Goal: Task Accomplishment & Management: Use online tool/utility

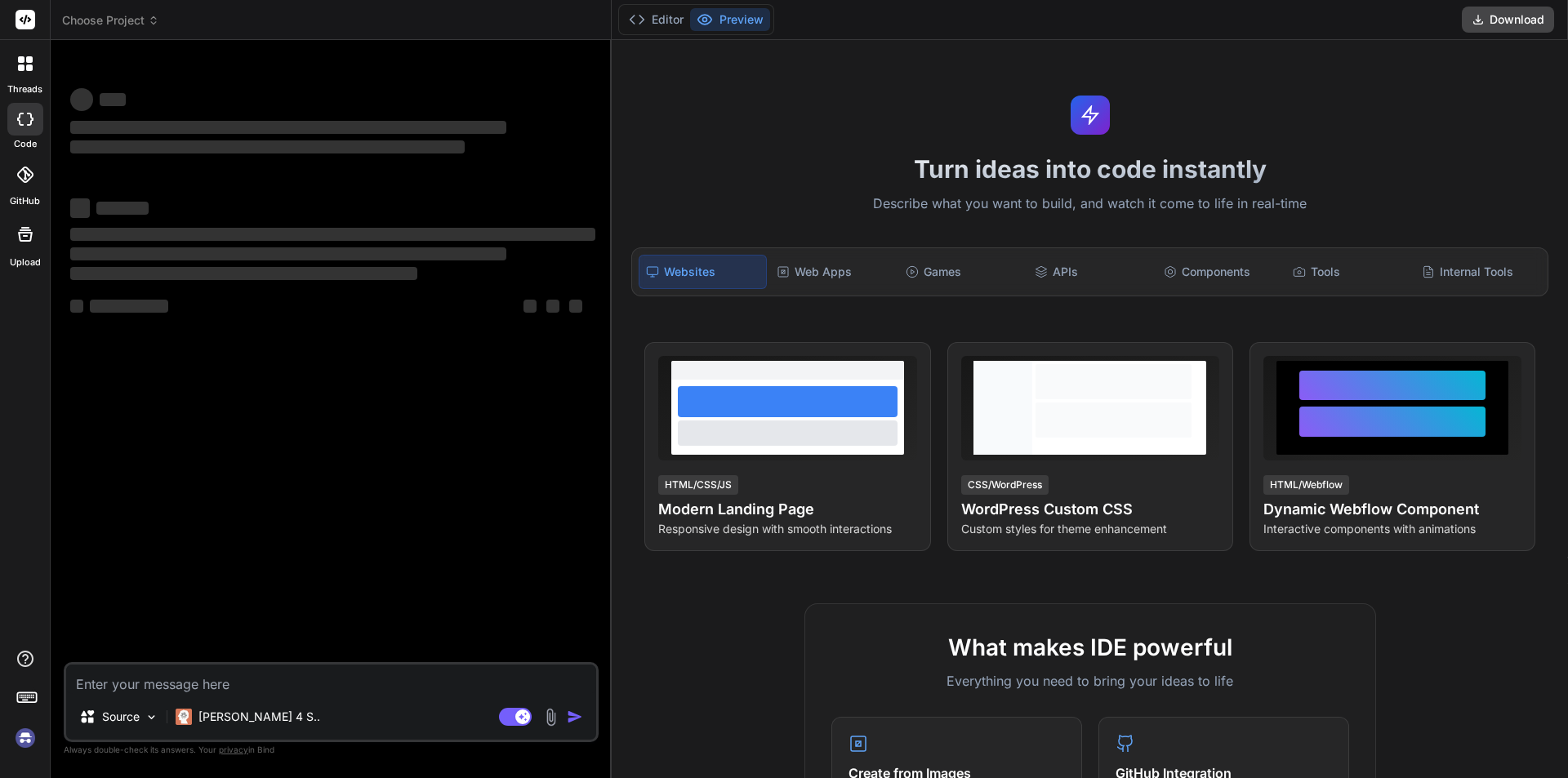
type textarea "x"
click at [194, 687] on textarea at bounding box center [331, 680] width 530 height 30
click at [564, 711] on div "Agent Mode. When this toggle is activated, AI automatically makes decisions, re…" at bounding box center [543, 717] width 94 height 20
click at [354, 689] on textarea at bounding box center [331, 680] width 530 height 30
type textarea "s"
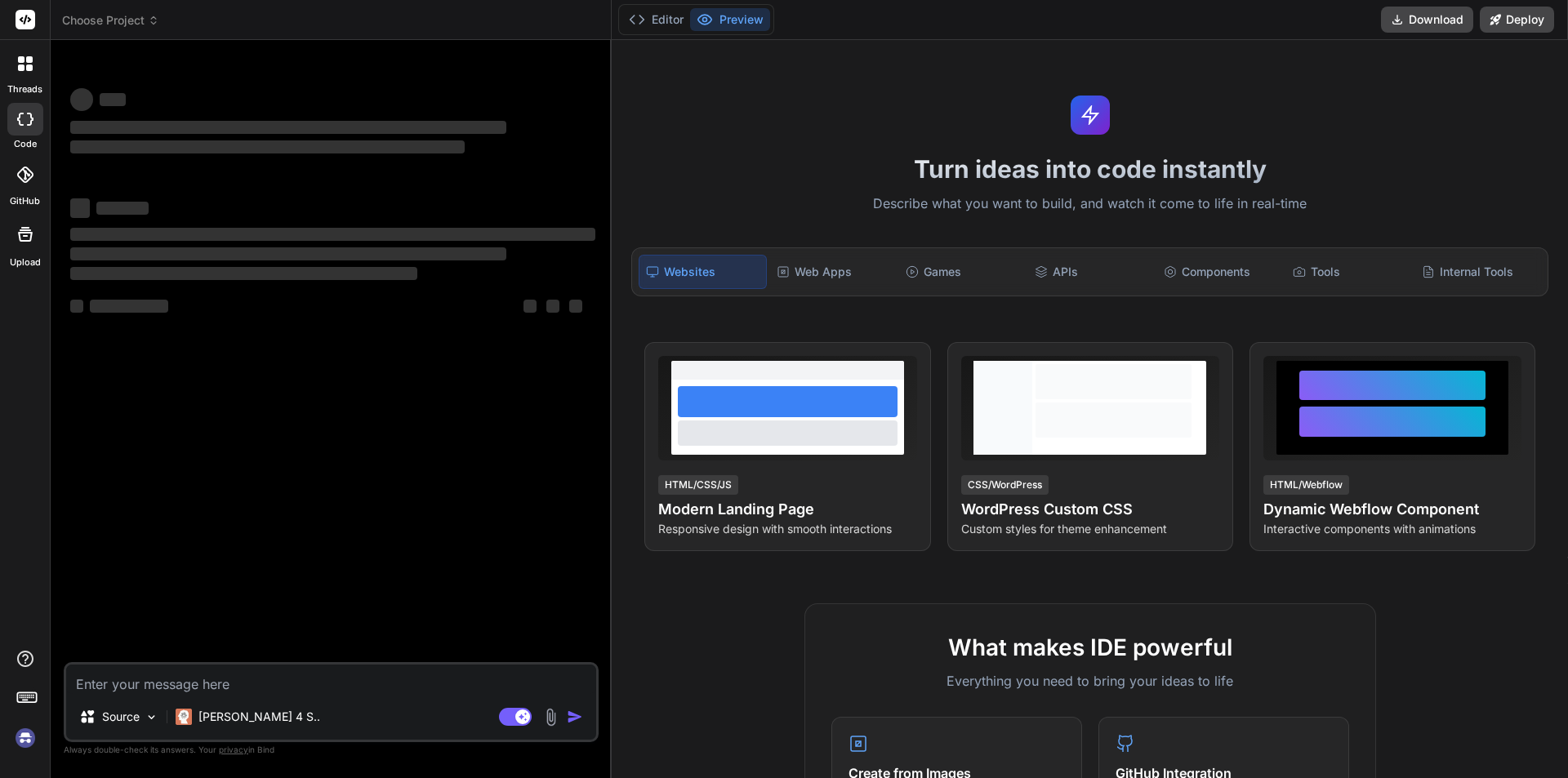
type textarea "x"
type textarea "sa"
type textarea "x"
type textarea "sad"
type textarea "x"
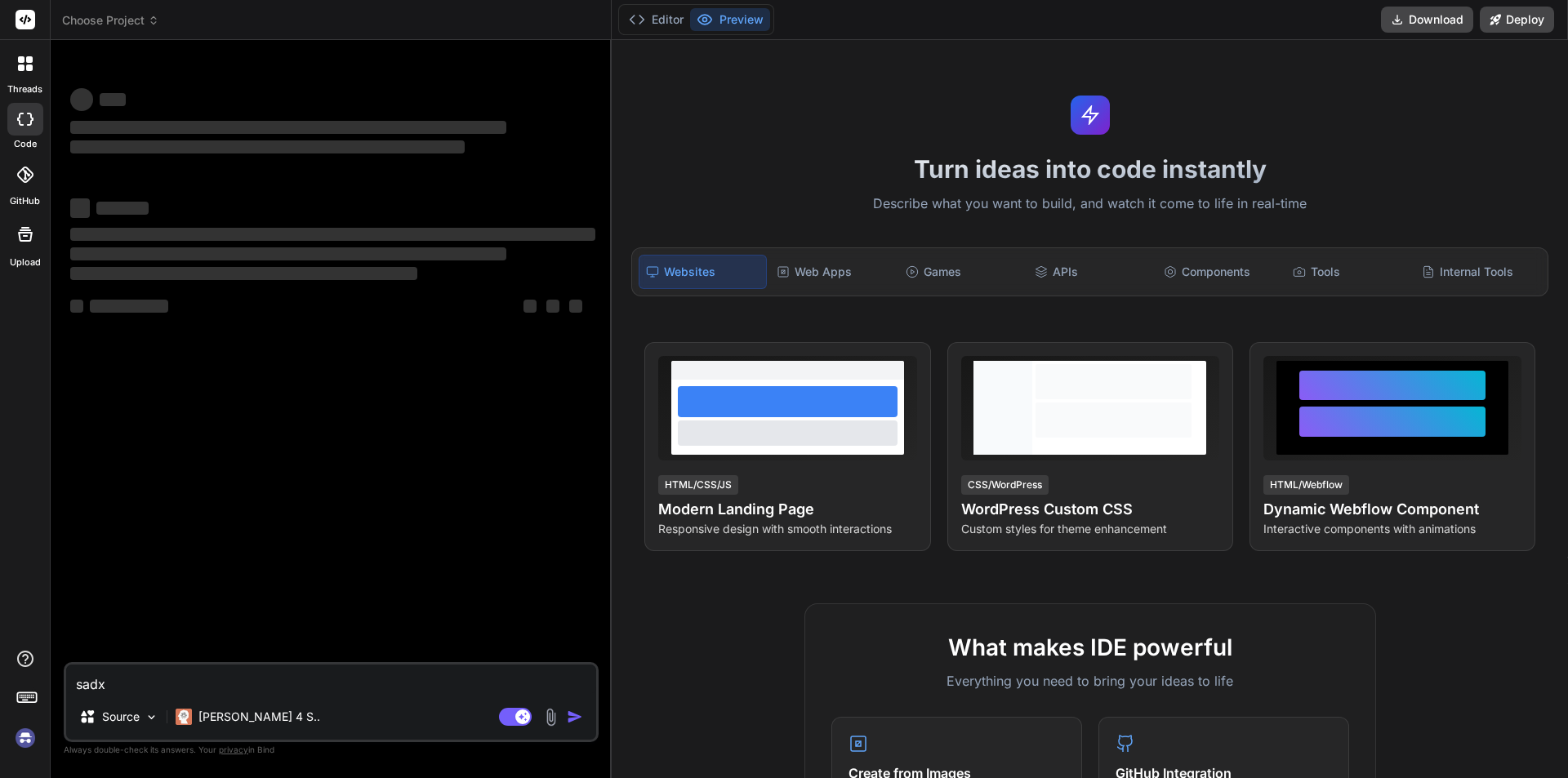
type textarea "sadxs"
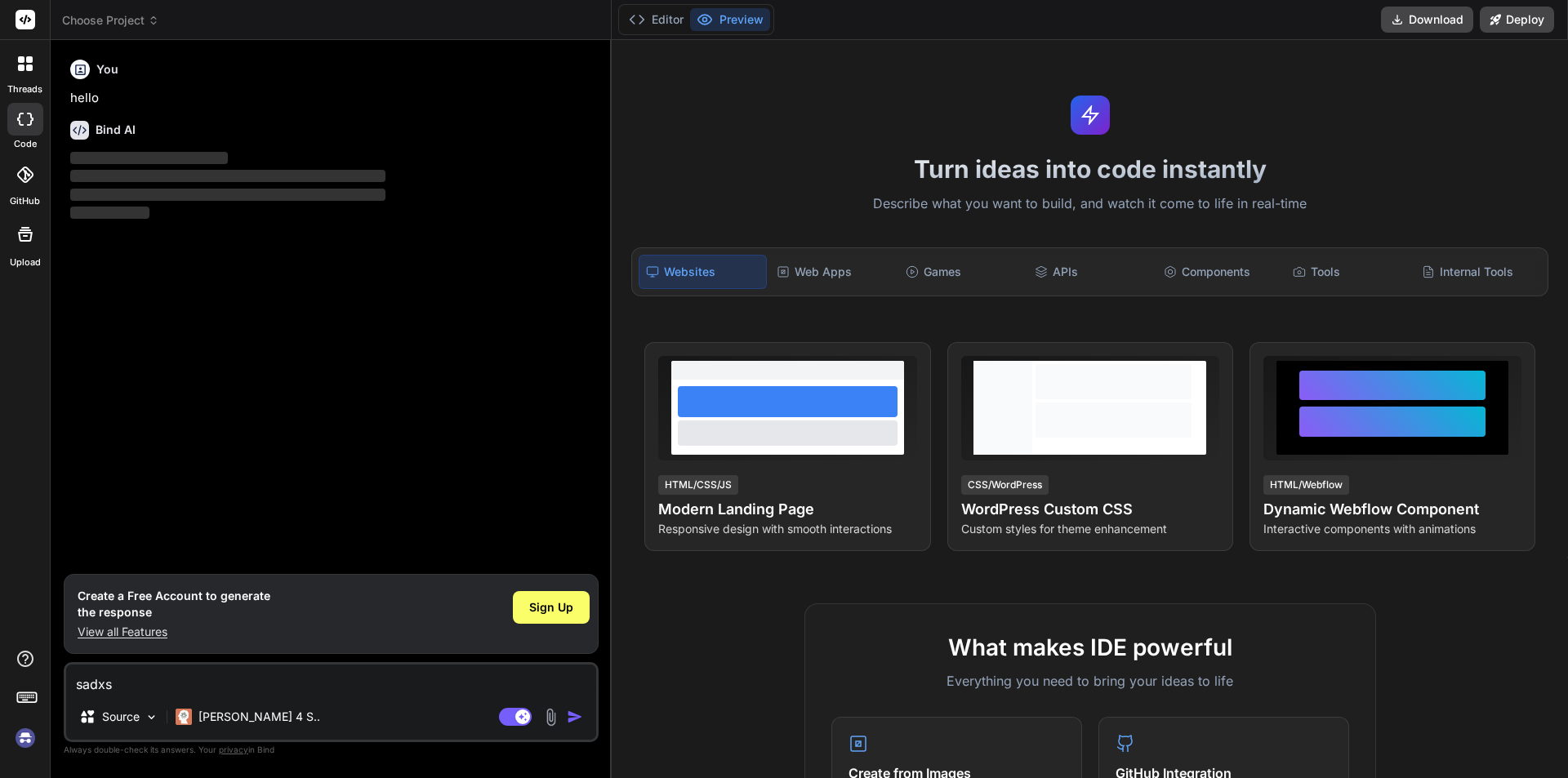
type textarea "x"
type textarea "sadxs"
click at [561, 625] on div "Sign Up" at bounding box center [551, 614] width 76 height 53
click at [561, 617] on div "Sign Up" at bounding box center [551, 608] width 76 height 32
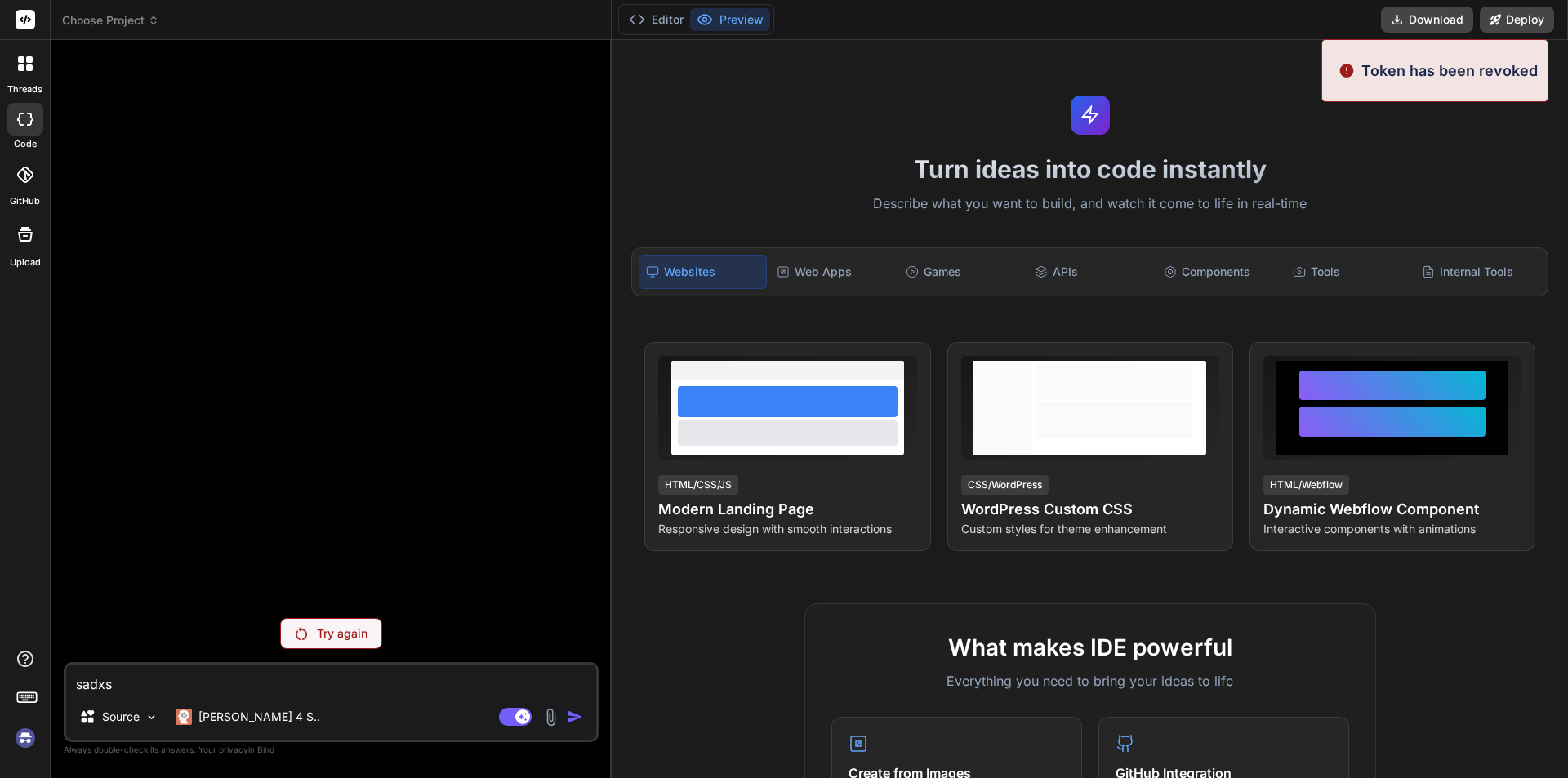
click at [278, 683] on textarea "sadxs" at bounding box center [331, 680] width 530 height 30
click at [356, 641] on p "Try again" at bounding box center [342, 634] width 51 height 16
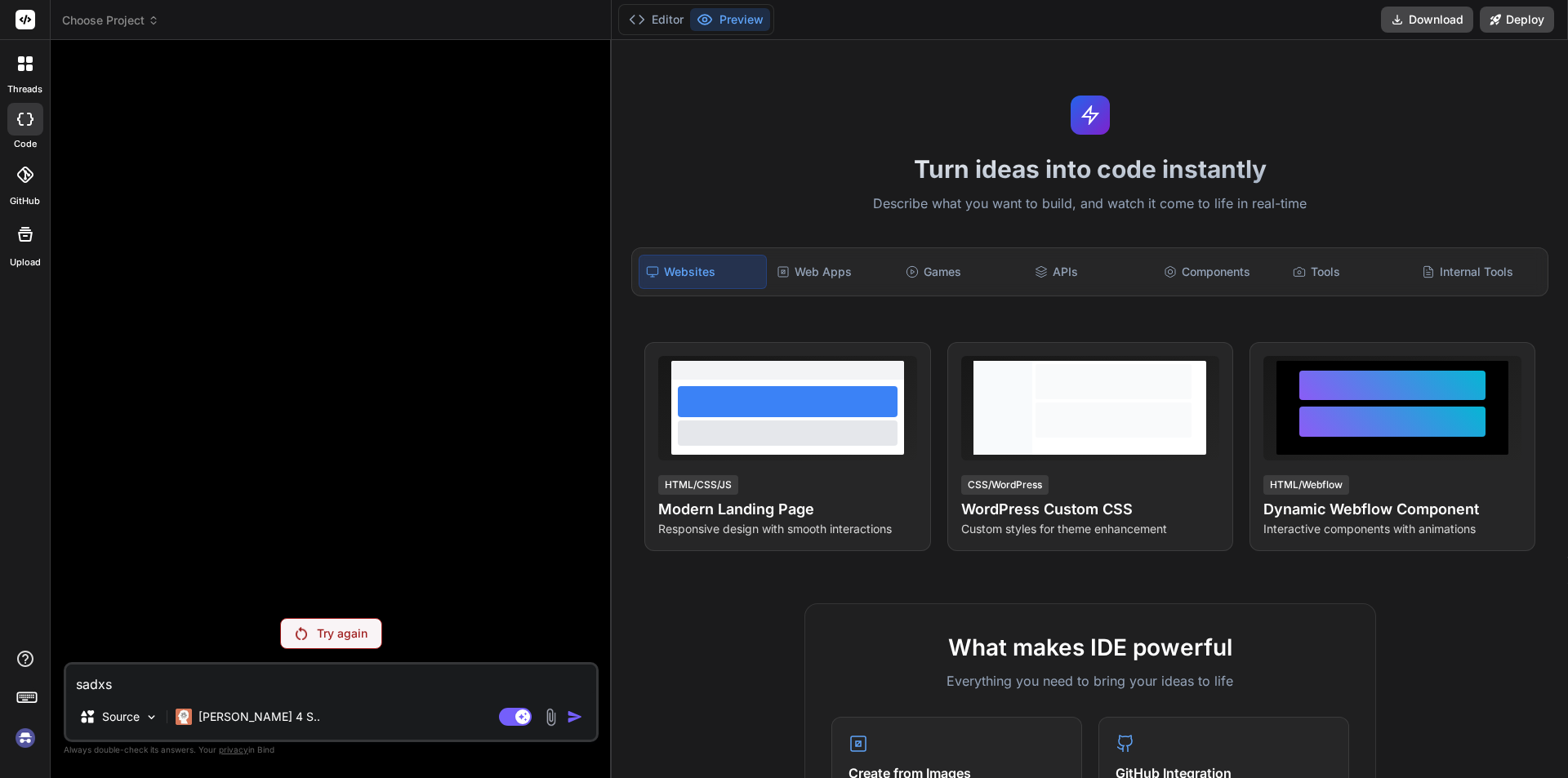
click at [338, 637] on p "Try again" at bounding box center [342, 634] width 51 height 16
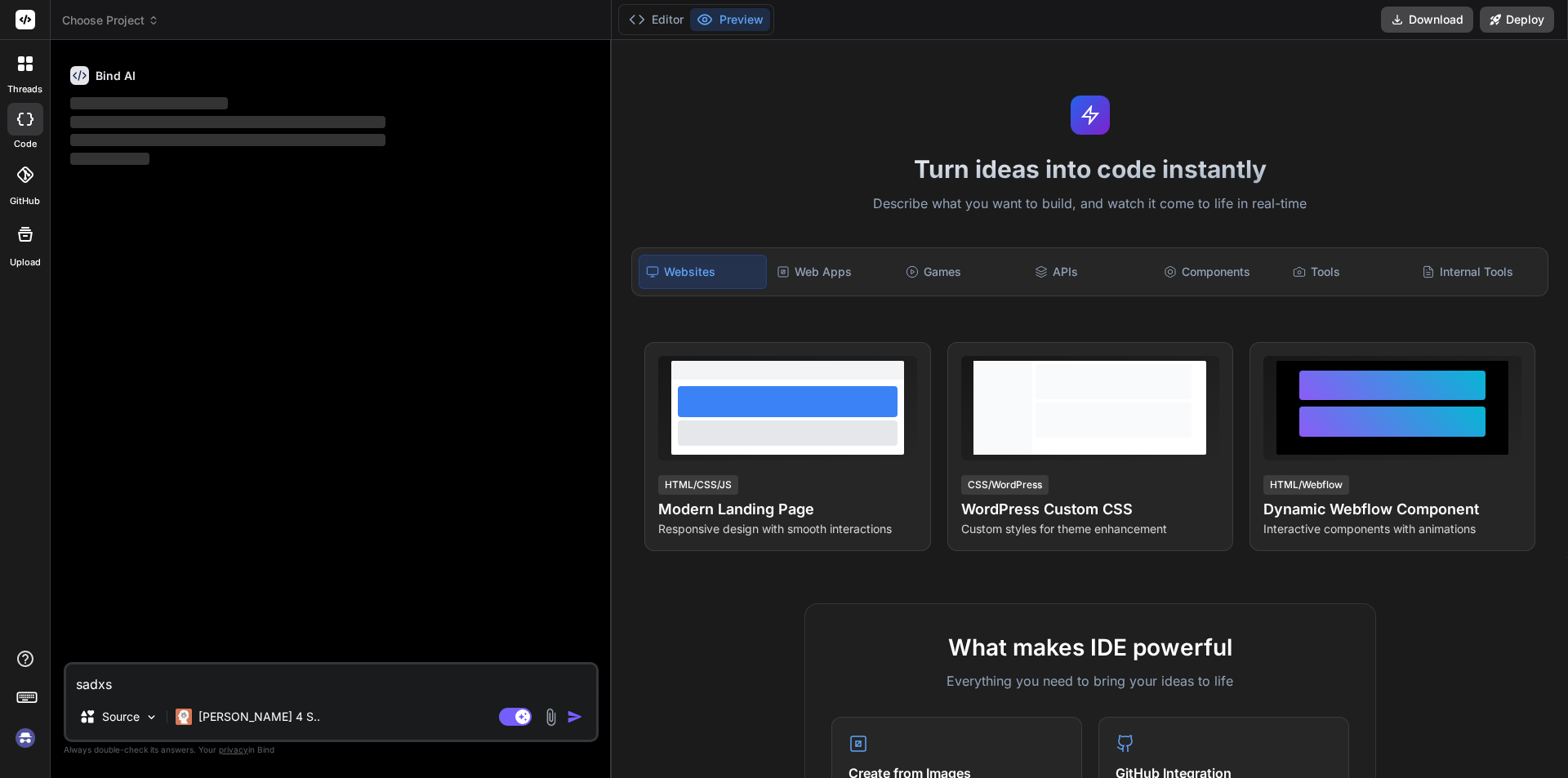
type textarea "x"
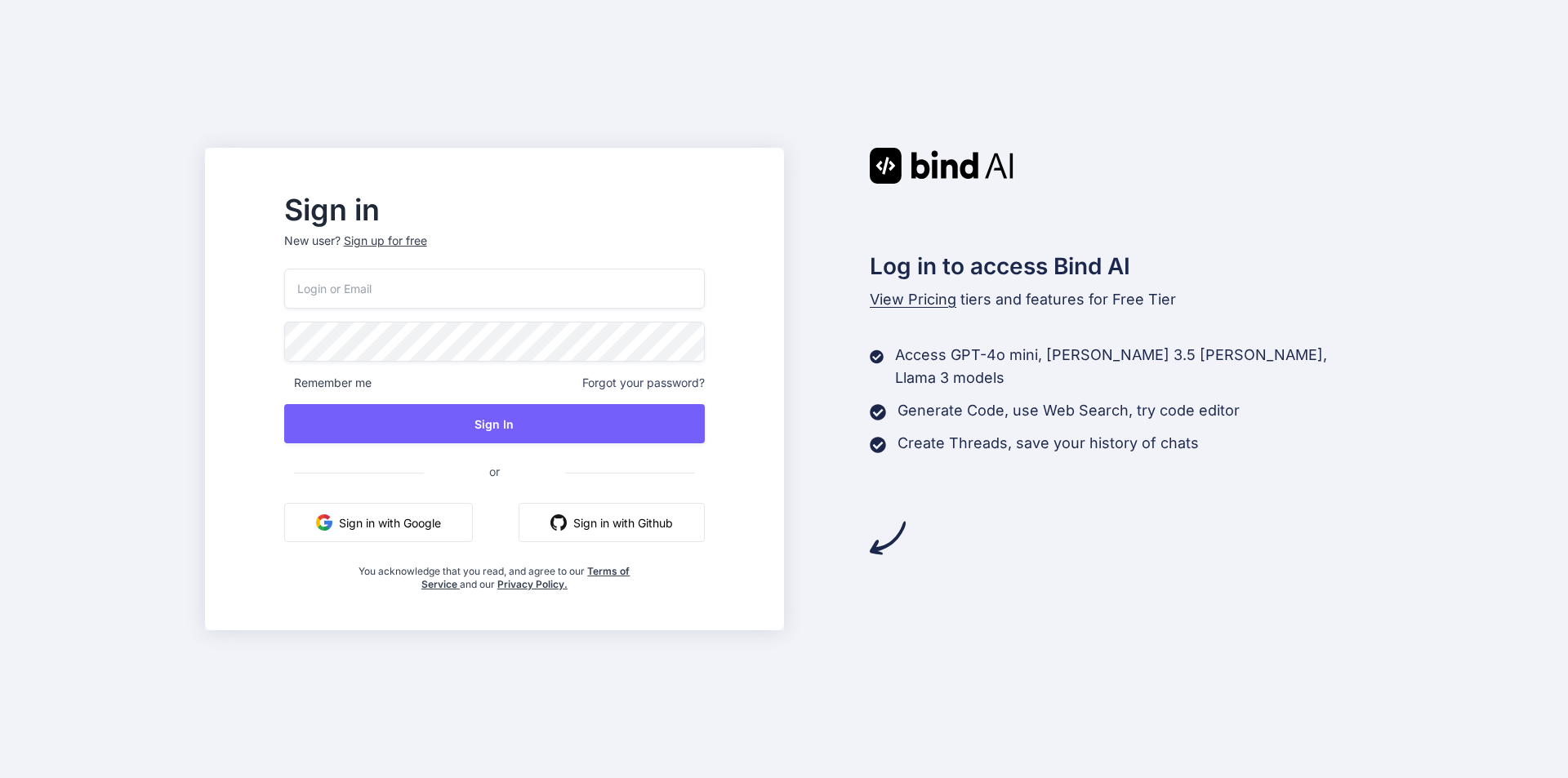
click at [457, 523] on button "Sign in with Google" at bounding box center [377, 522] width 188 height 39
click at [439, 530] on button "Sign in with Google" at bounding box center [377, 522] width 188 height 39
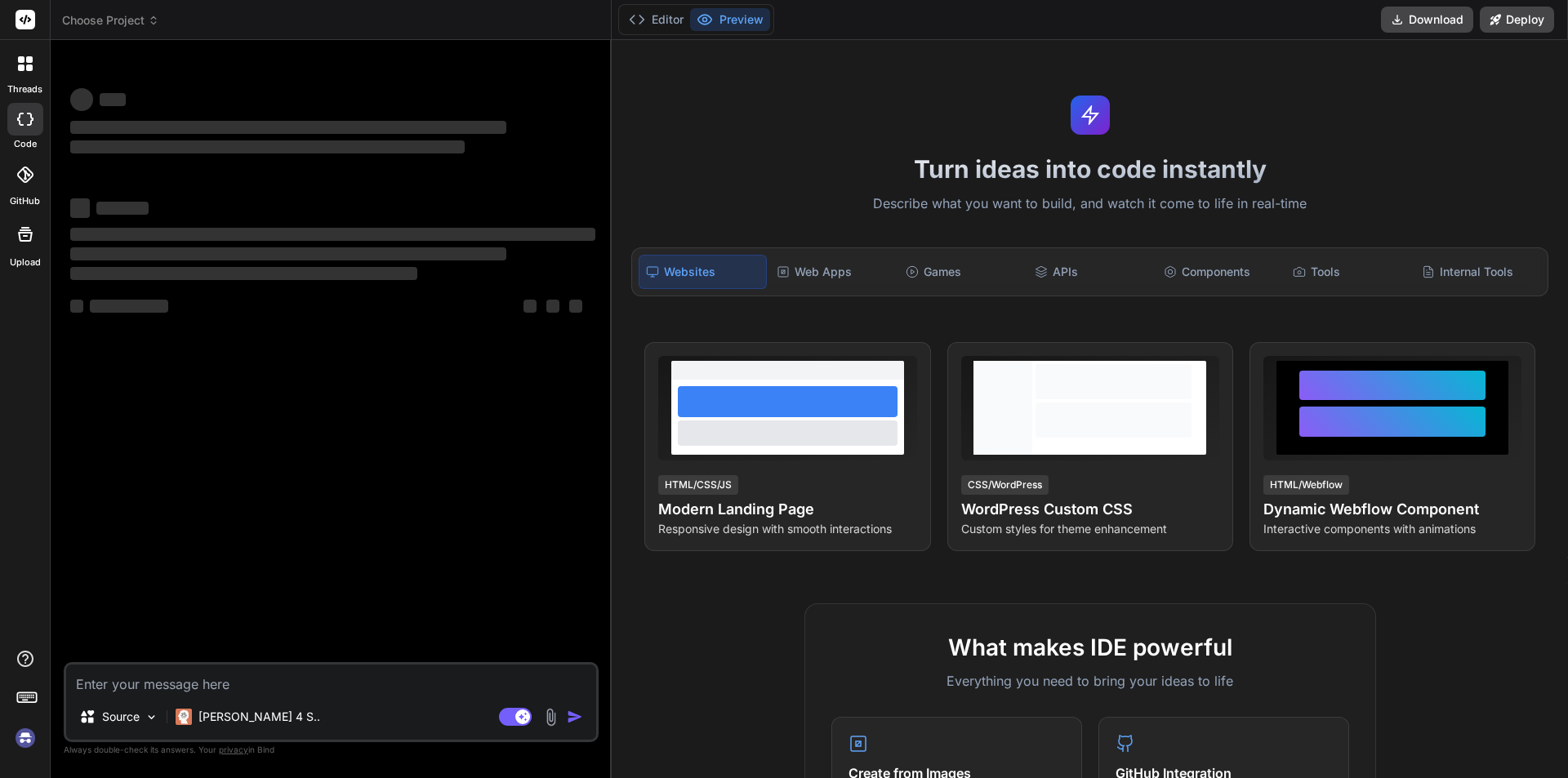
type textarea "x"
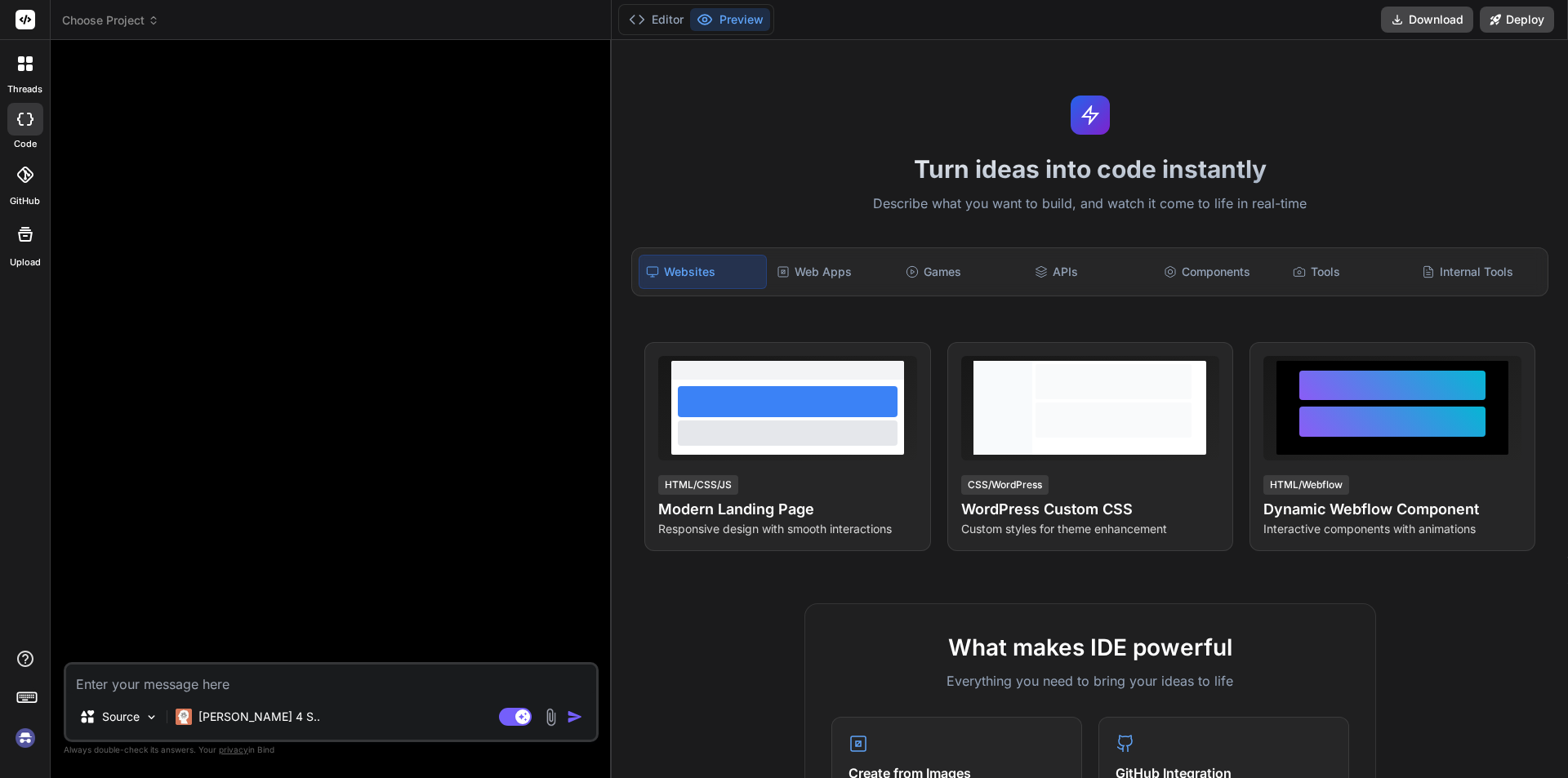
click at [162, 681] on textarea at bounding box center [331, 680] width 530 height 30
type textarea "s"
type textarea "x"
type textarea "sa"
type textarea "x"
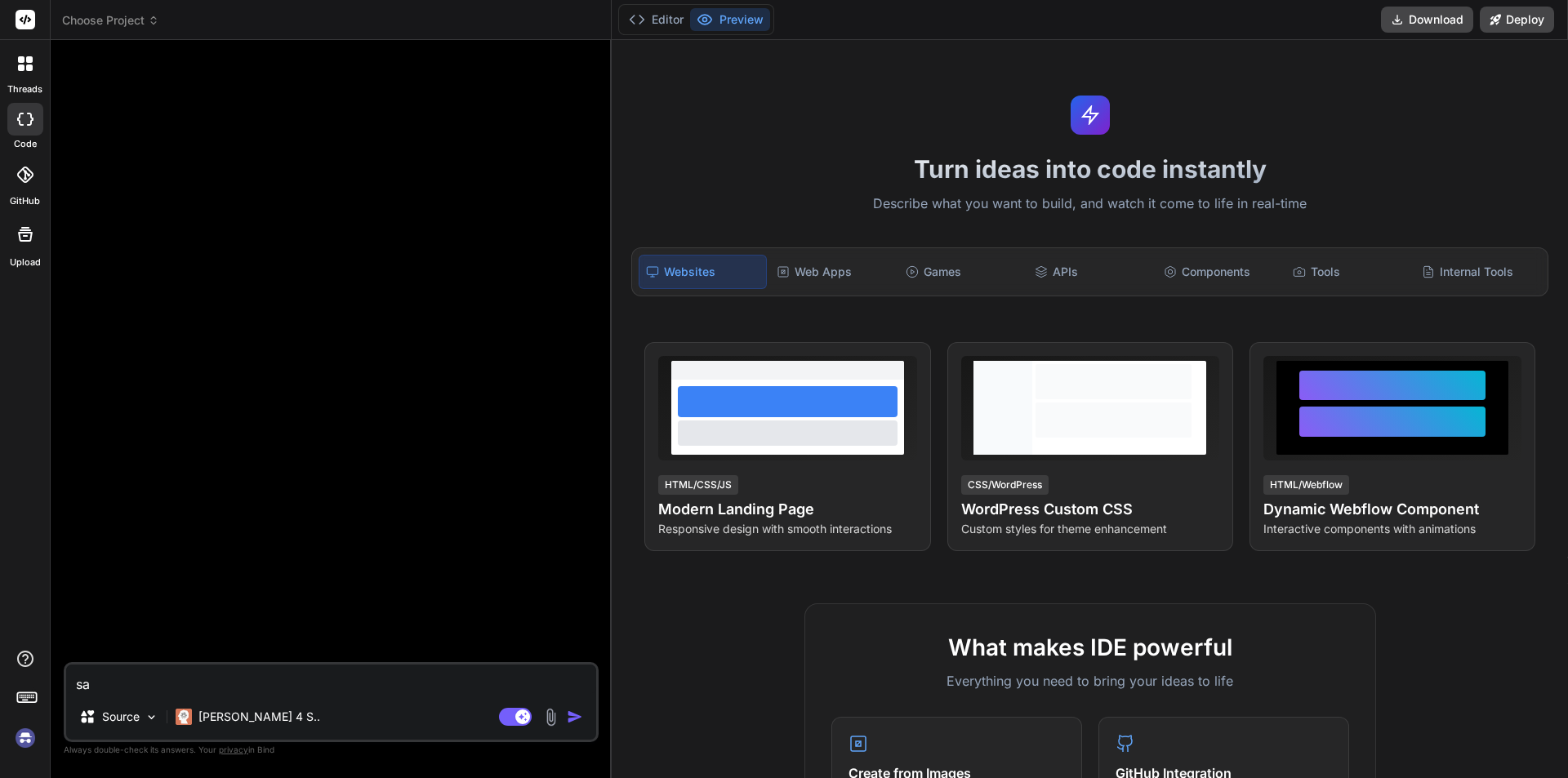
type textarea "sad"
type textarea "x"
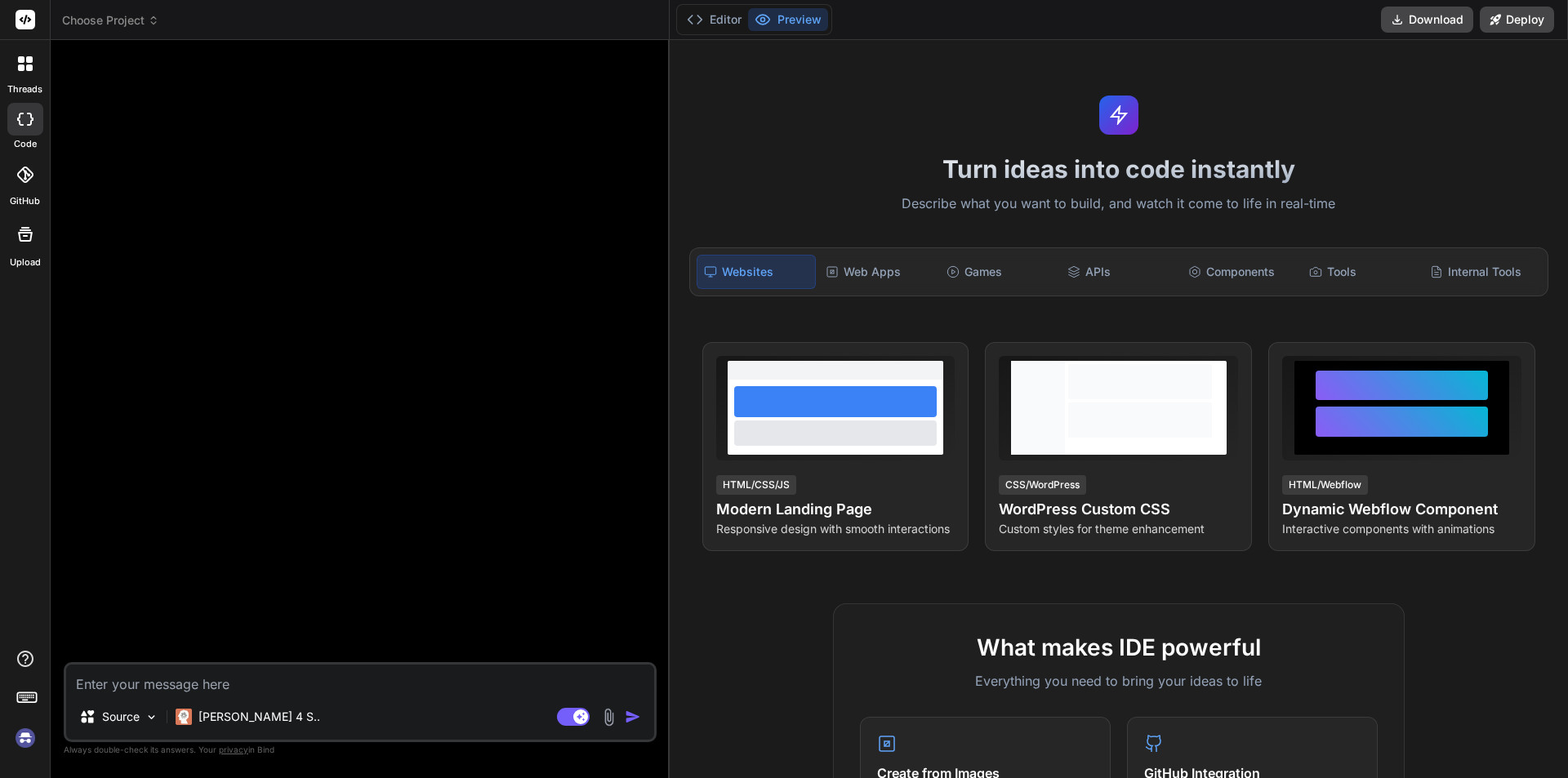
type textarea "x"
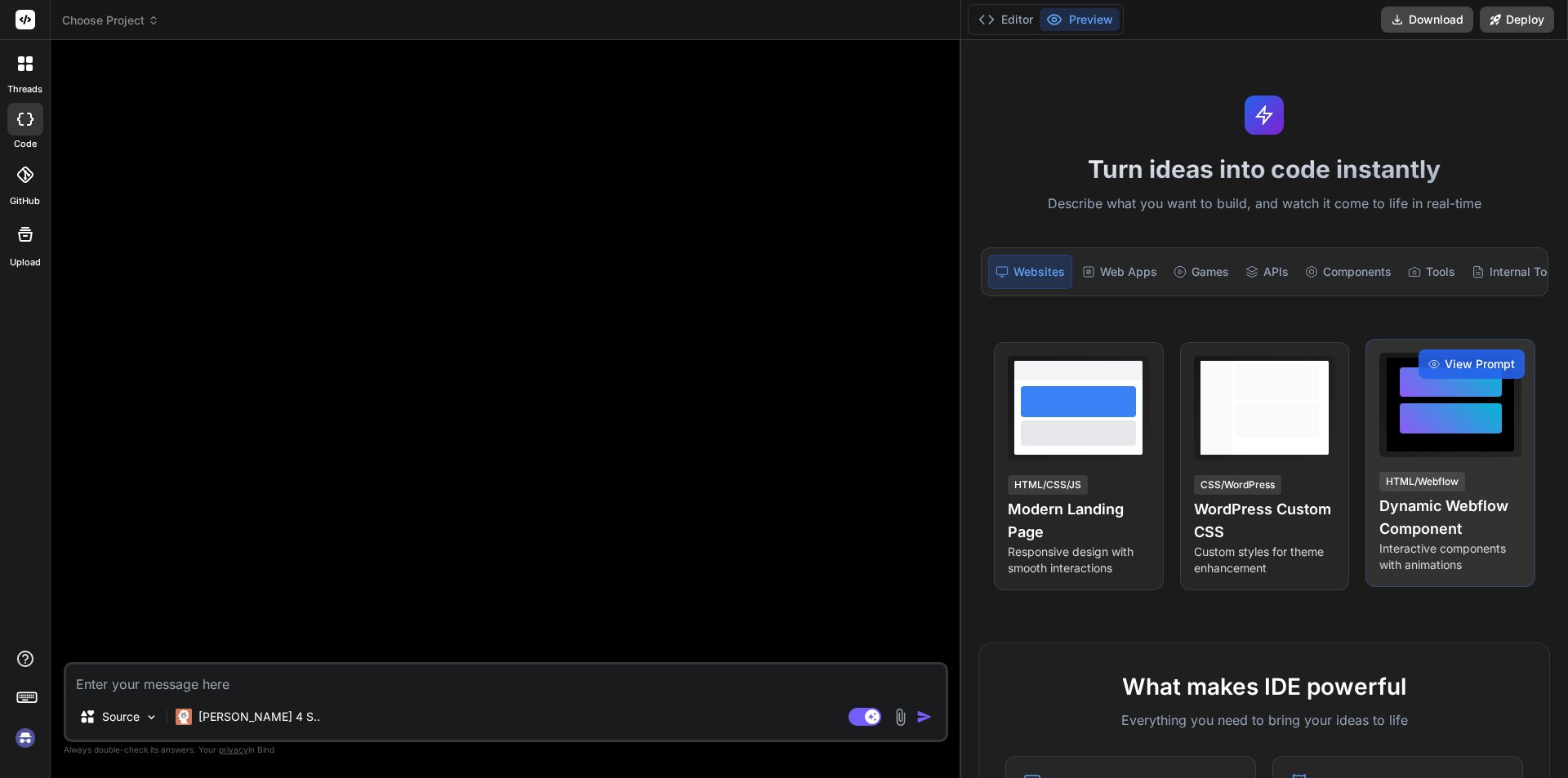
drag, startPoint x: 611, startPoint y: 379, endPoint x: 1482, endPoint y: 400, distance: 871.3
click at [1482, 400] on div "threads code GitHub Upload Choose Project Created with Pixso. Bind AI Web Searc…" at bounding box center [784, 389] width 1568 height 778
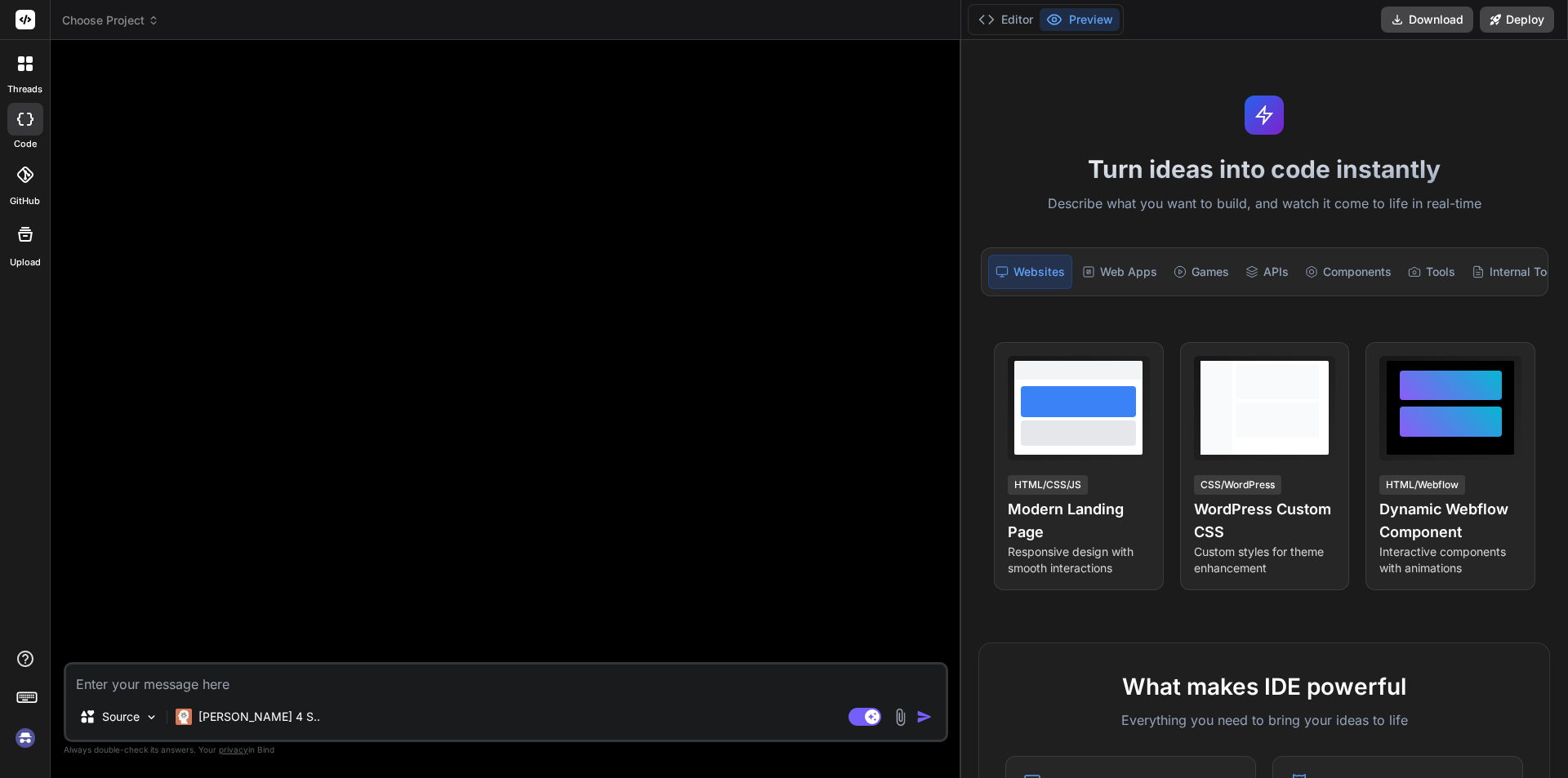
click at [329, 669] on textarea at bounding box center [505, 680] width 879 height 30
type textarea "r"
type textarea "x"
type textarea "re"
type textarea "x"
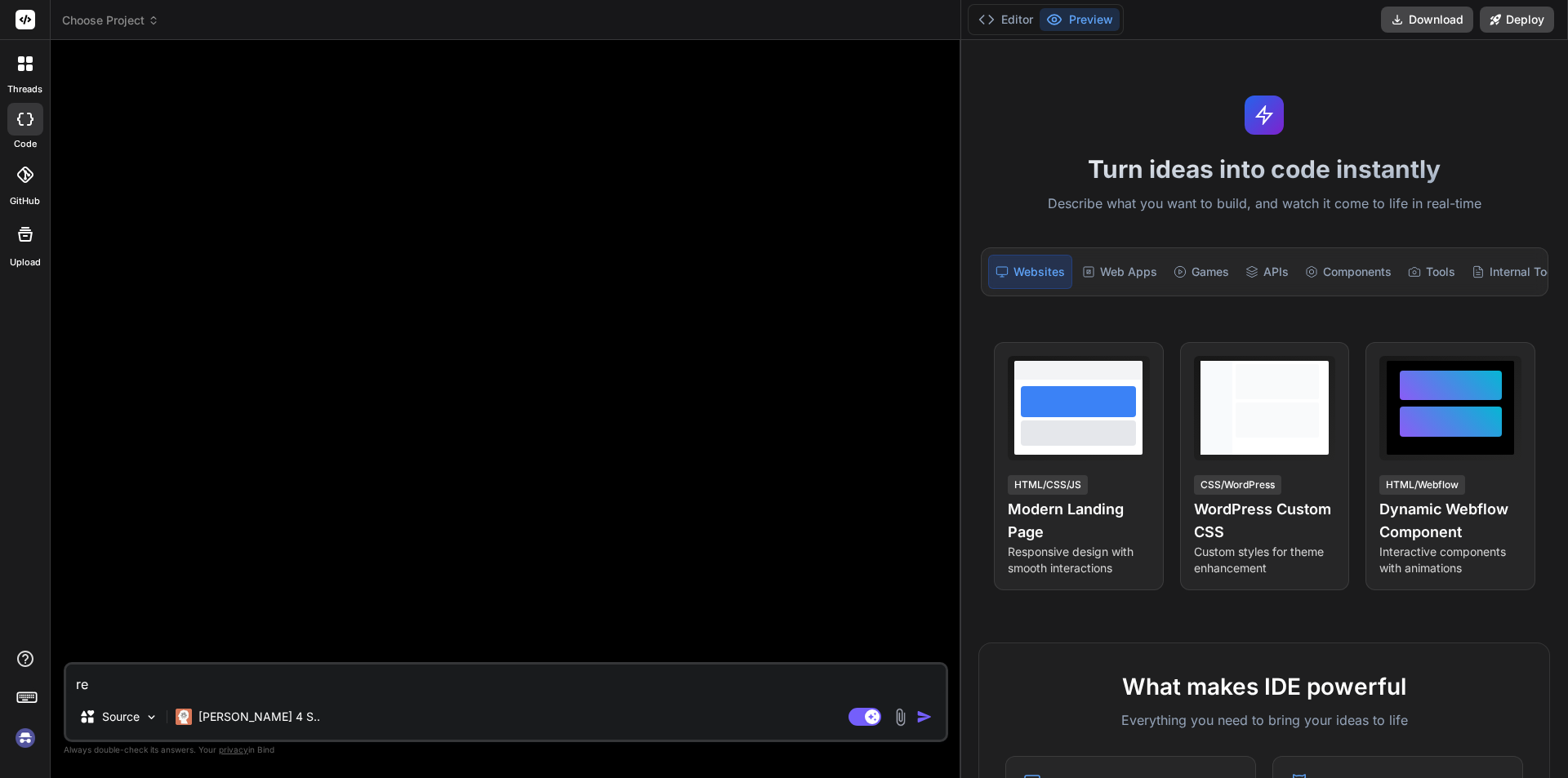
type textarea "rev"
type textarea "x"
type textarea "reve"
type textarea "x"
type textarea "revei"
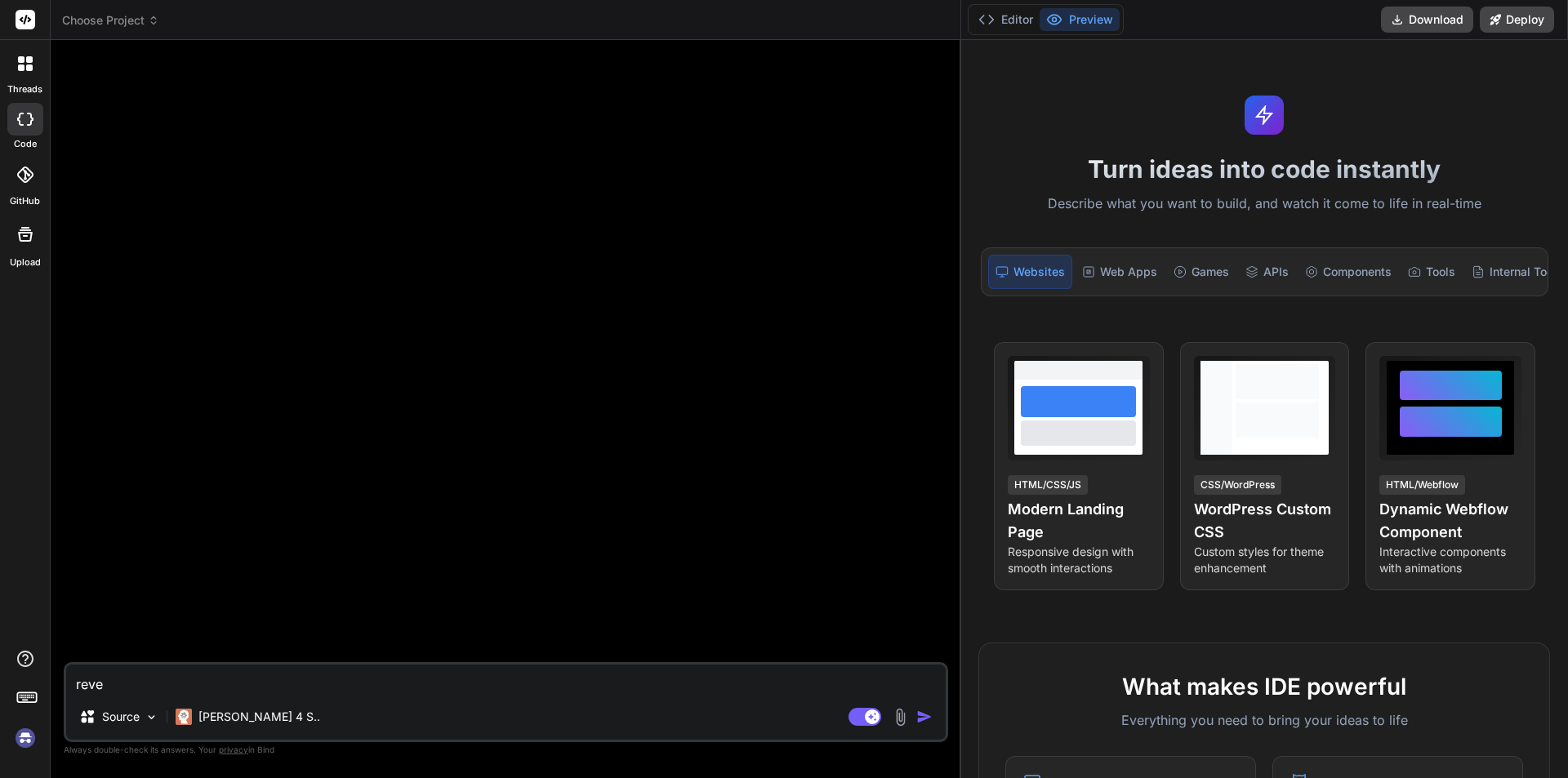
type textarea "x"
type textarea "reveiw"
type textarea "x"
type textarea "reveiw"
type textarea "x"
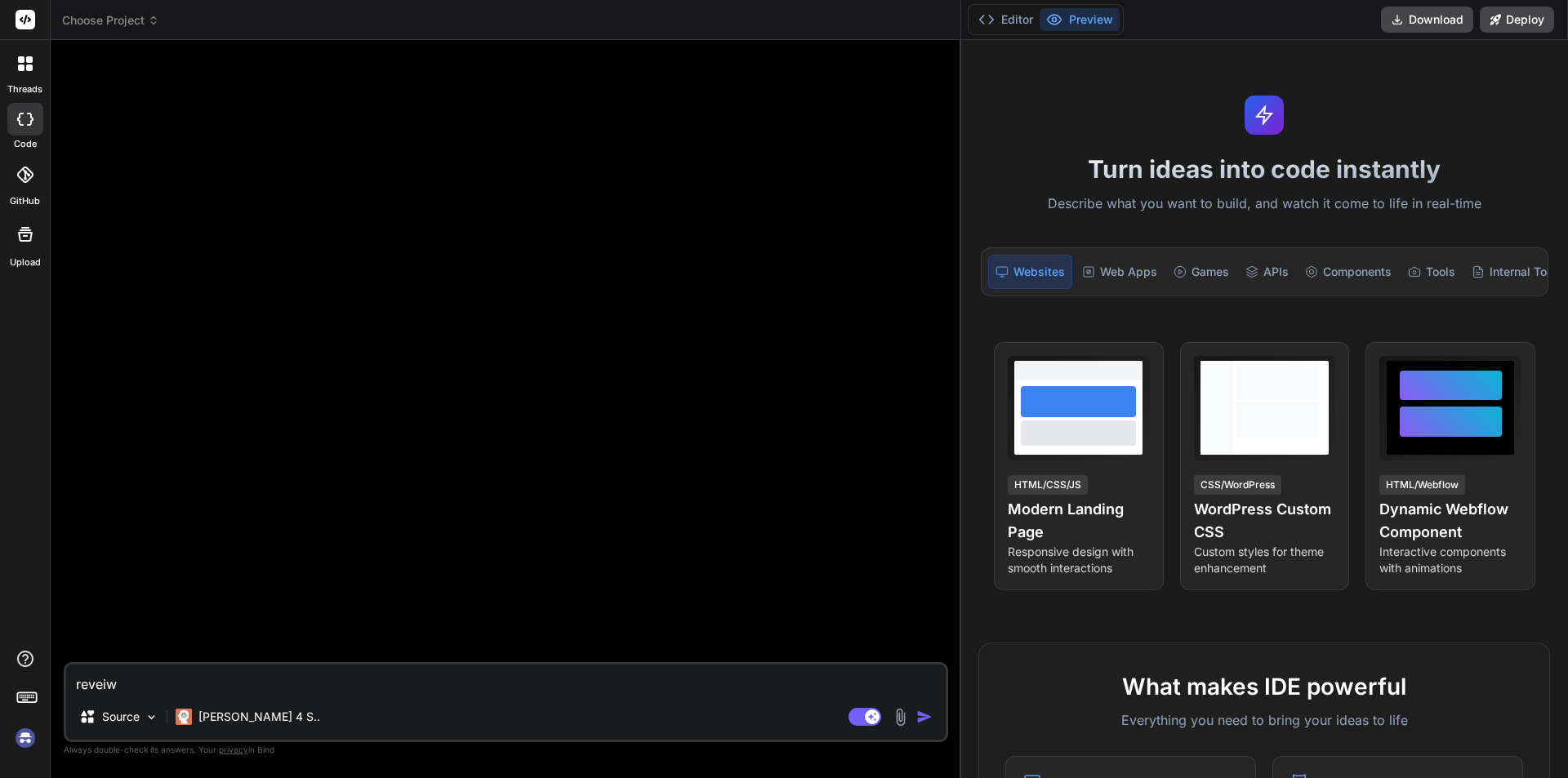
type textarea "reveiw"
type textarea "x"
type textarea "revei"
type textarea "x"
type textarea "reve"
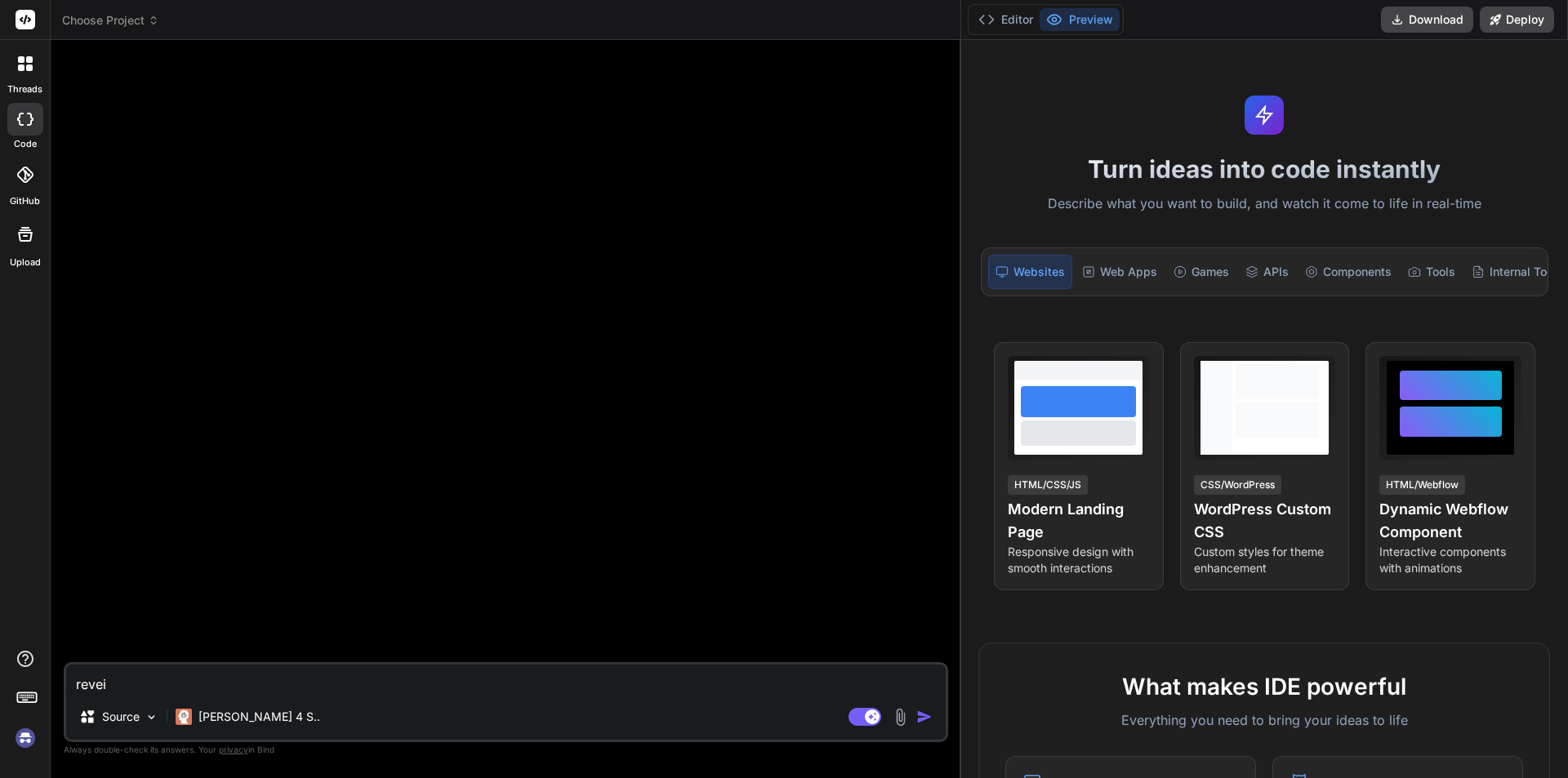
type textarea "x"
type textarea "rev"
type textarea "x"
type textarea "revi"
type textarea "x"
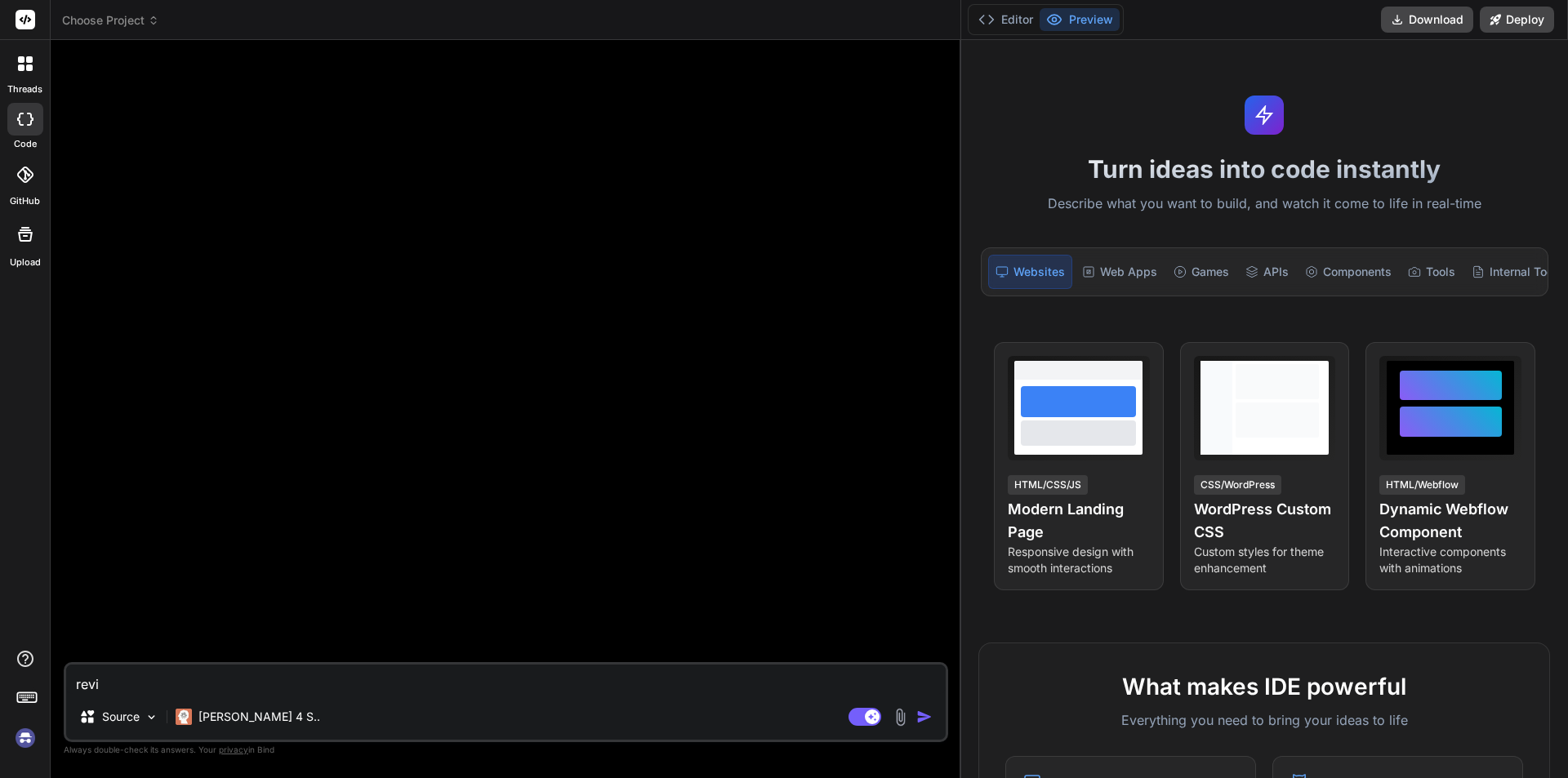
type textarea "revie"
type textarea "x"
type textarea "review"
type textarea "x"
type textarea "review"
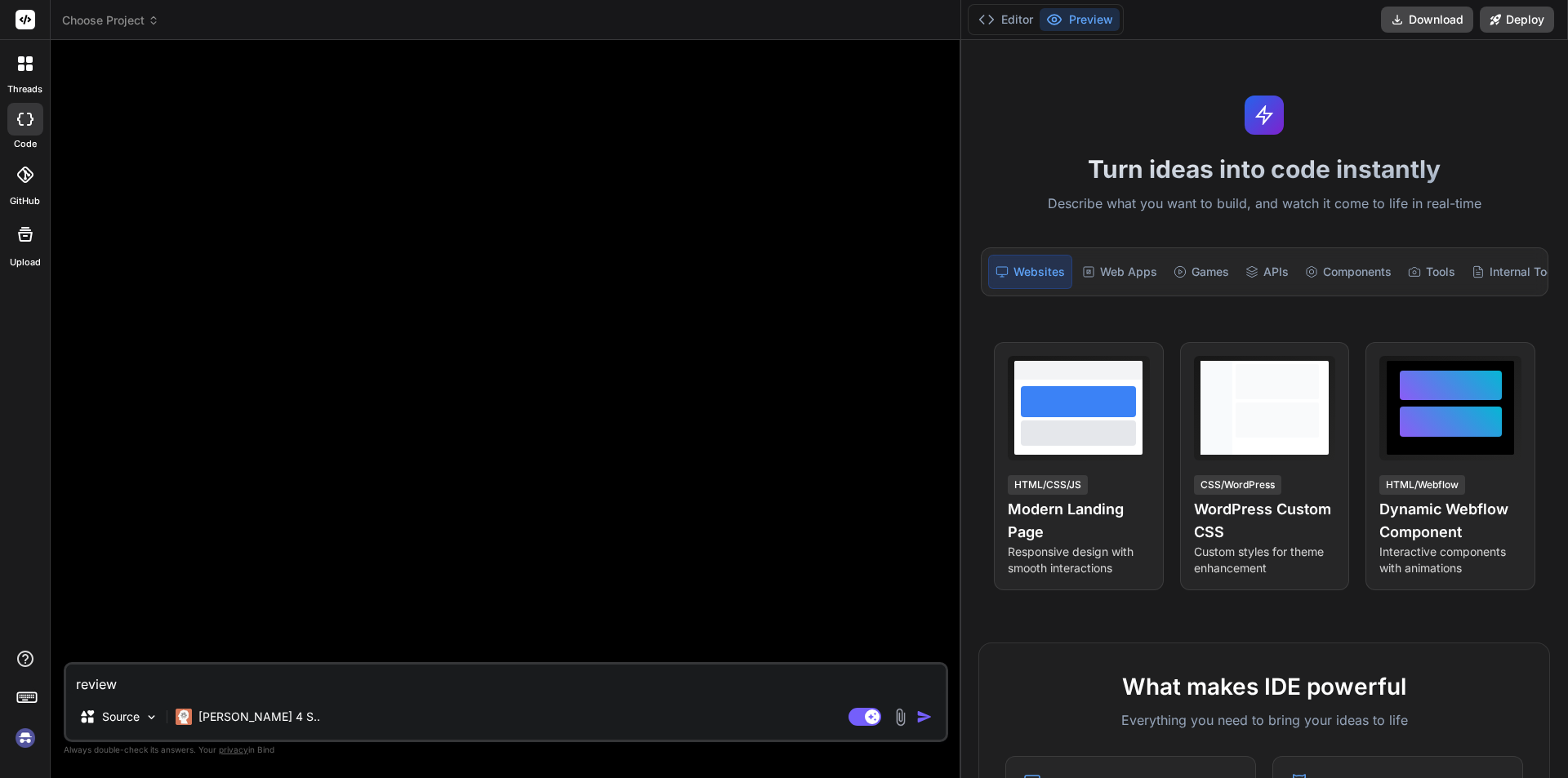
type textarea "x"
type textarea "review t"
type textarea "x"
type textarea "review th"
type textarea "x"
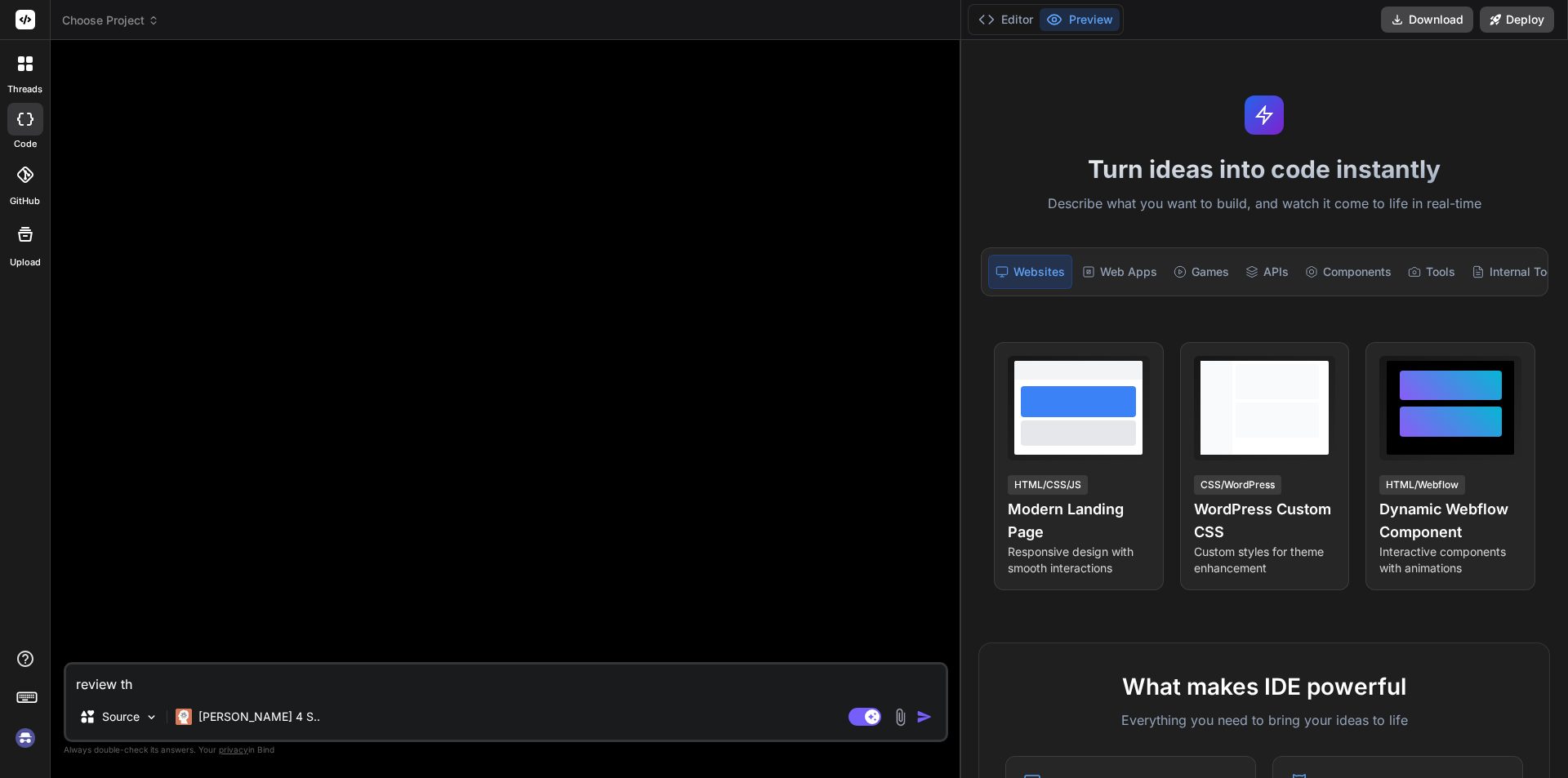
type textarea "review thu"
type textarea "x"
type textarea "review thus"
type textarea "x"
type textarea "review thus"
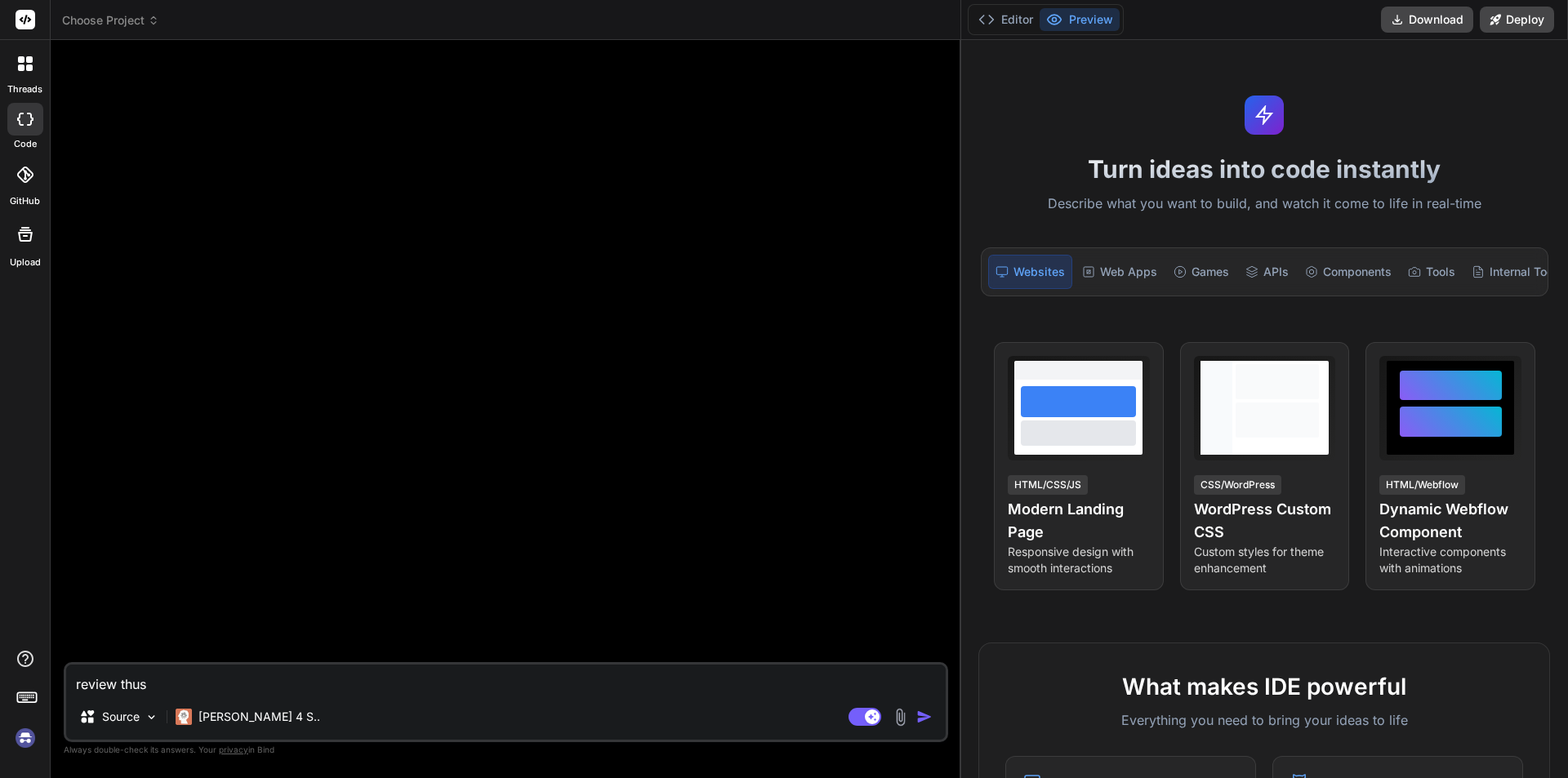
type textarea "x"
type textarea "review thus"
type textarea "x"
type textarea "review thu"
type textarea "x"
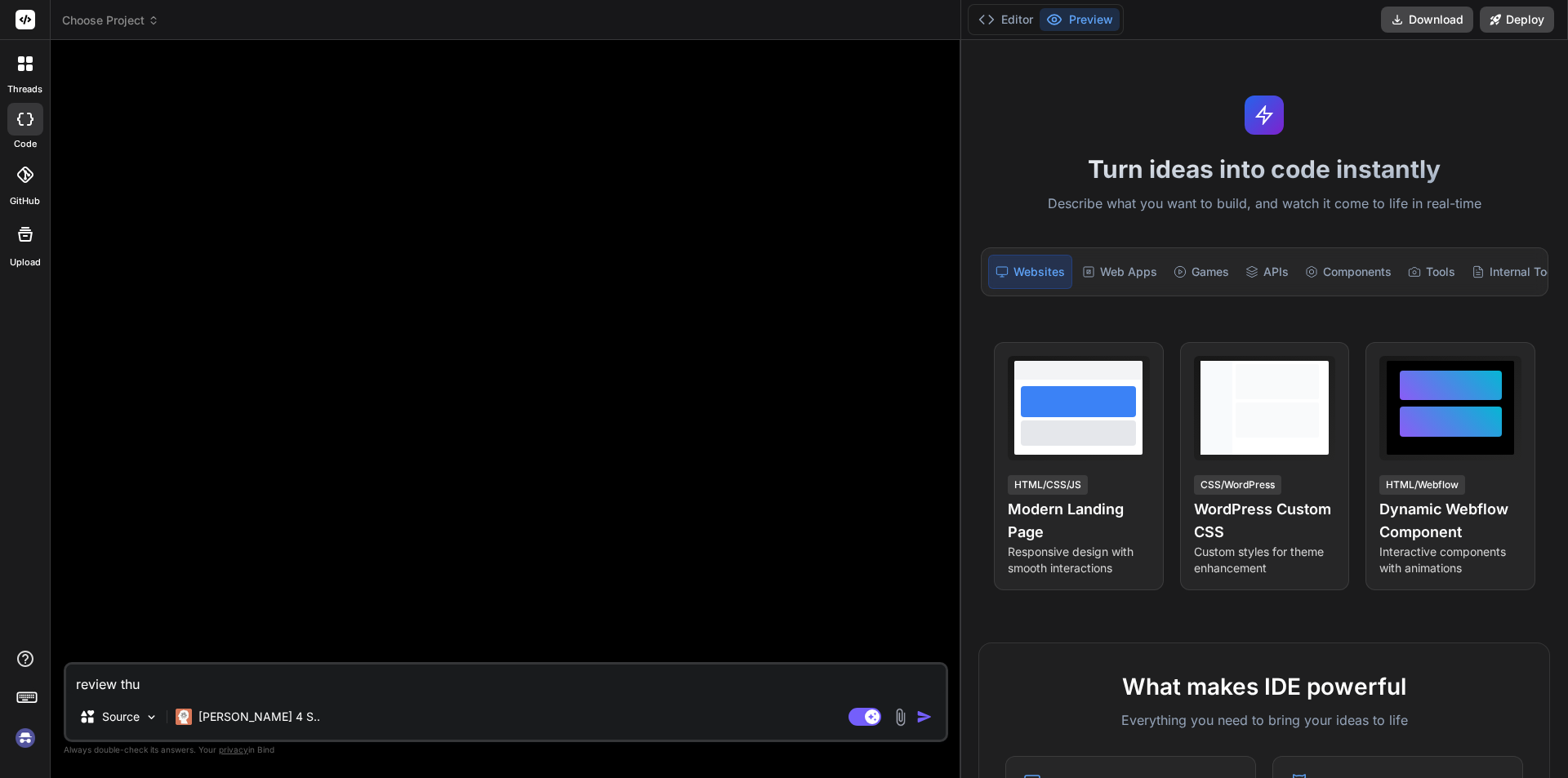
type textarea "review th"
type textarea "x"
type textarea "review t"
type textarea "x"
type textarea "review th"
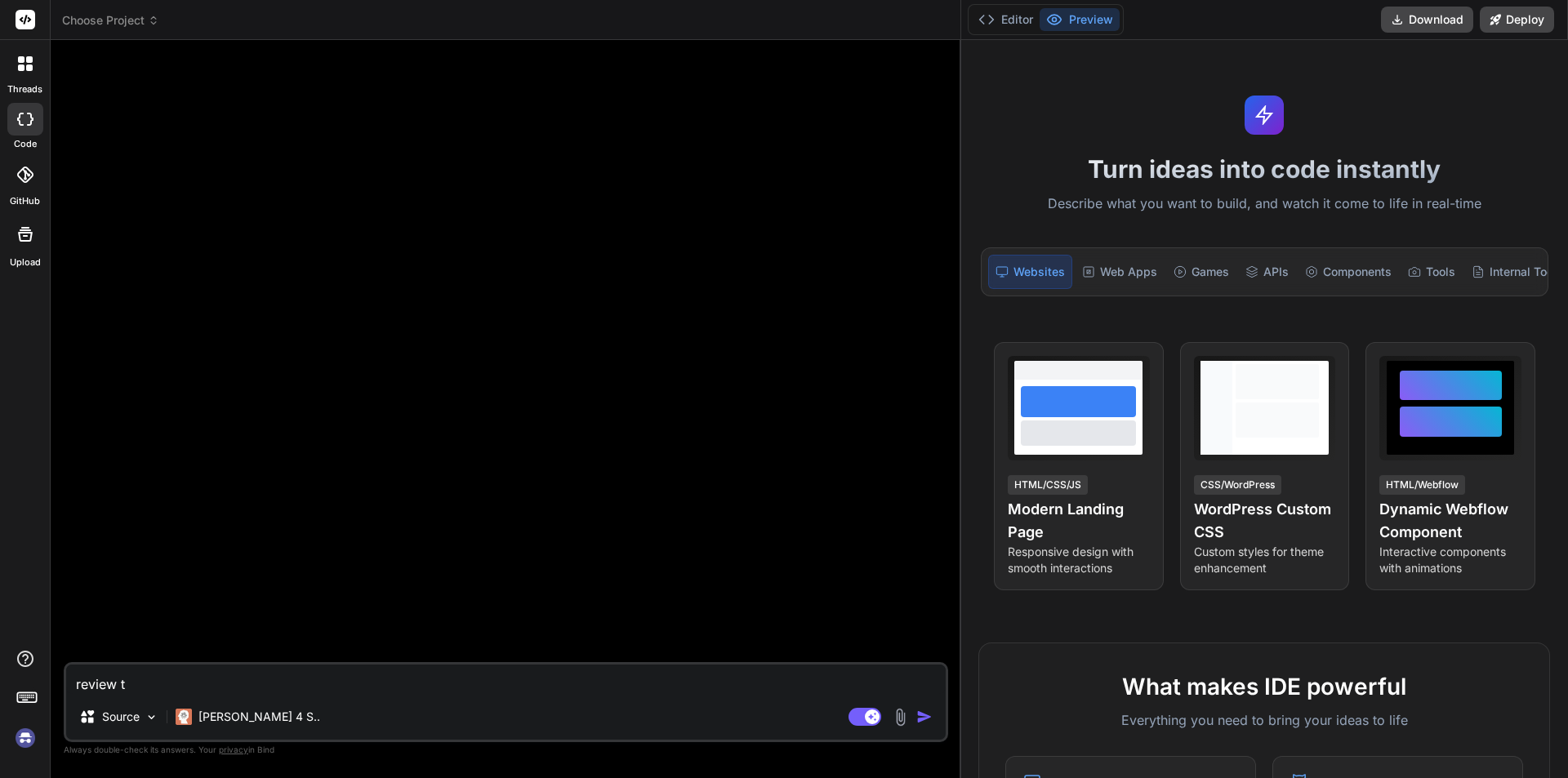
type textarea "x"
type textarea "review thi"
type textarea "x"
type textarea "review this"
type textarea "x"
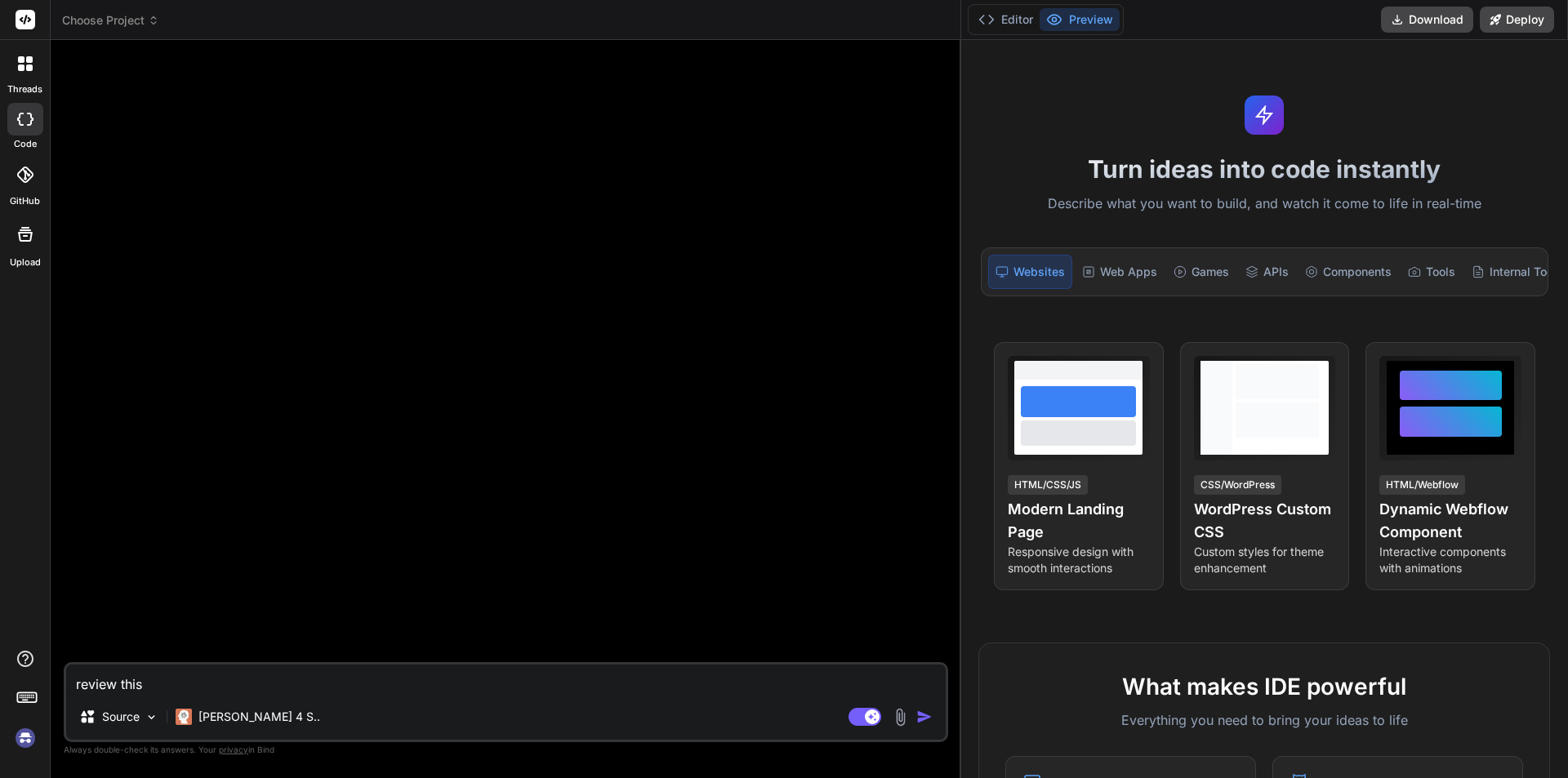
type textarea "review this"
type textarea "x"
type textarea "review this H"
type textarea "x"
type textarea "review this HT"
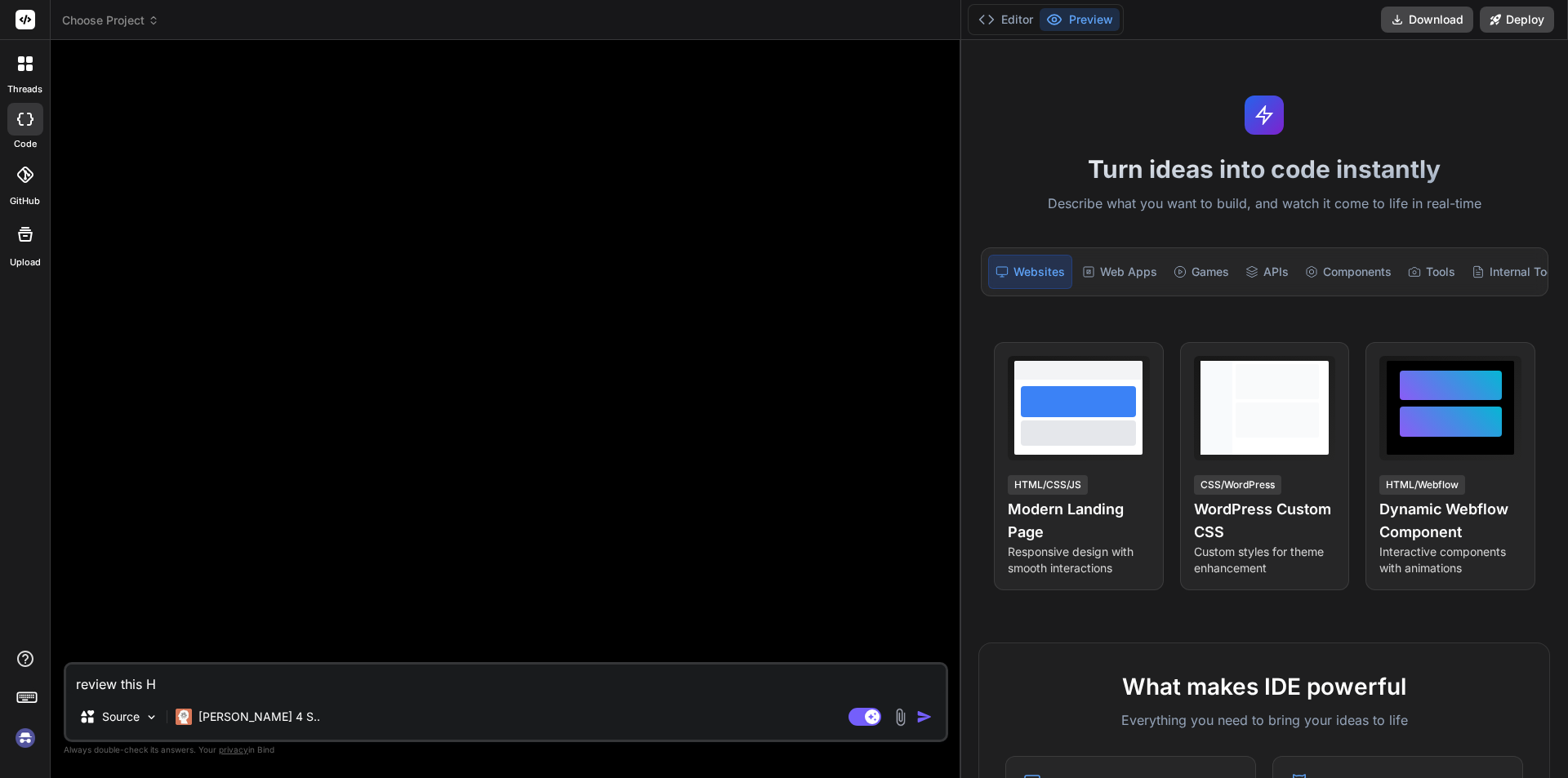
type textarea "x"
type textarea "review this HTM"
type textarea "x"
type textarea "review this HTML"
type textarea "x"
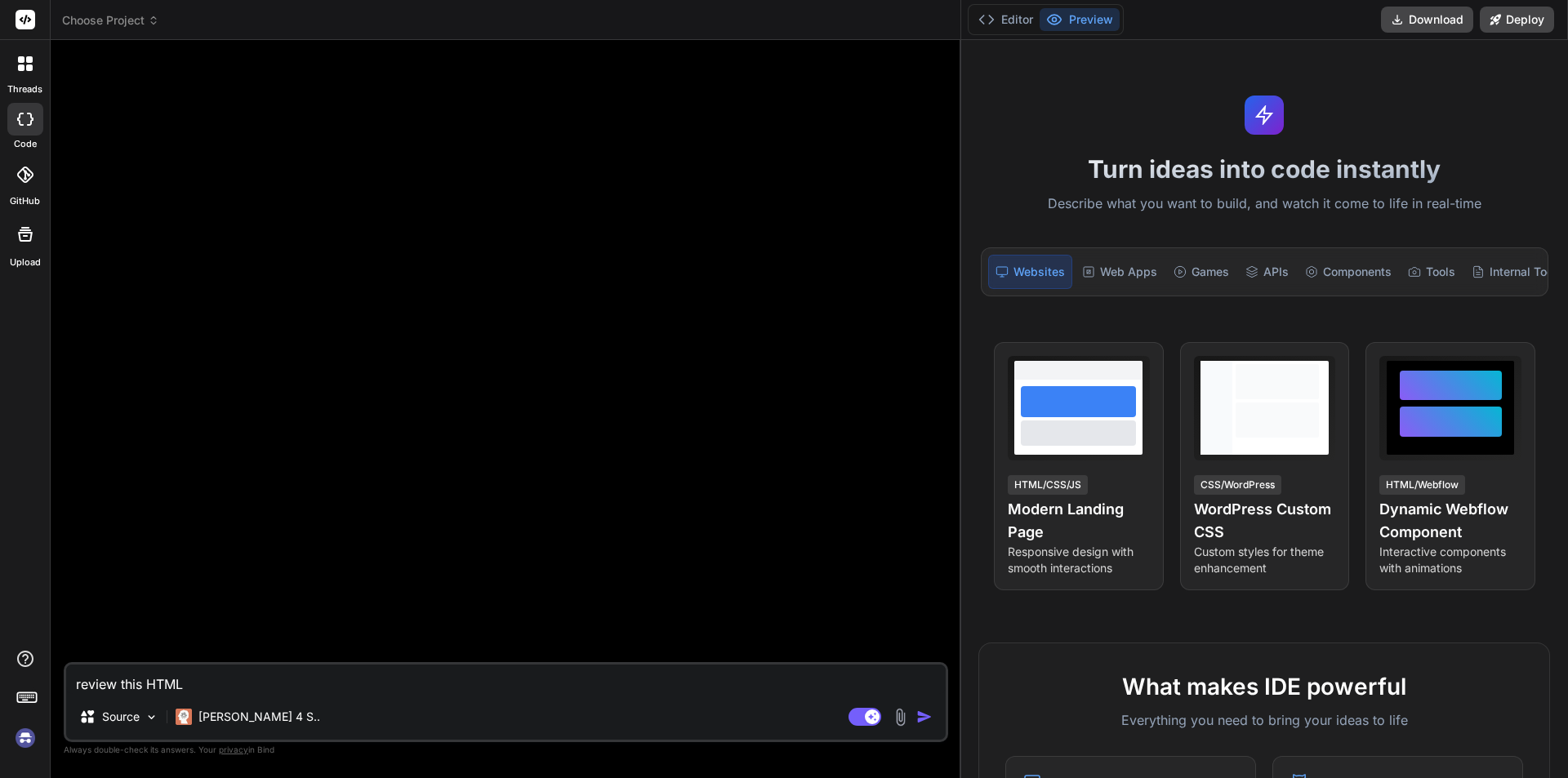
type textarea "review this HTML"
type textarea "x"
type textarea "review this HTML a"
type textarea "x"
type textarea "review this HTML an"
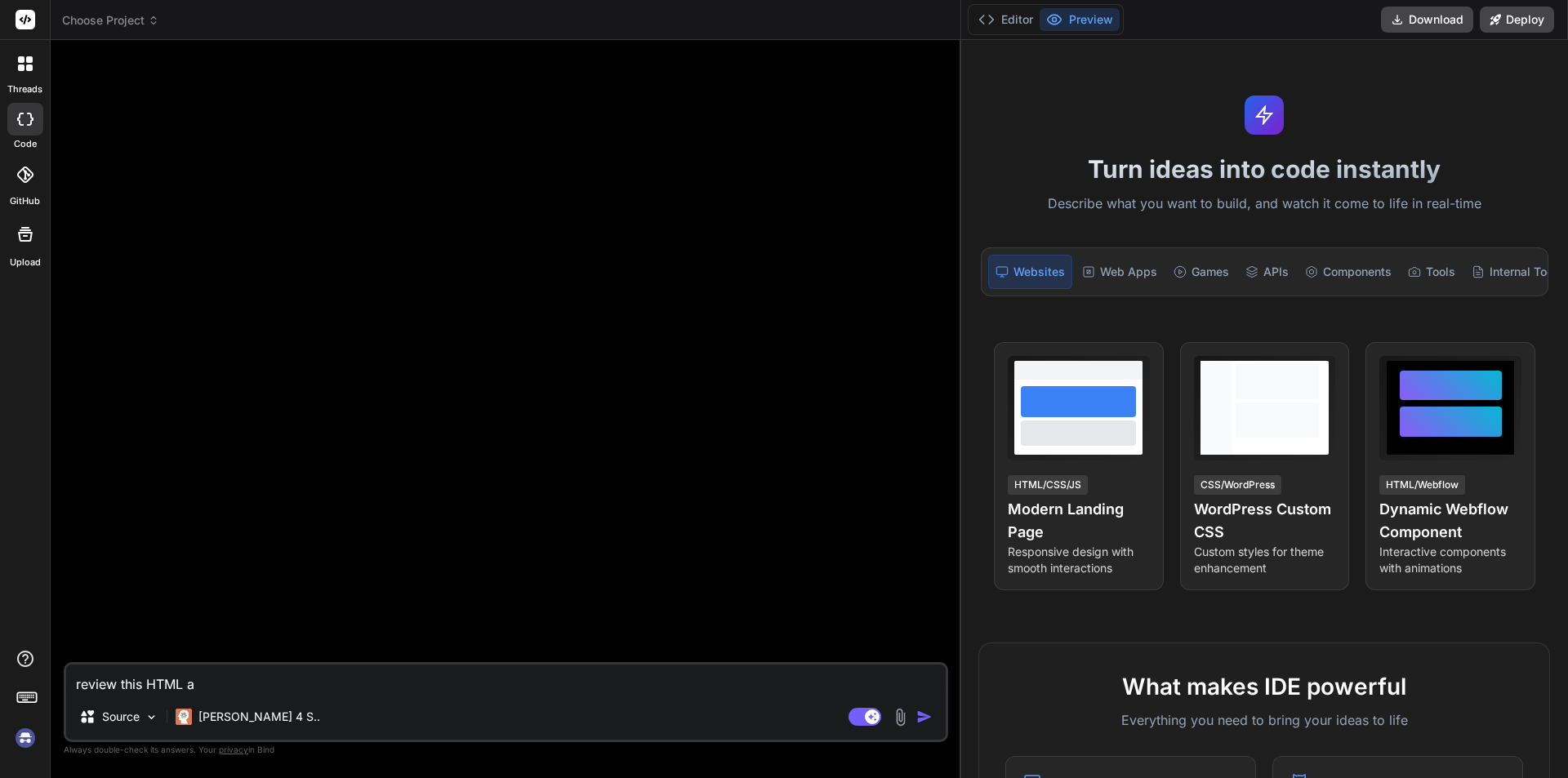
type textarea "x"
type textarea "review this HTML anf"
type textarea "x"
type textarea "review this HTML anf"
type textarea "x"
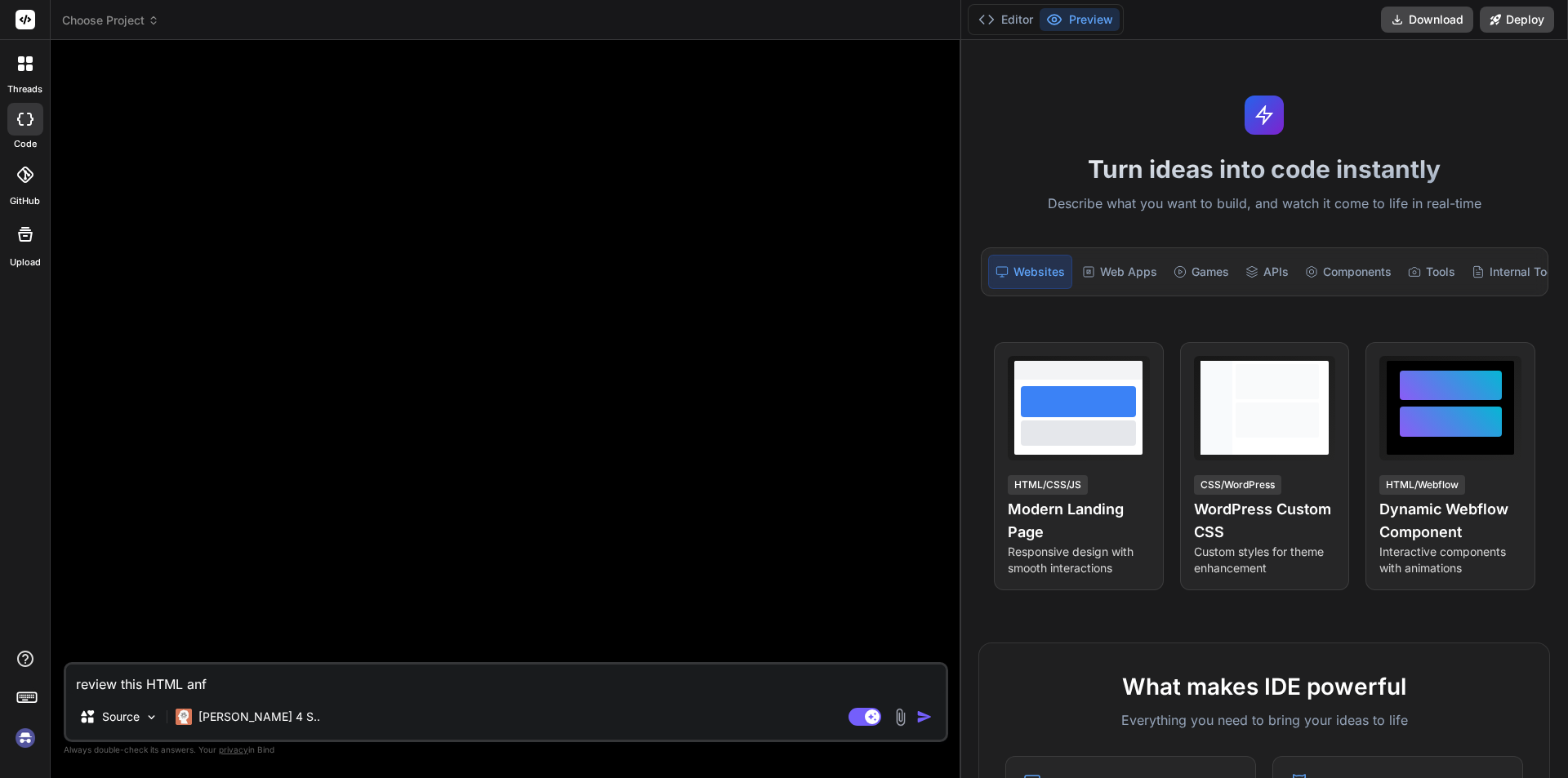
type textarea "review this HTML anf"
type textarea "x"
type textarea "review this HTML an"
type textarea "x"
type textarea "review this HTML and"
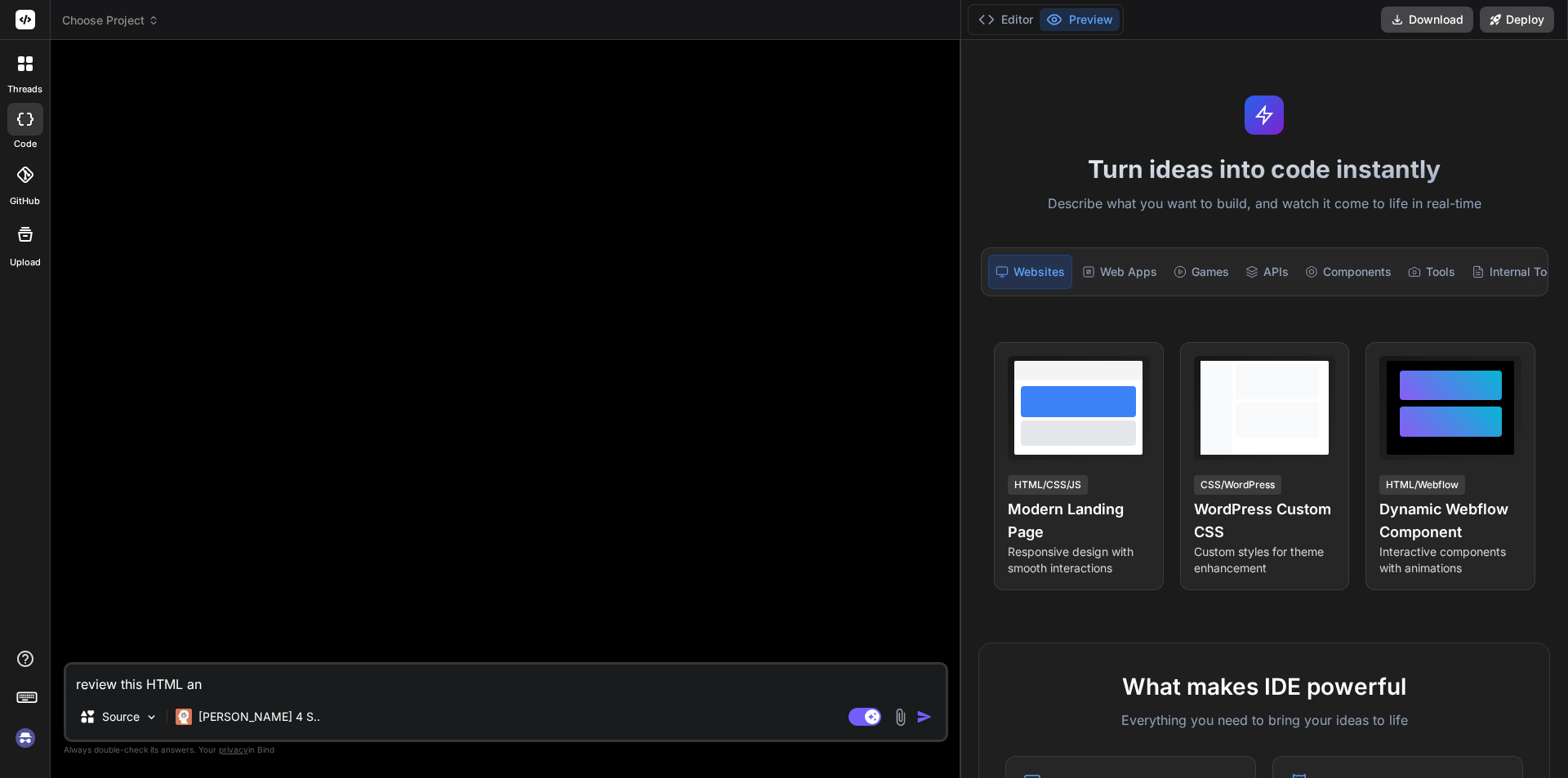
type textarea "x"
type textarea "review this HTML and"
type textarea "x"
type textarea "review this HTML and c"
type textarea "x"
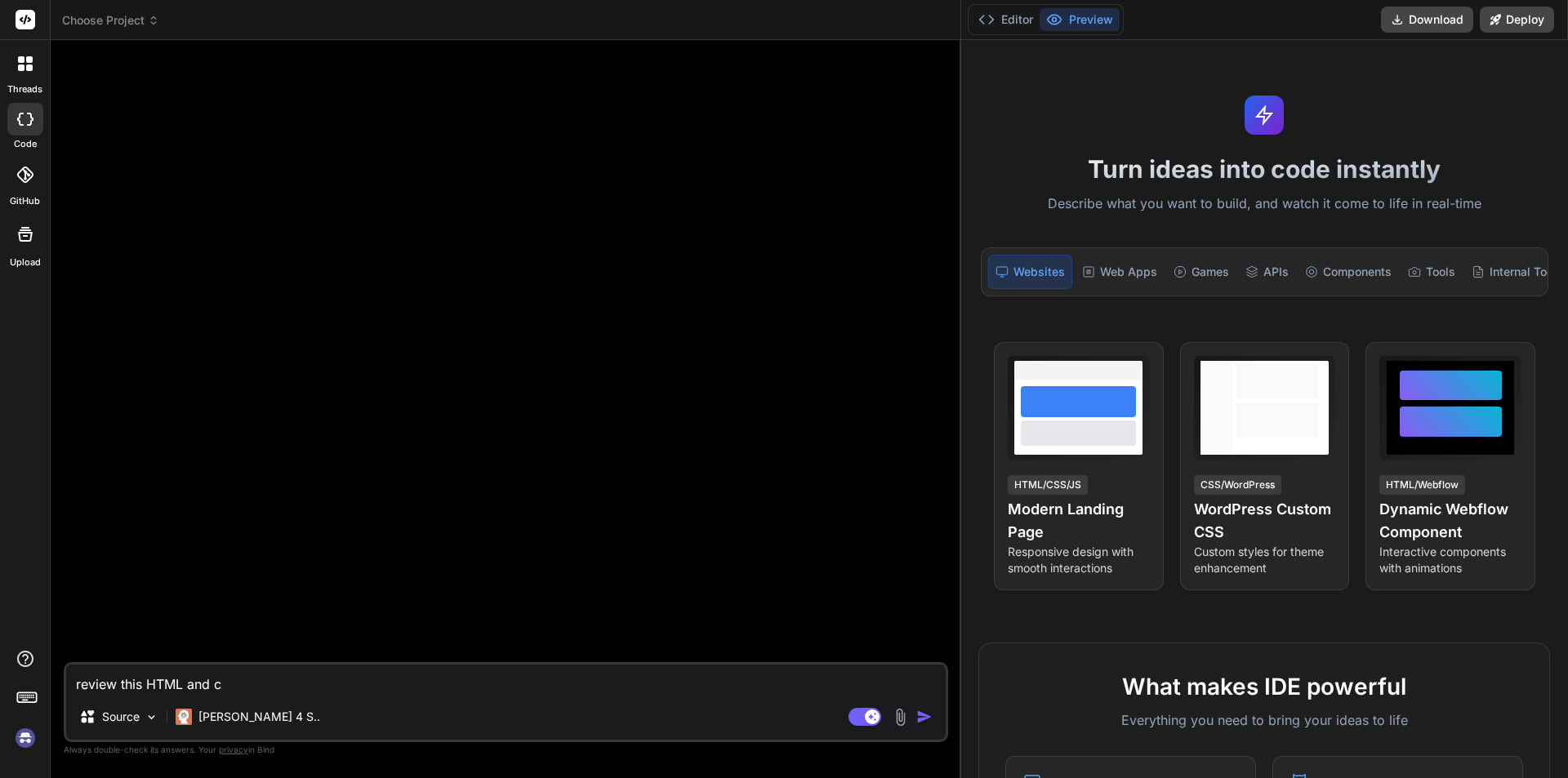
type textarea "review this HTML and cs"
type textarea "x"
type textarea "review this HTML and css"
type textarea "x"
type textarea "review this HTML and css"
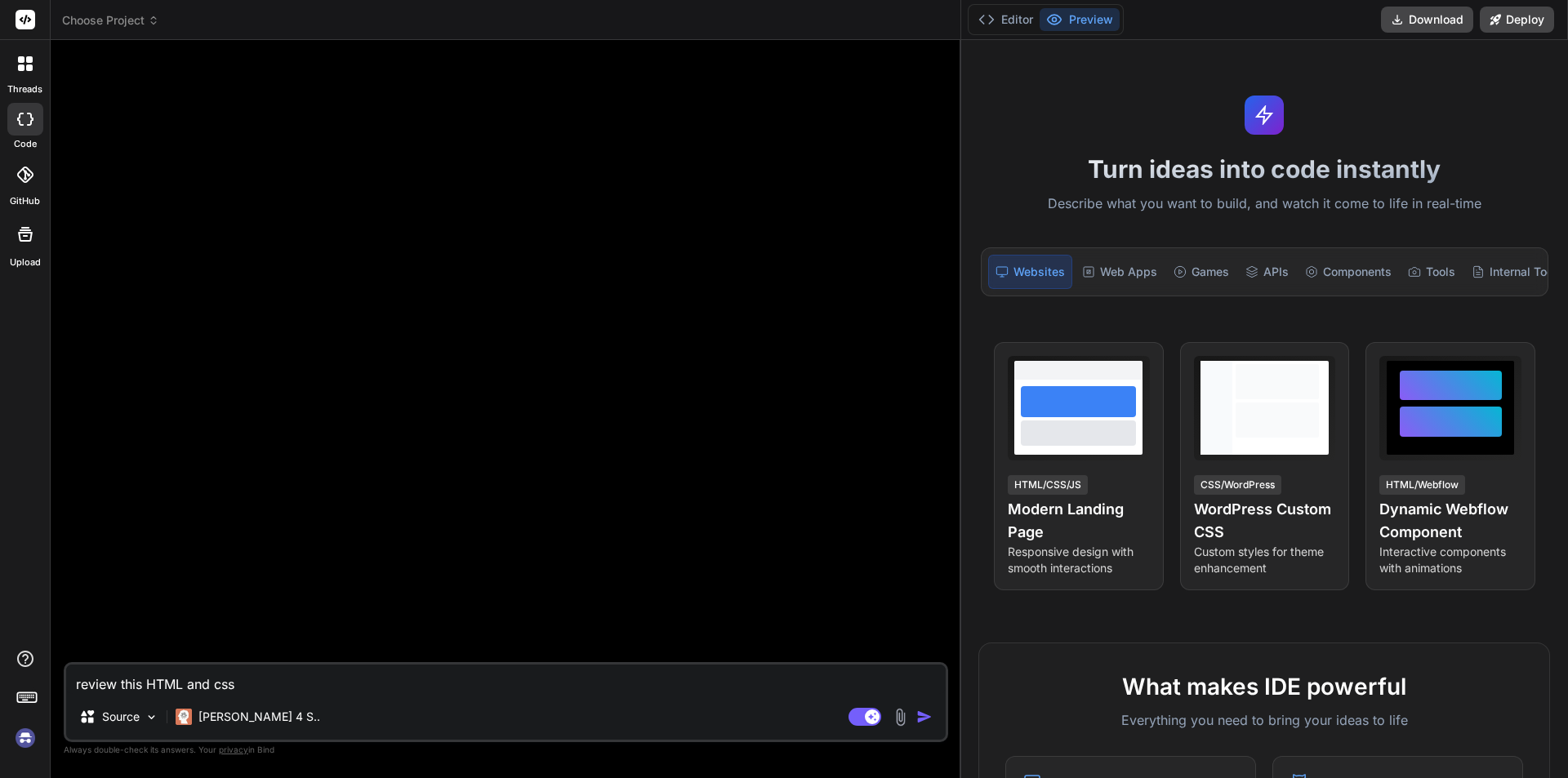
type textarea "x"
type textarea "review this HTML and css c"
type textarea "x"
type textarea "review this HTML and css co"
type textarea "x"
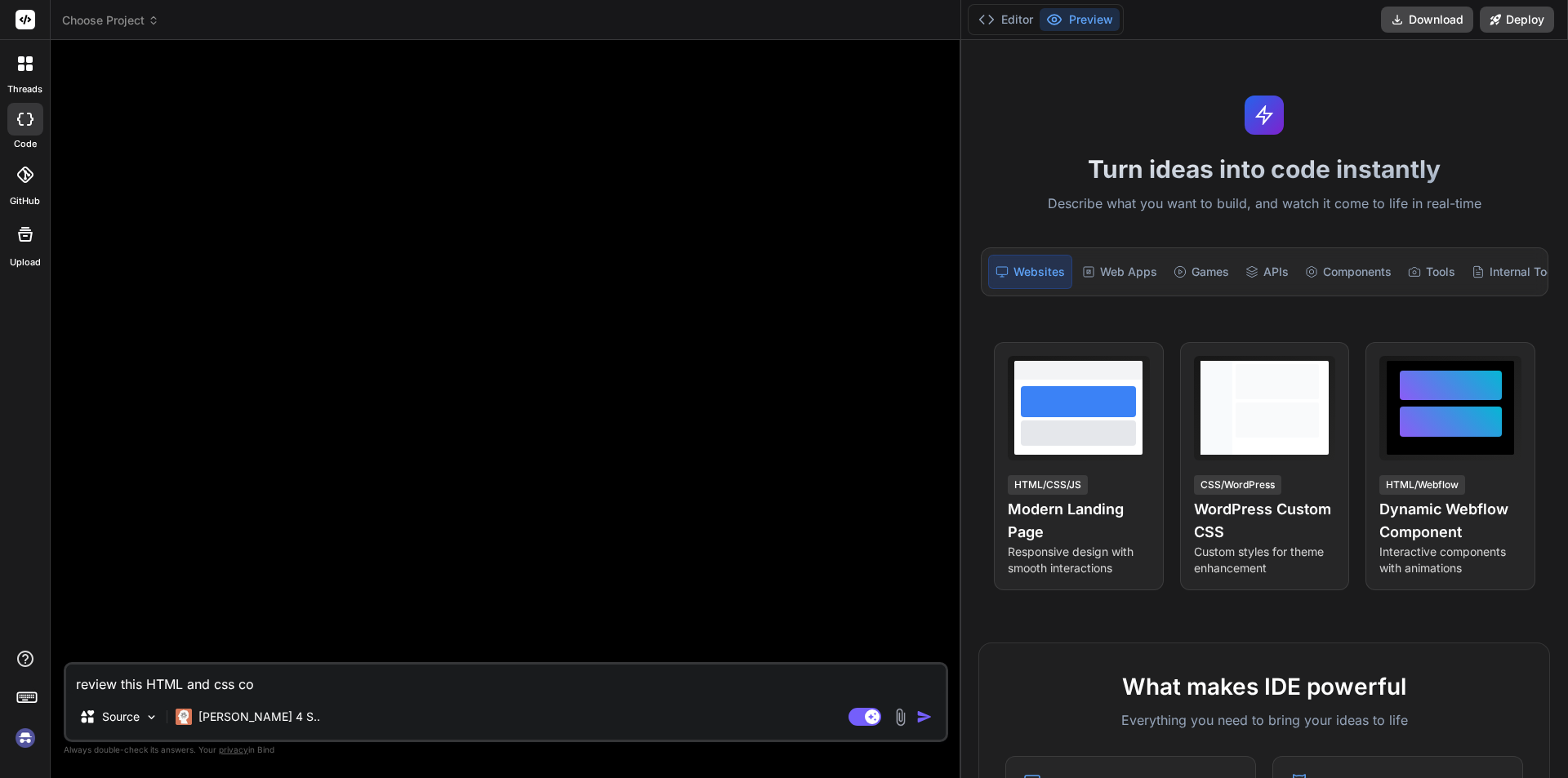
type textarea "review this HTML and css cod"
type textarea "x"
type textarea "review this HTML and css code"
type textarea "x"
type textarea "review this HTML and css code"
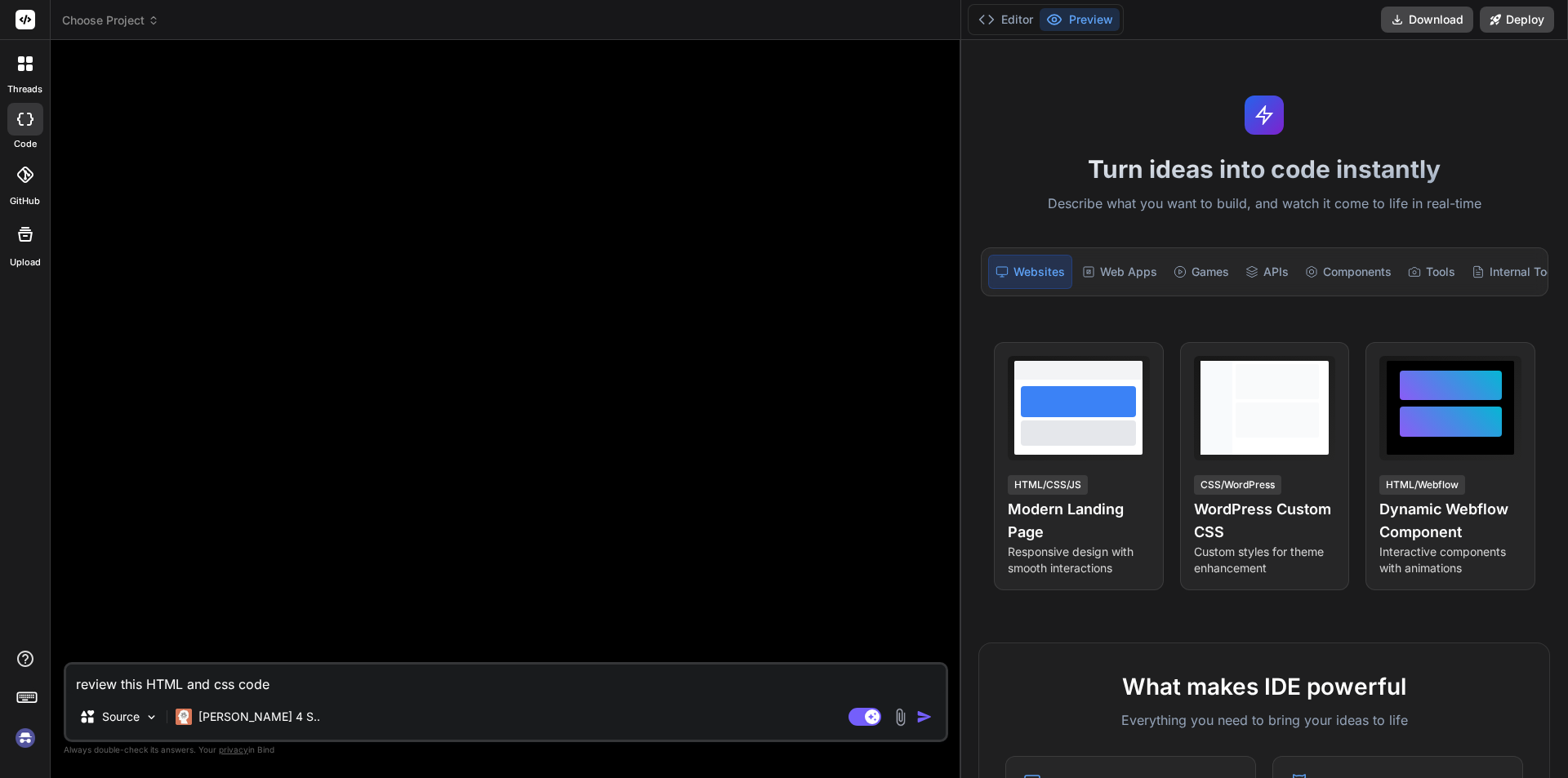
type textarea "x"
type textarea "review this HTML and css code a"
type textarea "x"
type textarea "review this HTML and css code an"
type textarea "x"
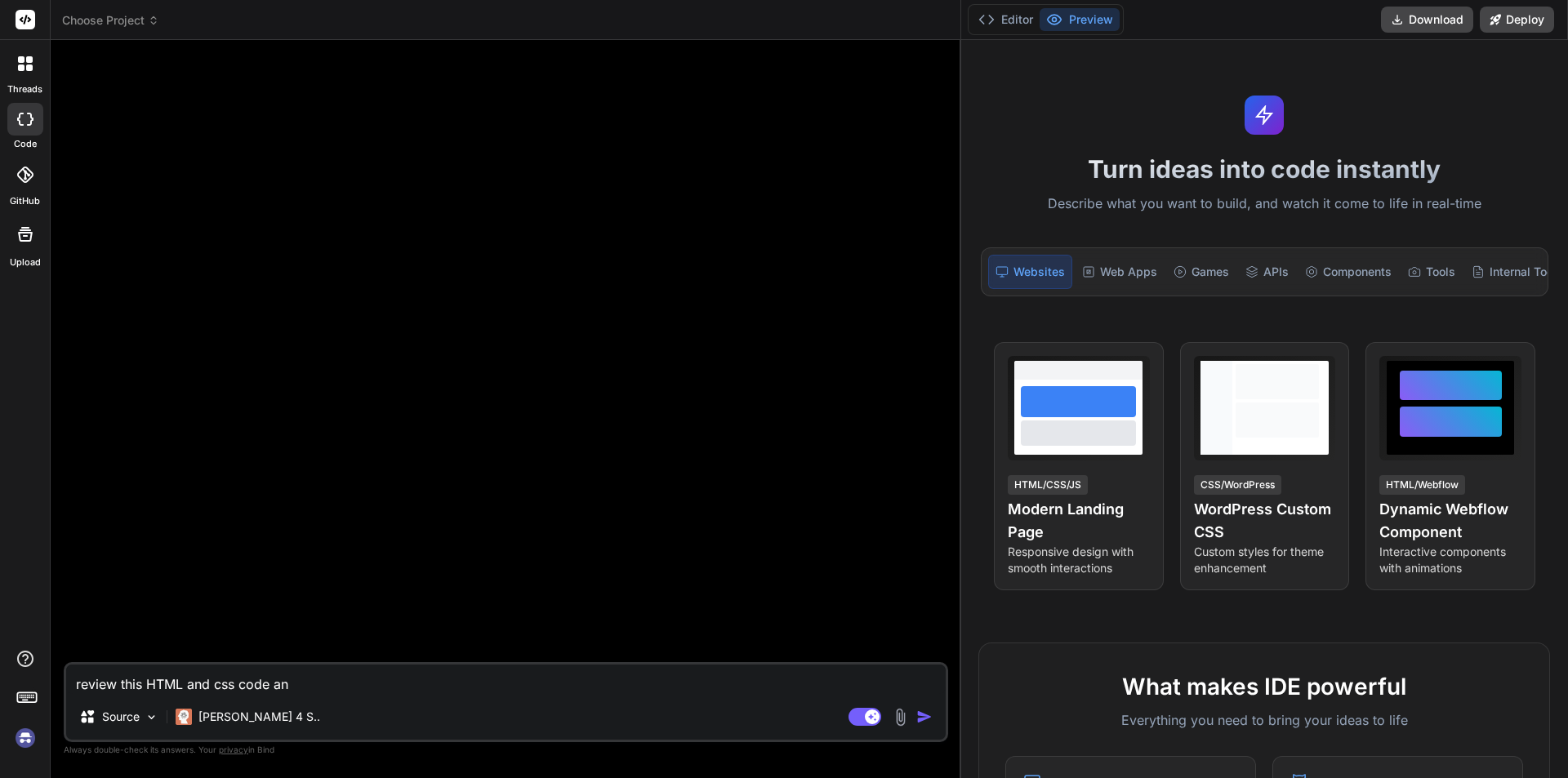
type textarea "review this HTML and css code anf"
type textarea "x"
type textarea "review this HTML and css code anf"
type textarea "x"
type textarea "review this HTML and css code"
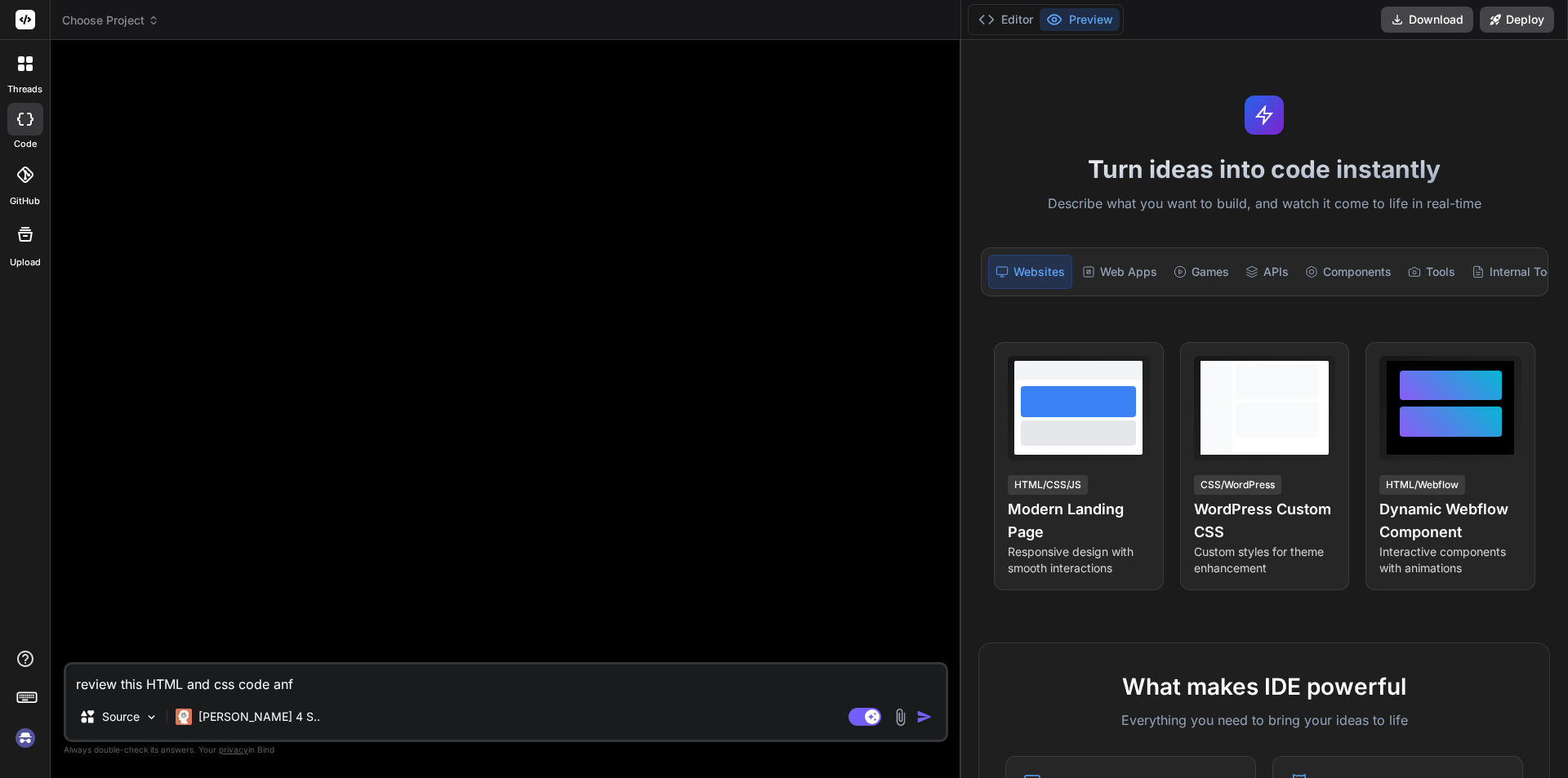
type textarea "x"
type textarea "review this HTML and C code"
type textarea "x"
type textarea "review this HTML and CS code"
type textarea "x"
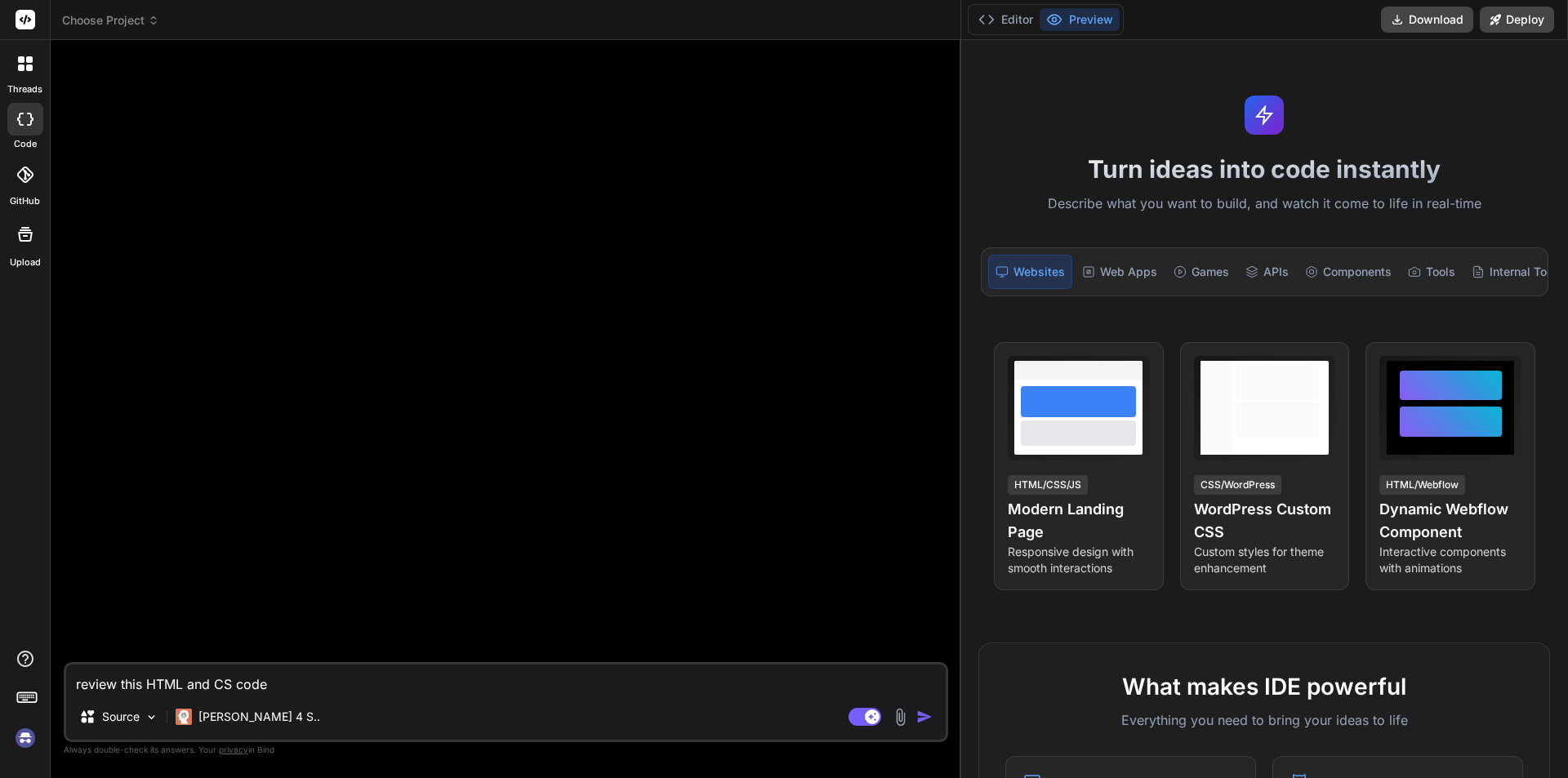
type textarea "review this HTML and CSS code"
type textarea "x"
type textarea "review this HTML and CSS code"
type textarea "x"
type textarea "review this HTML and CSS code a"
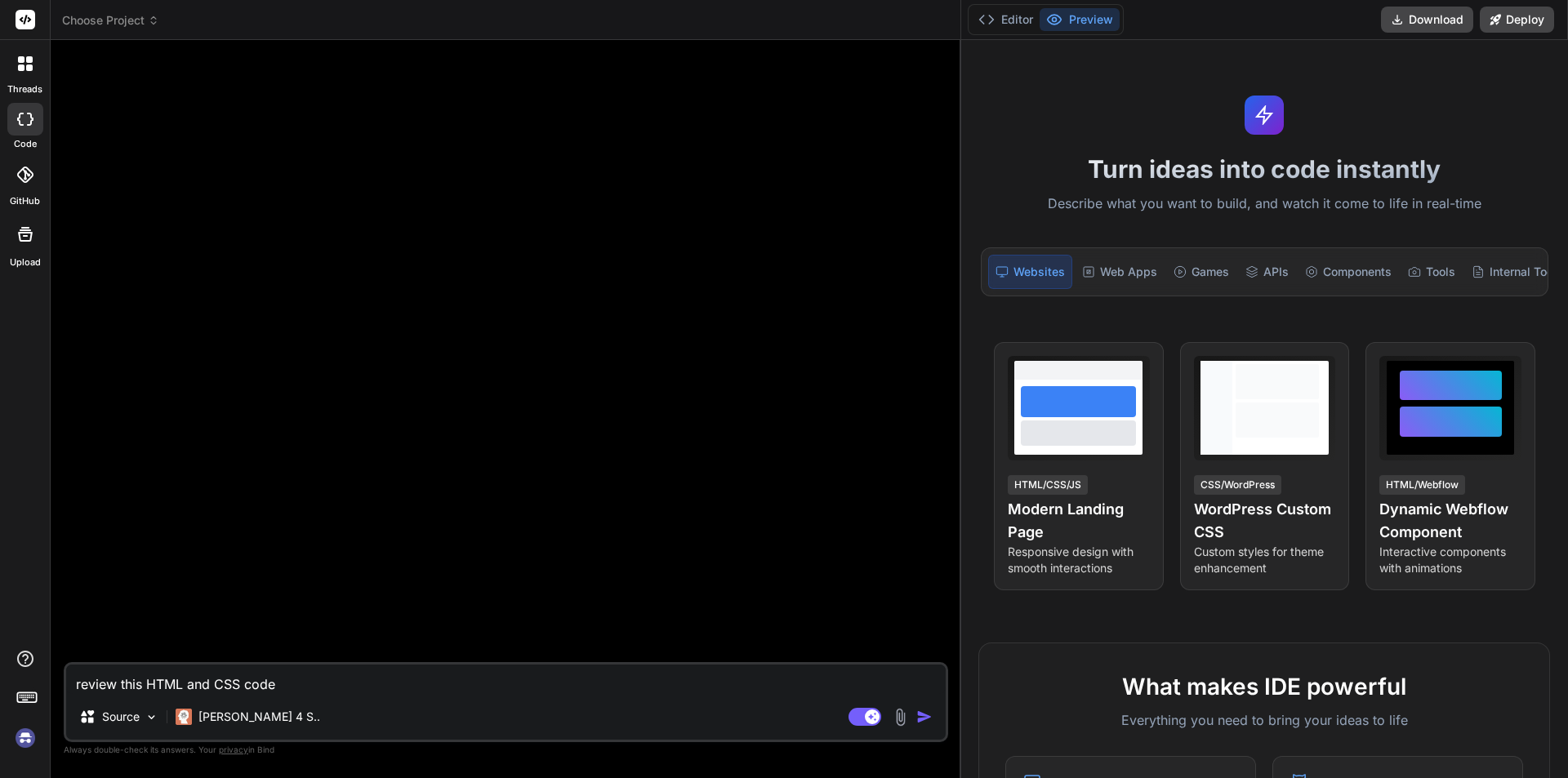
type textarea "x"
type textarea "review this HTML and CSS code an"
type textarea "x"
type textarea "review this HTML and CSS code and"
type textarea "x"
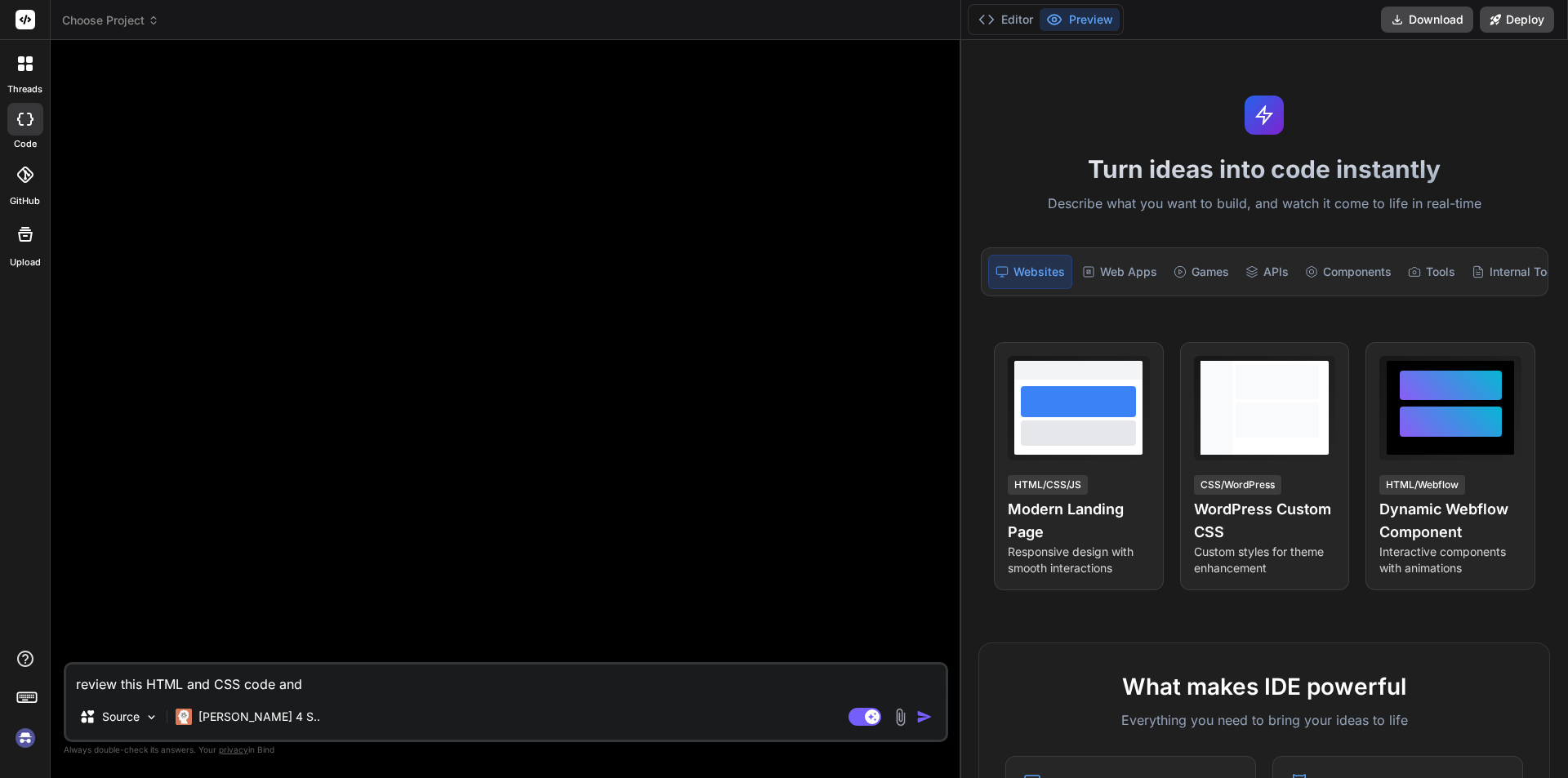
type textarea "review this HTML and CSS code and"
type textarea "x"
type textarea "review this HTML and CSS code and m"
type textarea "x"
type textarea "review this HTML and CSS code and mk"
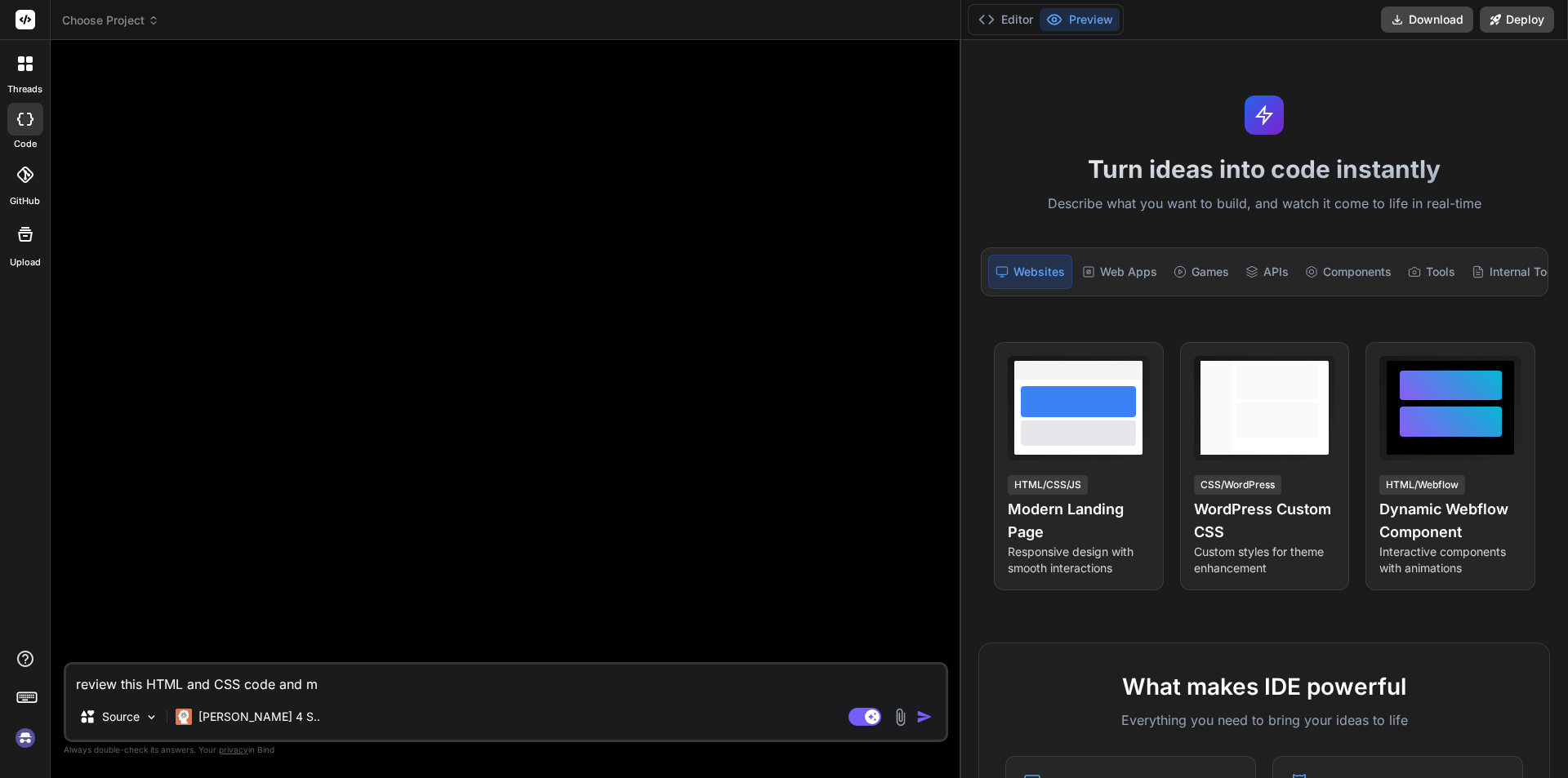
type textarea "x"
type textarea "review this HTML and CSS code and mke"
type textarea "x"
type textarea "review this HTML and CSS code and mker"
type textarea "x"
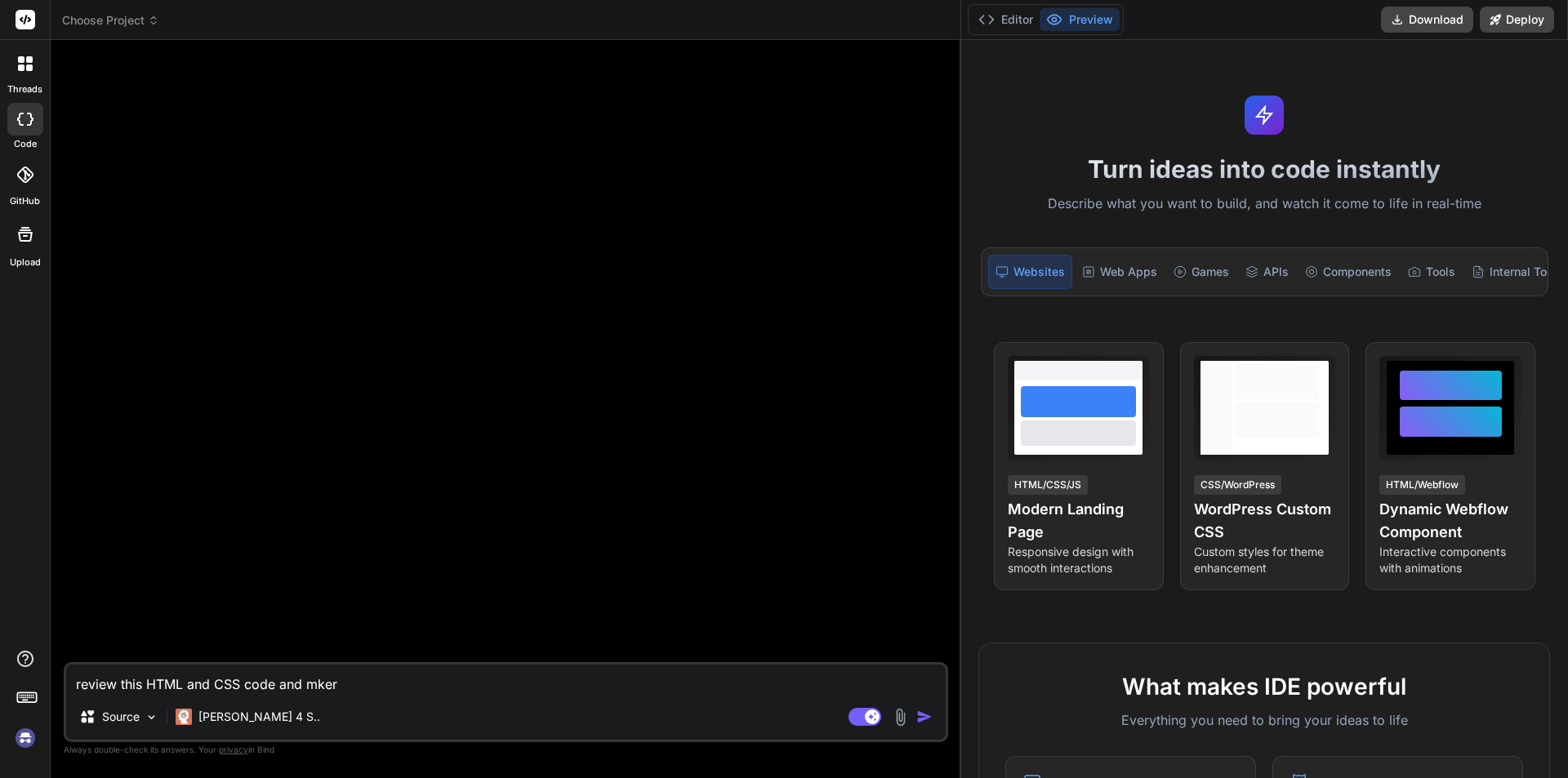
type textarea "review this HTML and CSS code and mke"
type textarea "x"
type textarea "review this HTML and CSS code and mk"
type textarea "x"
type textarea "review this HTML and CSS code and m"
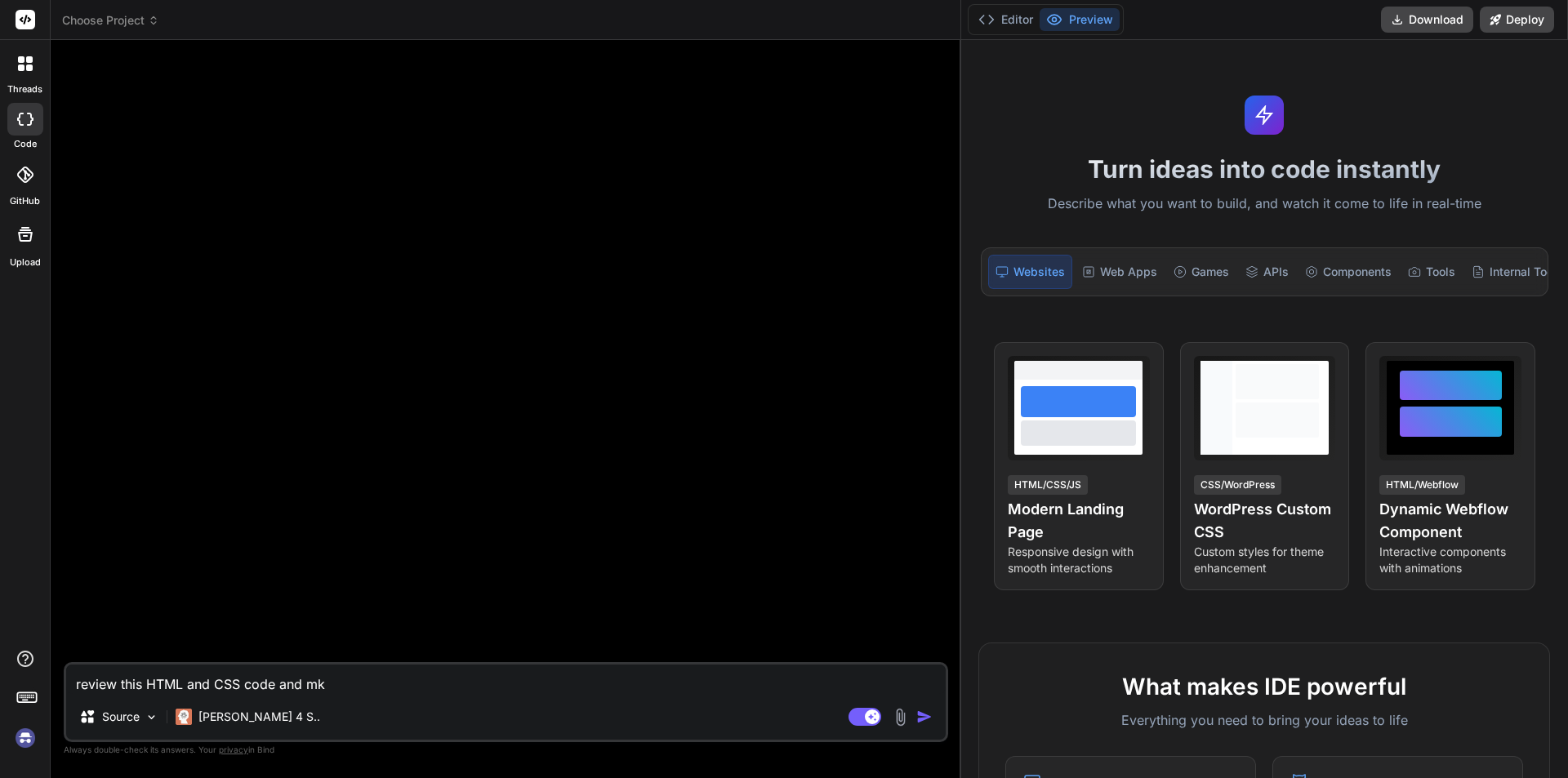
type textarea "x"
type textarea "review this HTML and CSS code and ma"
type textarea "x"
type textarea "review this HTML and CSS code and mak"
type textarea "x"
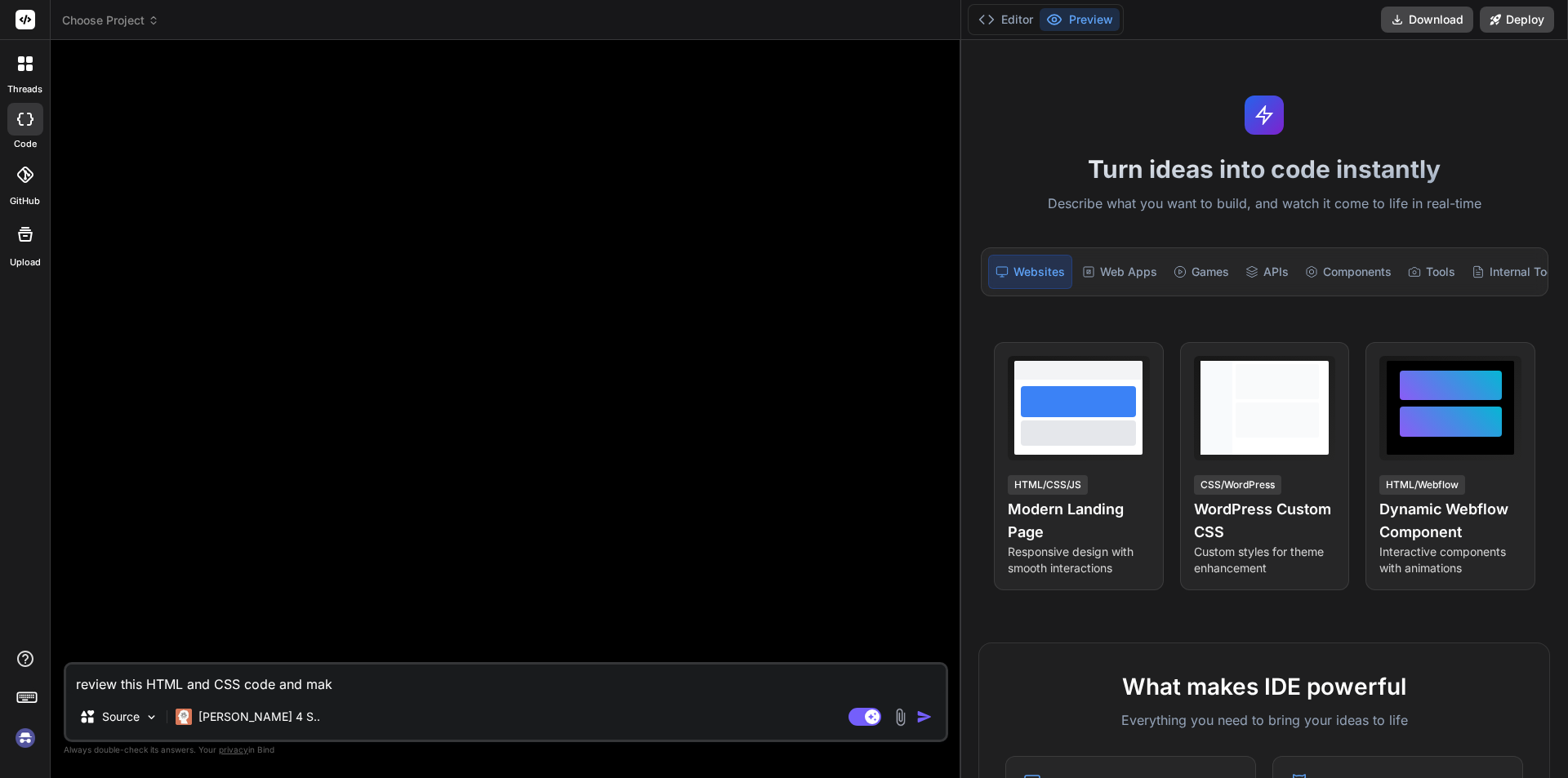
type textarea "review this HTML and CSS code and make"
type textarea "x"
type textarea "review this HTML and CSS code and make"
type textarea "x"
type textarea "review this HTML and CSS code and make t"
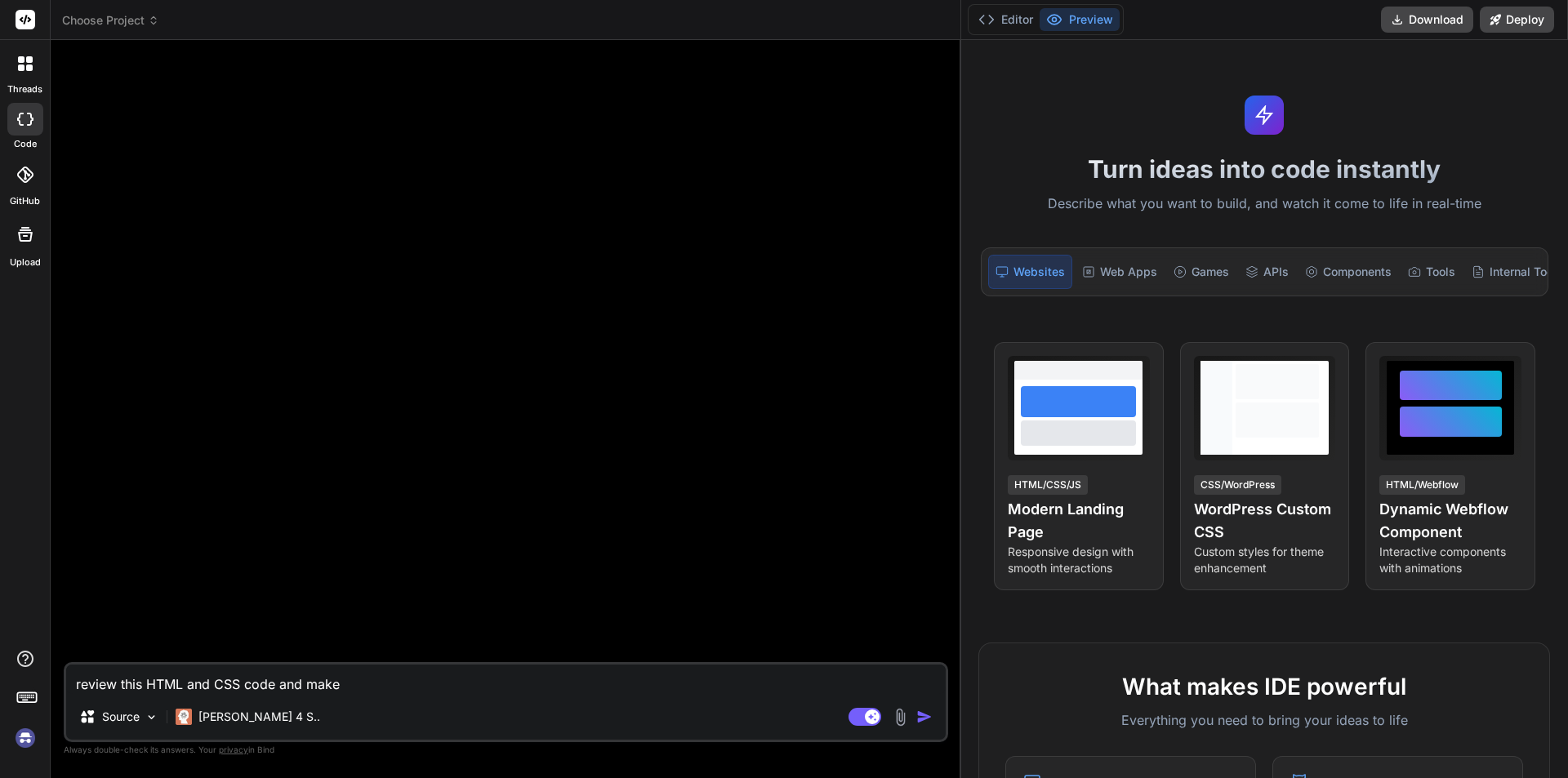
type textarea "x"
type textarea "review this HTML and CSS code and make th"
type textarea "x"
type textarea "review this HTML and CSS code and make thi"
type textarea "x"
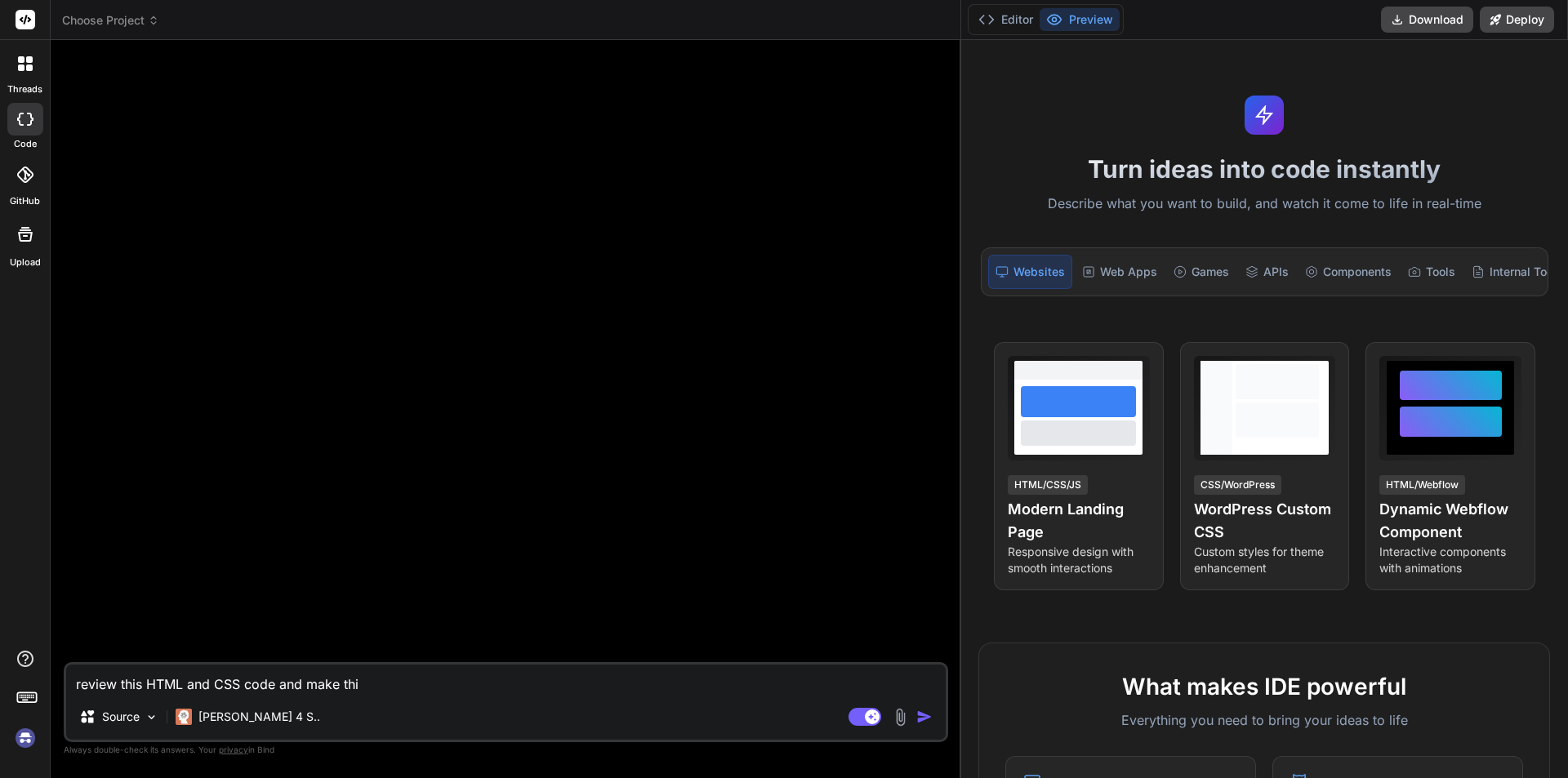
type textarea "review this HTML and CSS code and make this"
type textarea "x"
type textarea "review this HTML and CSS code and make this"
type textarea "x"
type textarea "review this HTML and CSS code and make this c"
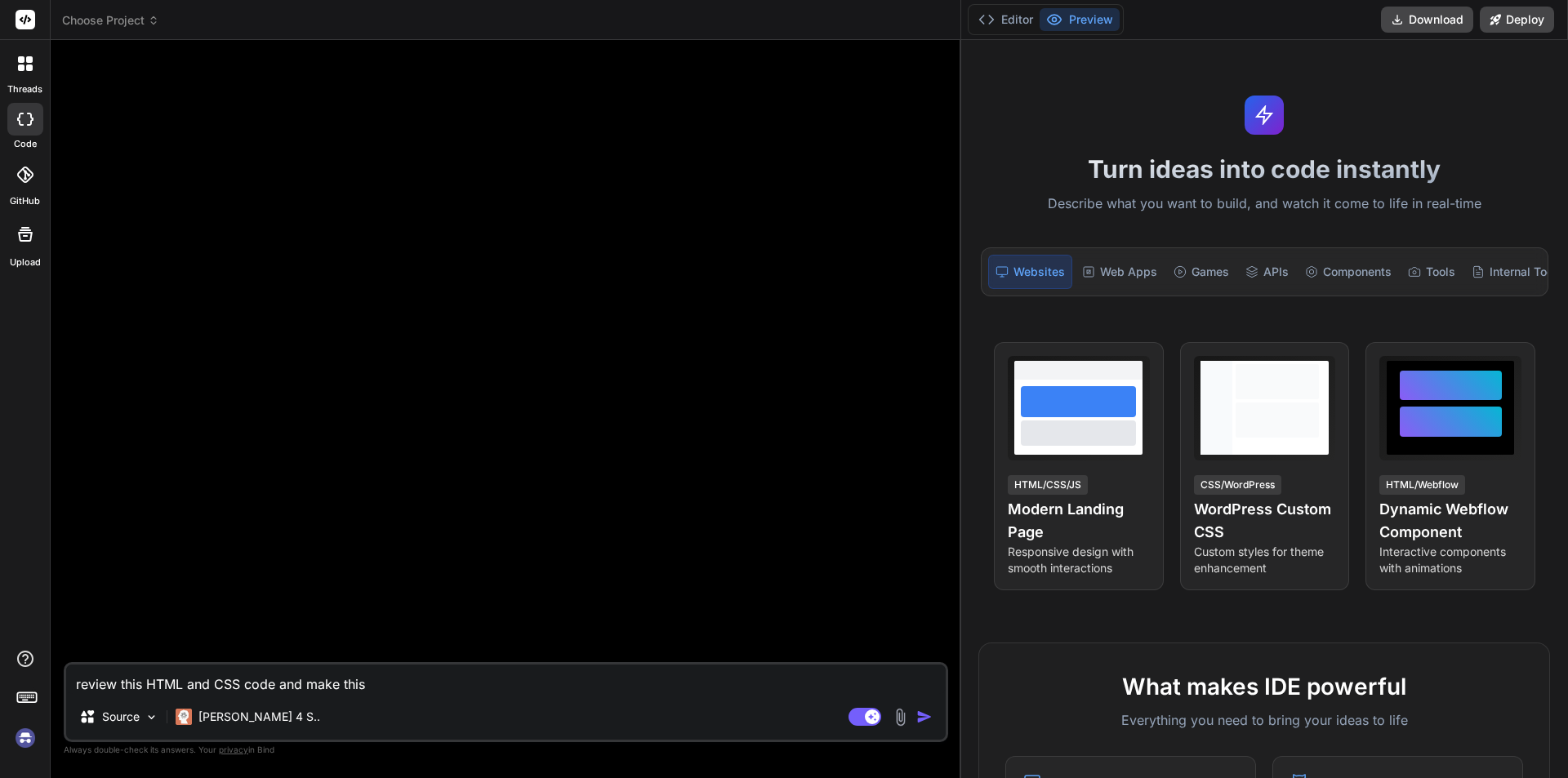
type textarea "x"
type textarea "review this HTML and CSS code and make this co"
type textarea "x"
type textarea "review this HTML and CSS code and make this cod"
type textarea "x"
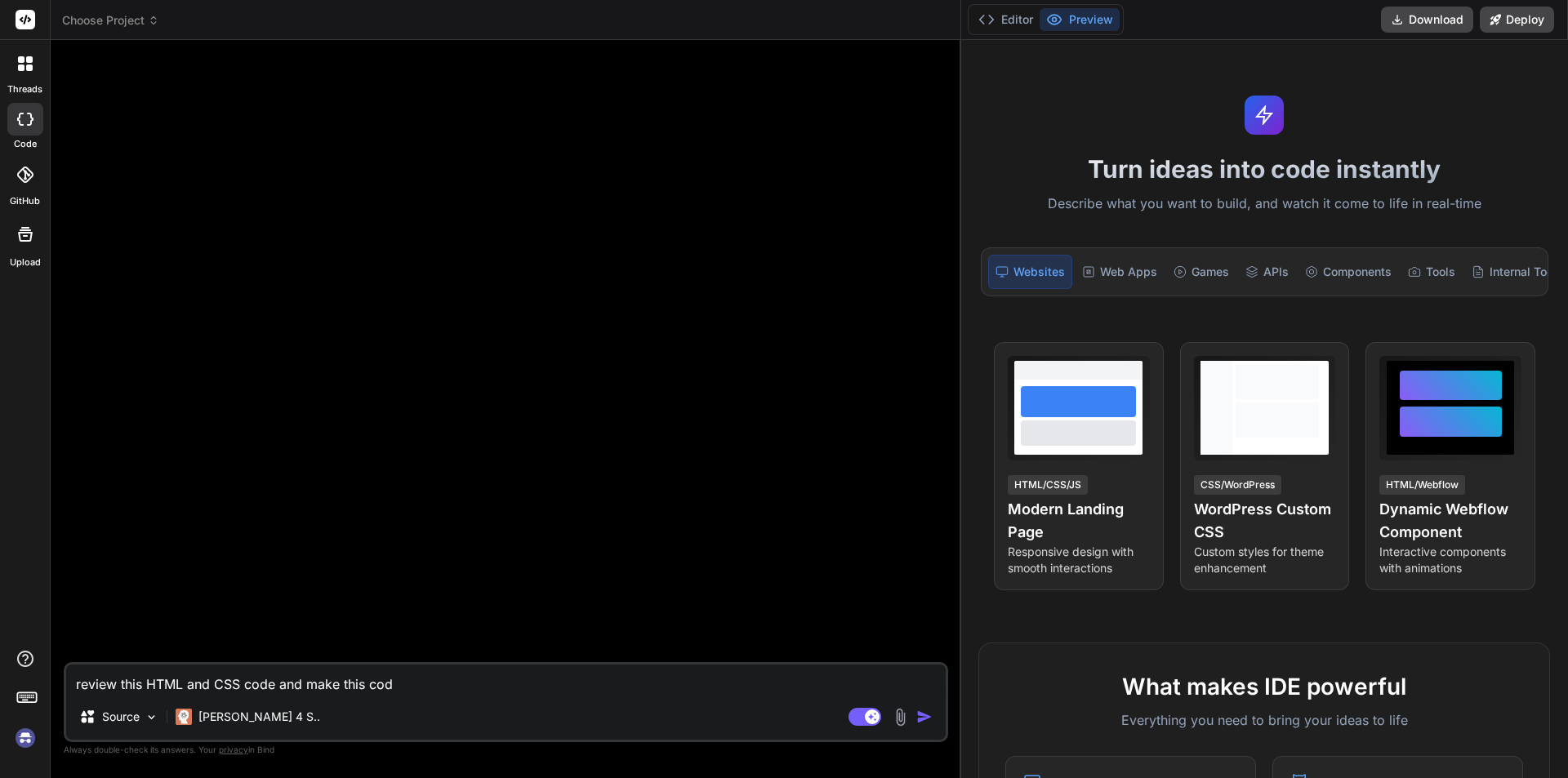
type textarea "review this HTML and CSS code and make this code"
type textarea "x"
type textarea "review this HTML and CSS code and make this code"
type textarea "x"
type textarea "review this HTML and CSS code and make this code r"
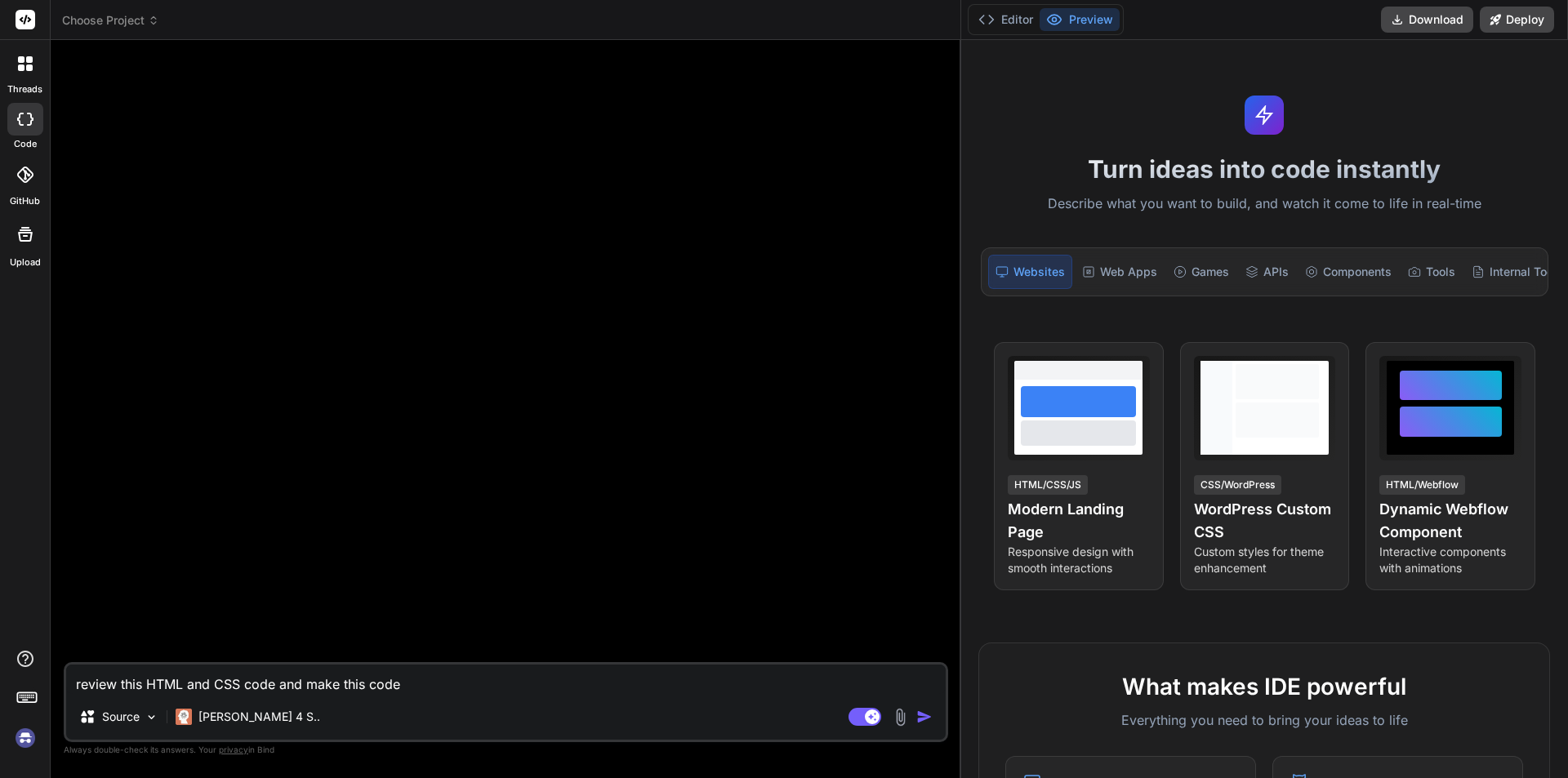
type textarea "x"
type textarea "review this HTML and CSS code and make this code re"
type textarea "x"
type textarea "review this HTML and CSS code and make this code rel"
type textarea "x"
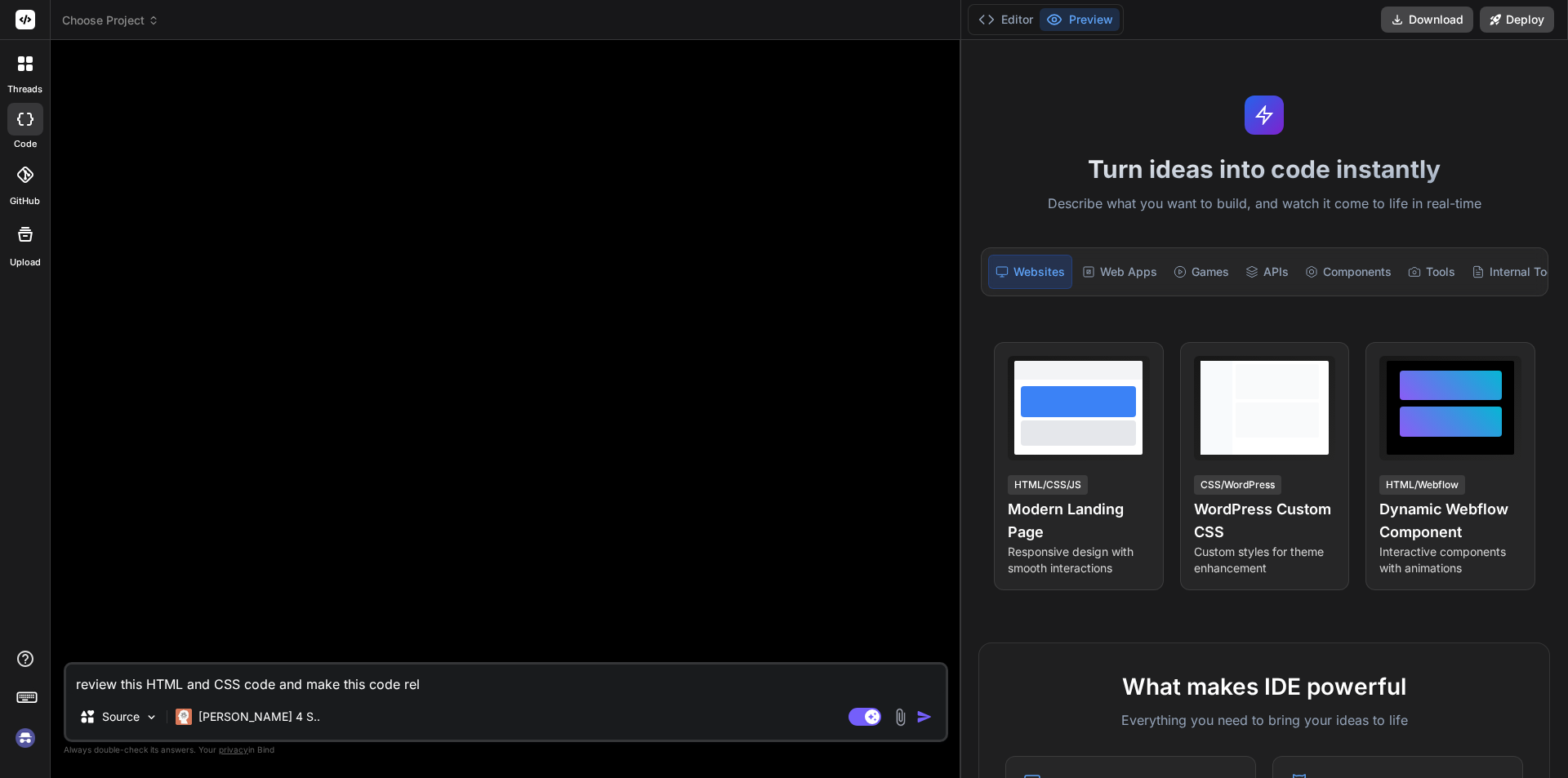
type textarea "review this HTML and CSS code and make this code reli"
type textarea "x"
type textarea "review this HTML and CSS code and make this code relia"
type textarea "x"
type textarea "review this HTML and CSS code and make this code reliab"
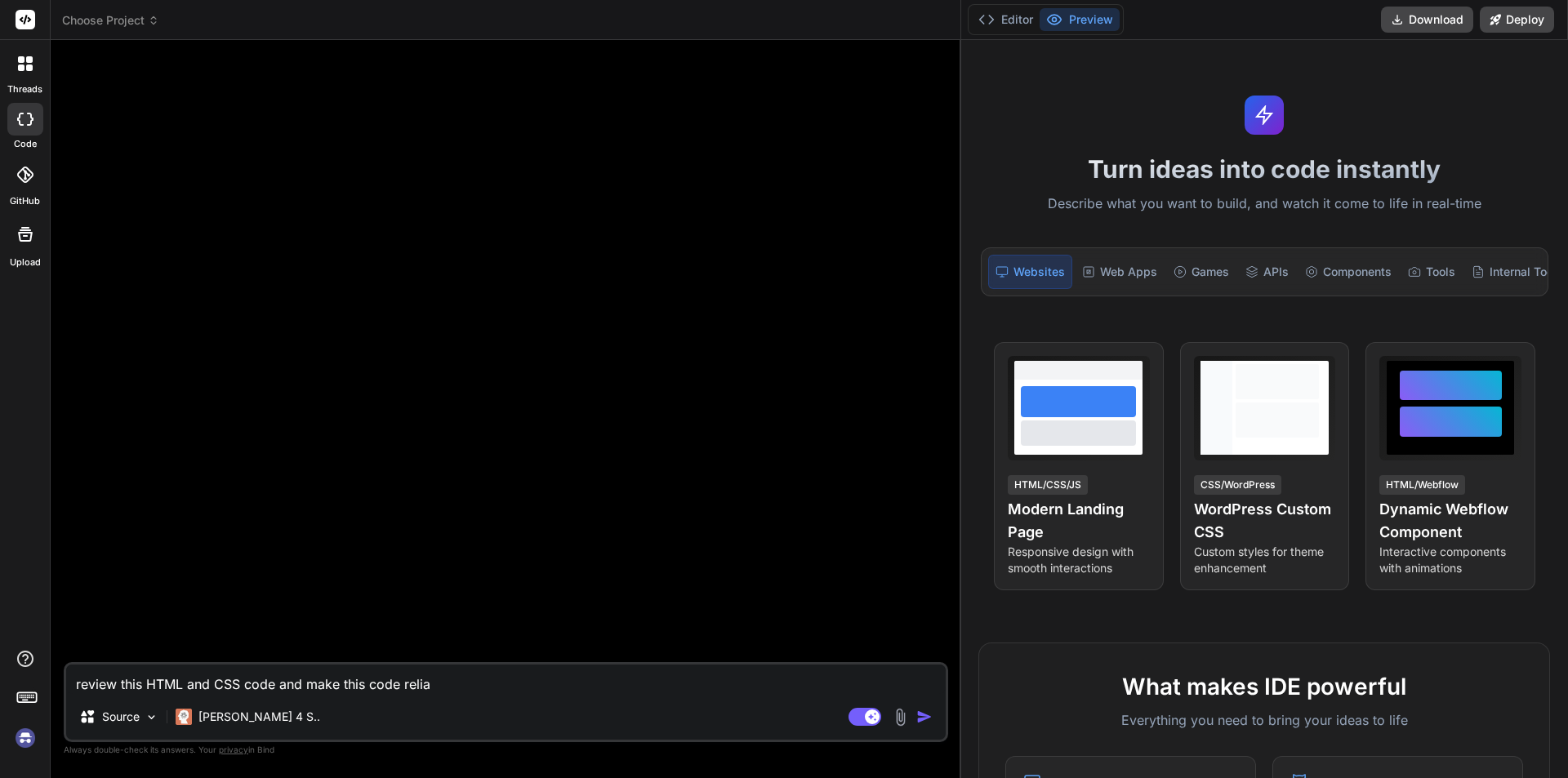
type textarea "x"
type textarea "review this HTML and CSS code and make this code reliabl"
type textarea "x"
type textarea "review this HTML and CSS code and make this code reliable"
type textarea "x"
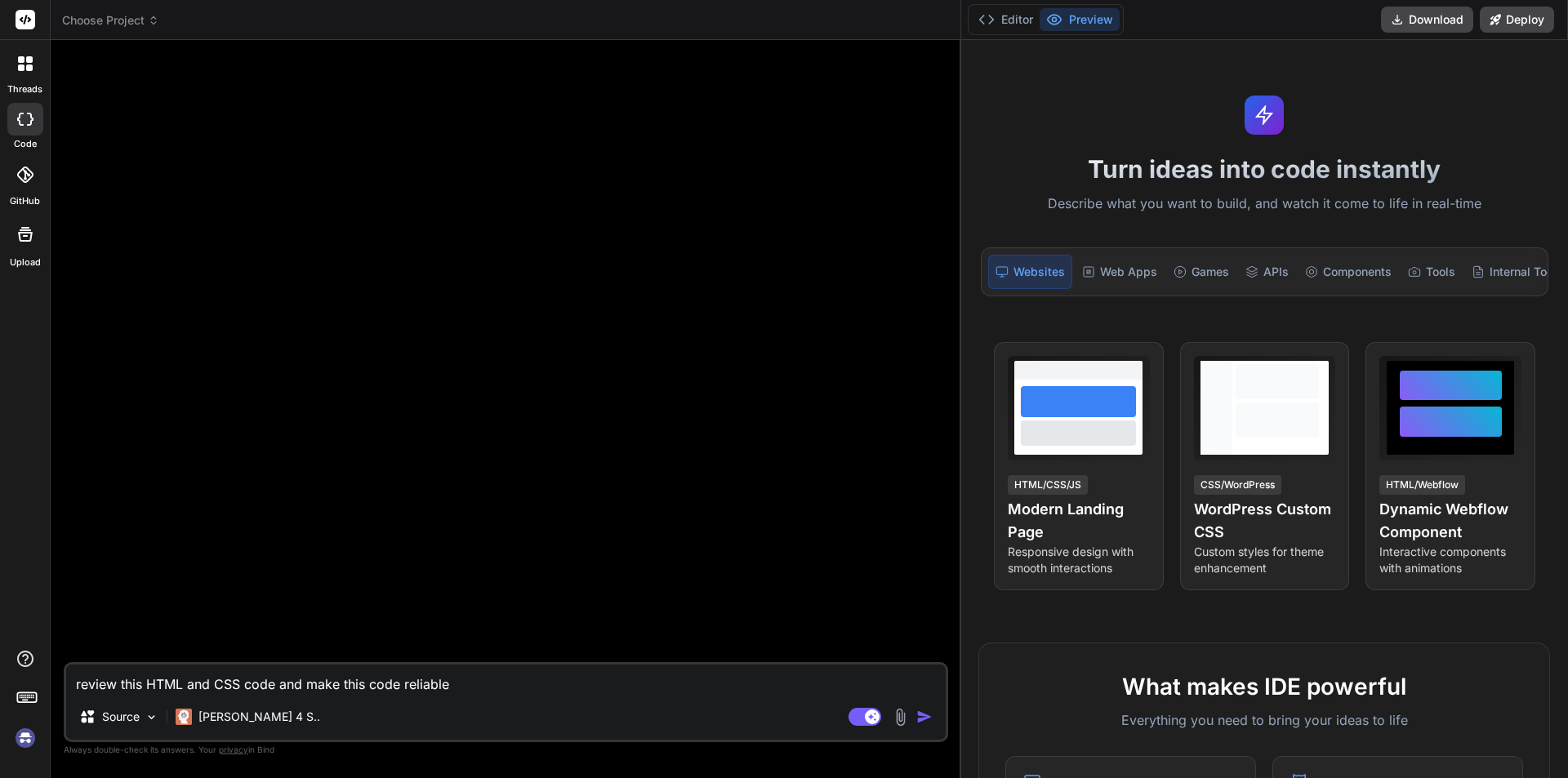
type textarea "review this HTML and CSS code and make this code reliable"
type textarea "x"
type textarea "review this HTML and CSS code and make this code reliable t"
type textarea "x"
type textarea "review this HTML and CSS code and make this code reliable to"
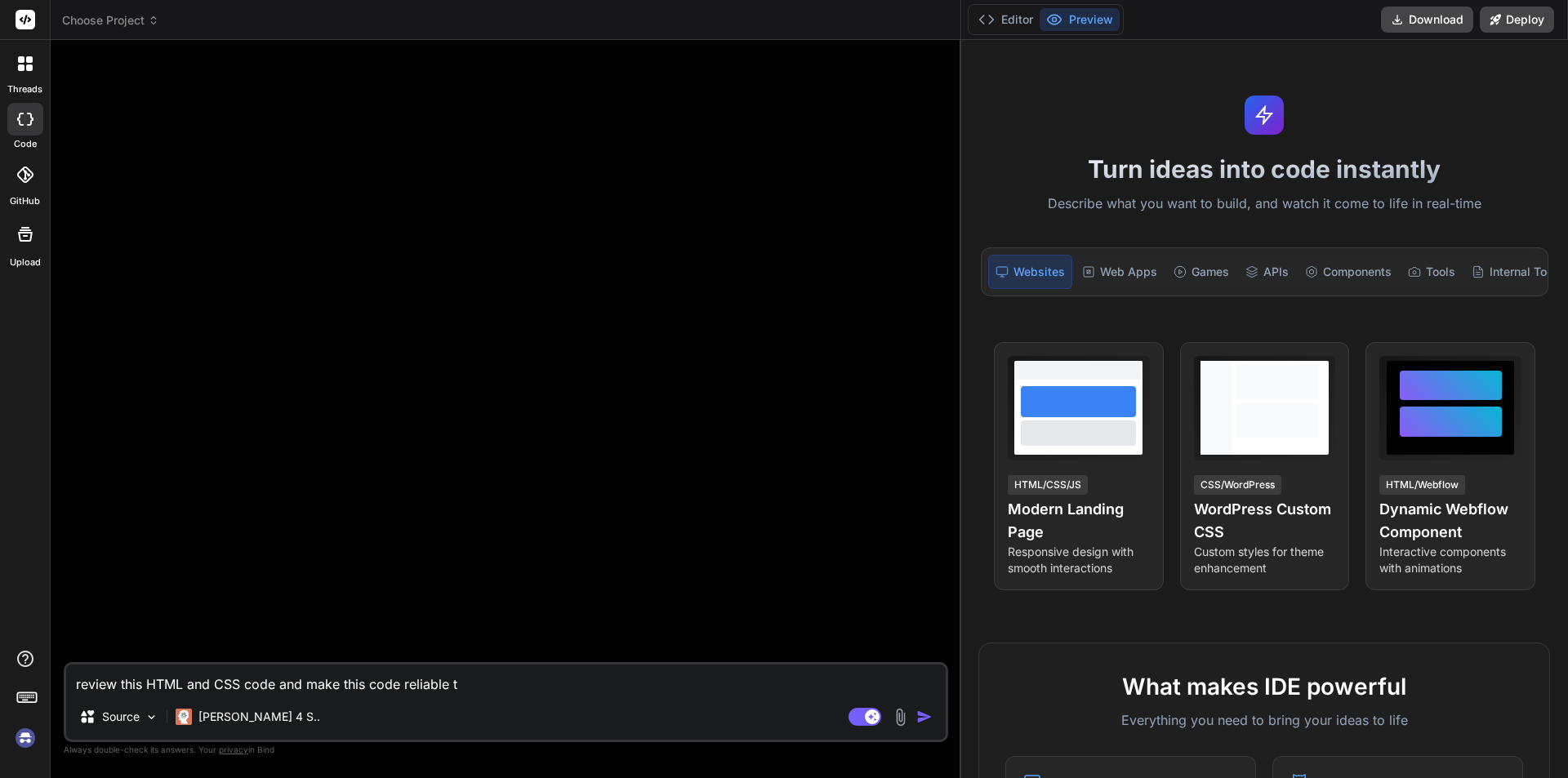
type textarea "x"
type textarea "review this HTML and CSS code and make this code reliable to"
paste textarea ".meditation-section { min-height: calc(100vh - 244px); } .meditation-heading p …"
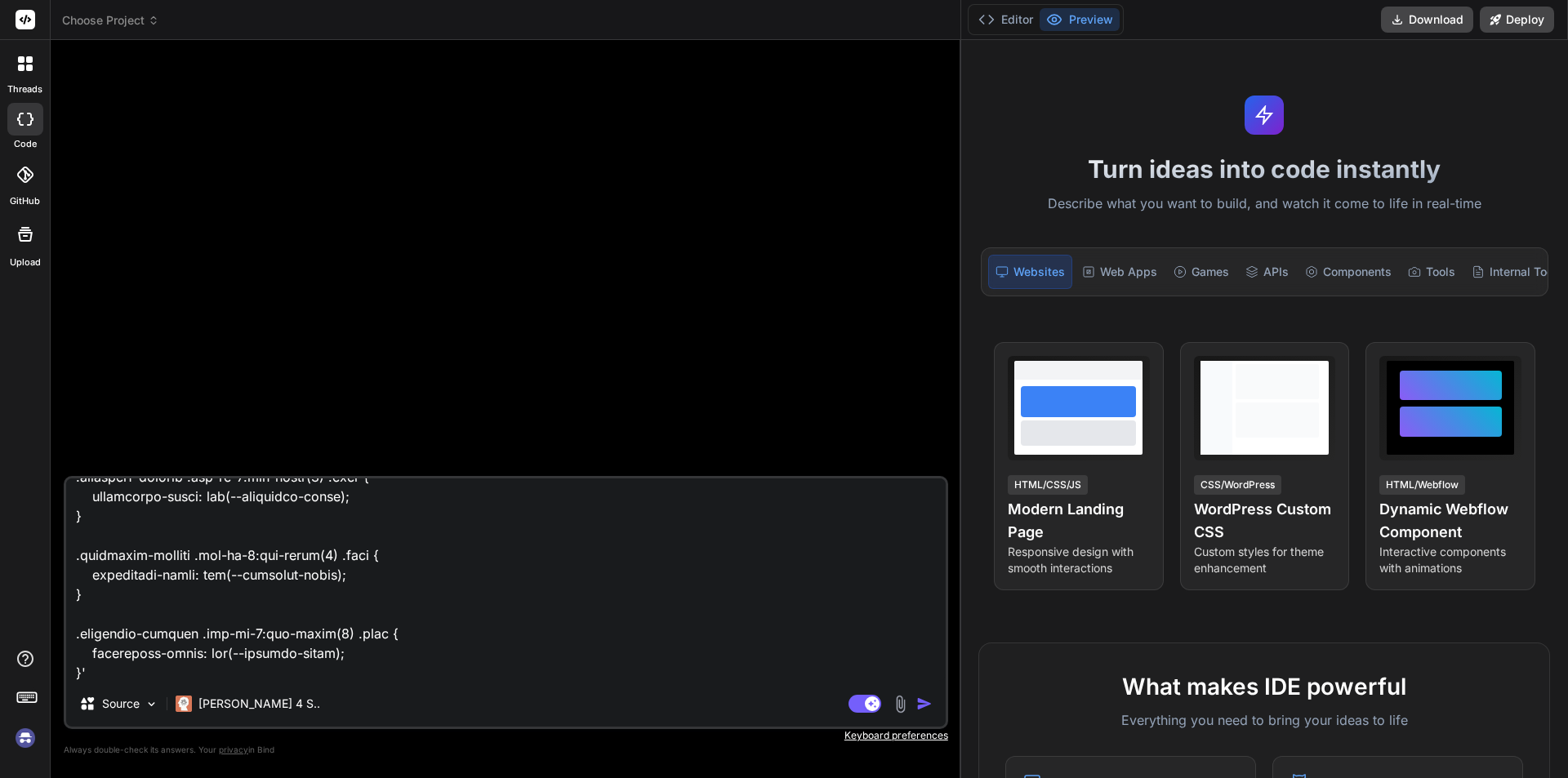
click at [255, 665] on textarea at bounding box center [505, 580] width 879 height 203
paste textarea "<div class="meditation-section"> <div class="container"> <!-- Meditation Intro …"
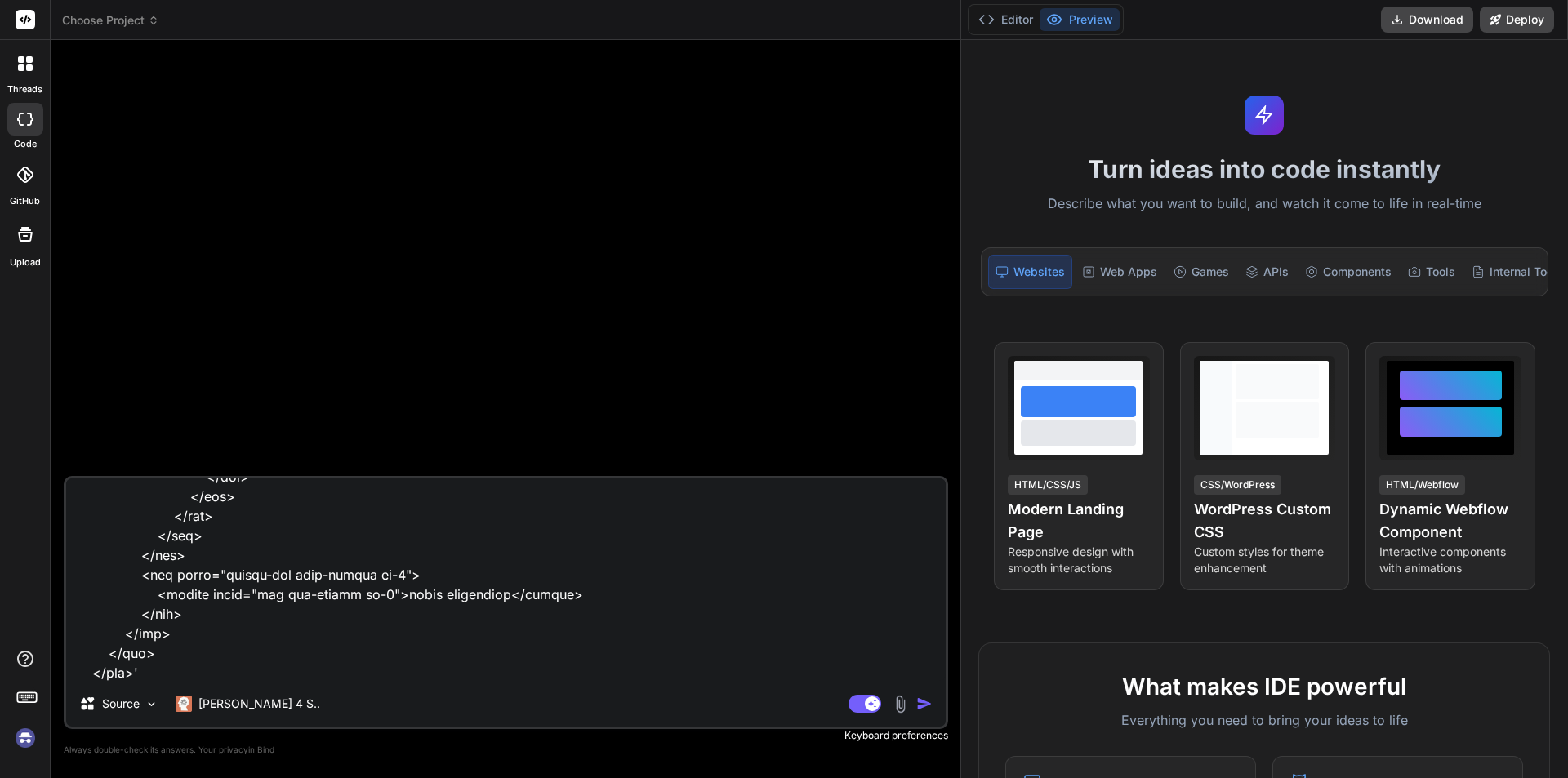
click at [922, 699] on img "button" at bounding box center [924, 703] width 16 height 16
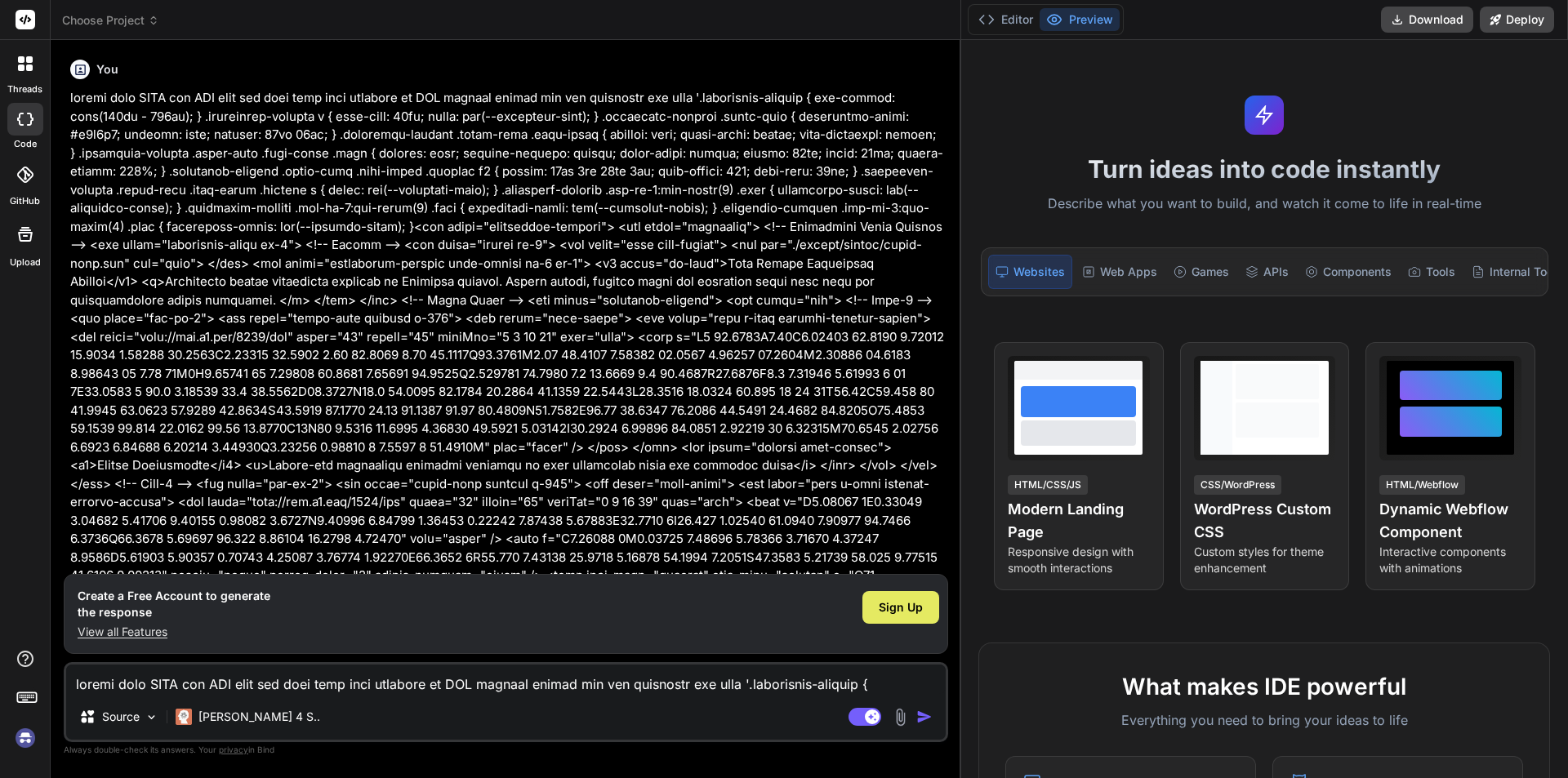
click at [900, 603] on span "Sign Up" at bounding box center [900, 607] width 44 height 16
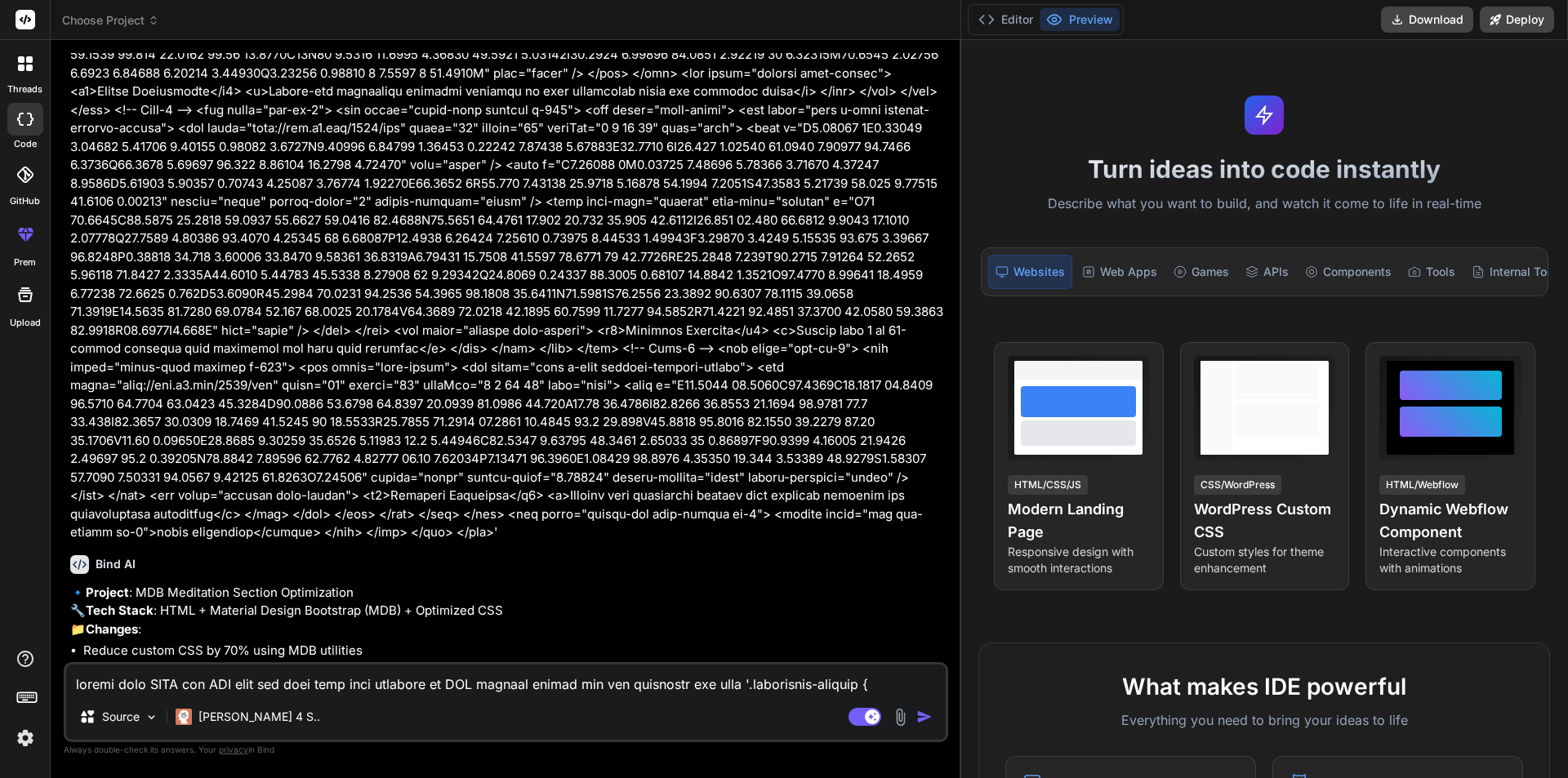
scroll to position [492, 0]
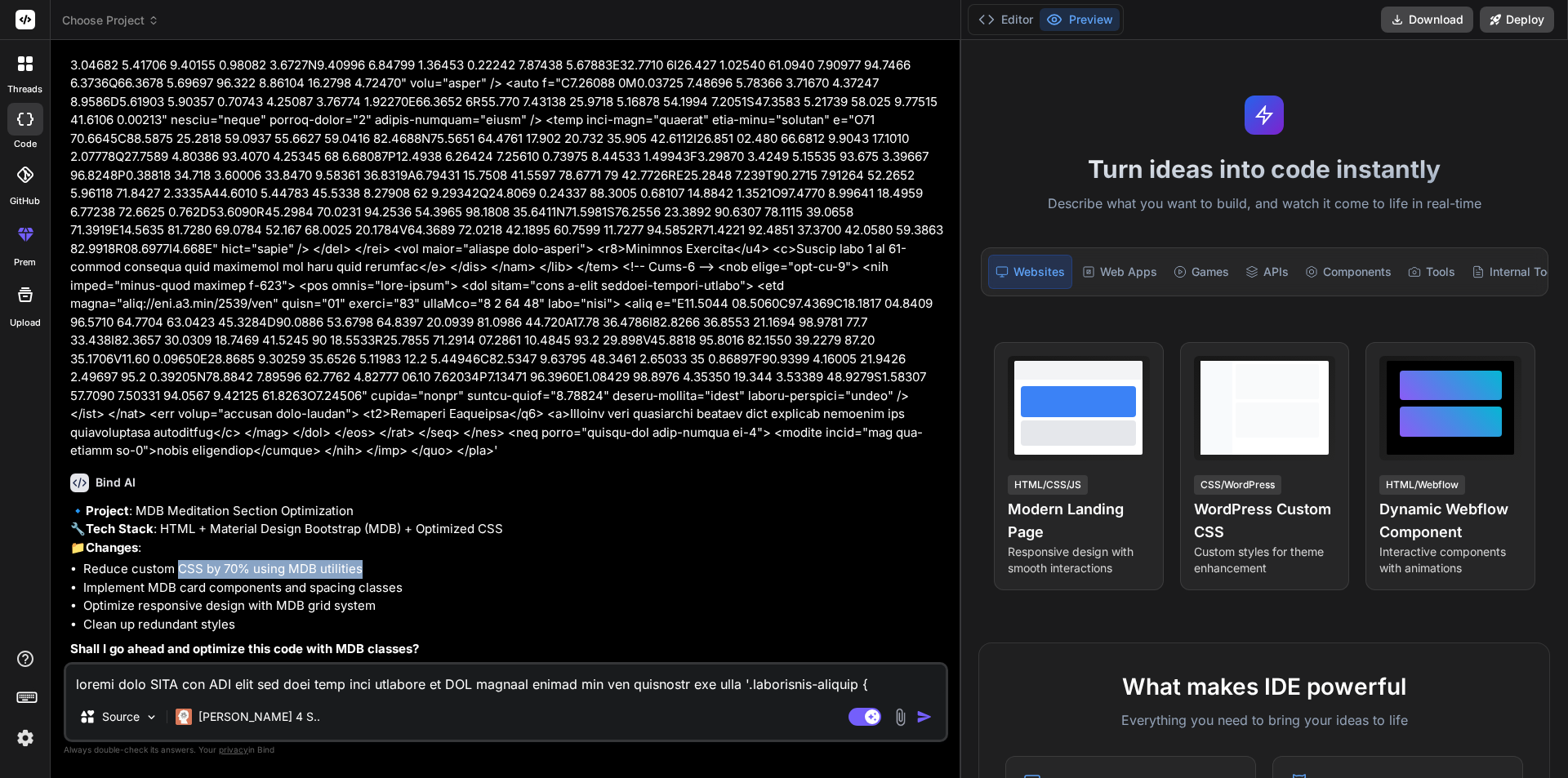
drag, startPoint x: 181, startPoint y: 568, endPoint x: 427, endPoint y: 572, distance: 246.0
click at [427, 572] on li "Reduce custom CSS by 70% using MDB utilities" at bounding box center [513, 570] width 861 height 19
click at [436, 564] on li "Reduce custom CSS by 70% using MDB utilities" at bounding box center [513, 570] width 861 height 19
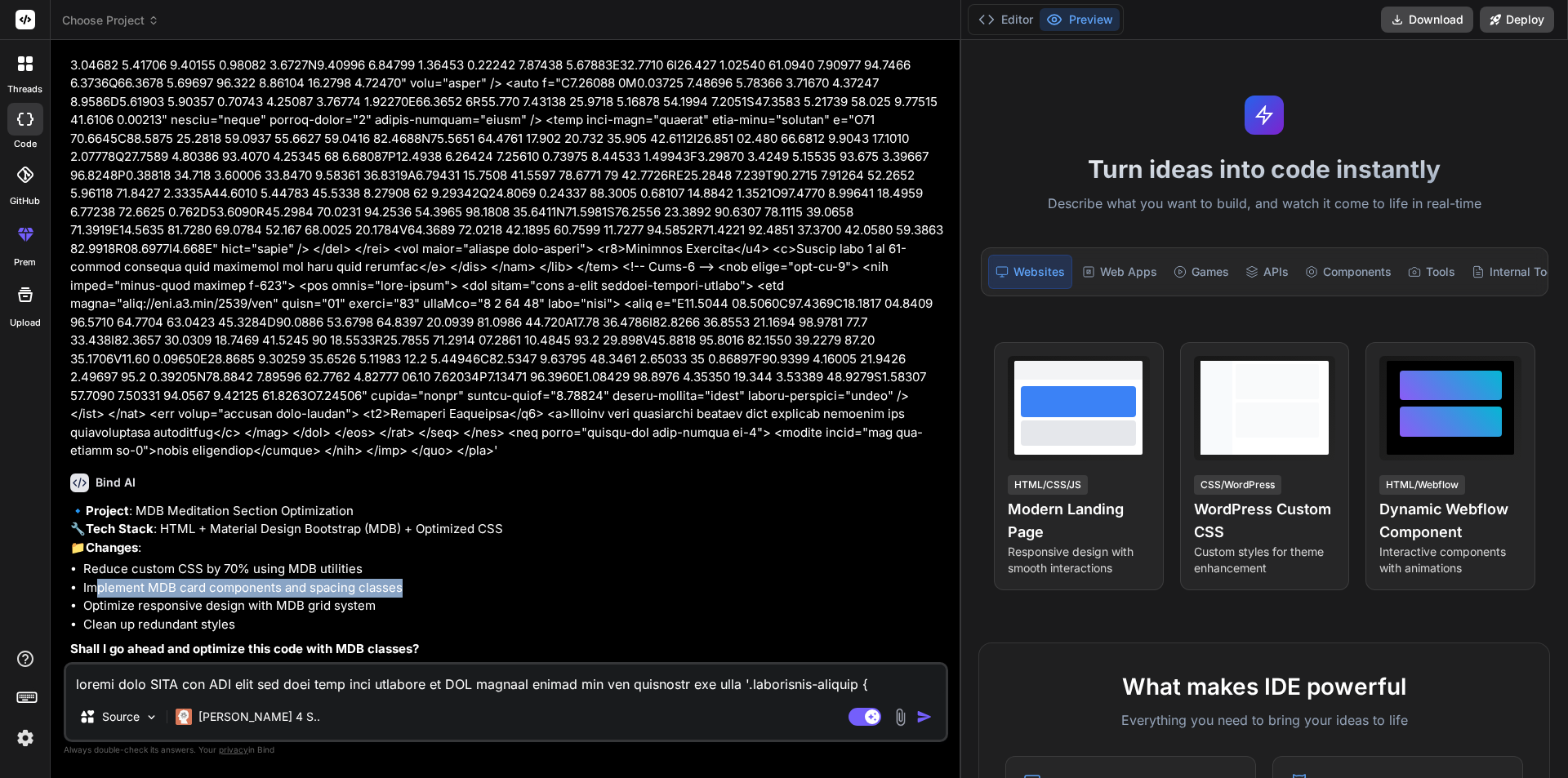
drag, startPoint x: 96, startPoint y: 581, endPoint x: 463, endPoint y: 580, distance: 367.0
click at [460, 580] on li "Implement MDB card components and spacing classes" at bounding box center [513, 589] width 861 height 19
click at [466, 580] on li "Implement MDB card components and spacing classes" at bounding box center [513, 589] width 861 height 19
click at [127, 547] on strong "Changes" at bounding box center [112, 548] width 53 height 15
click at [154, 679] on textarea at bounding box center [505, 680] width 879 height 30
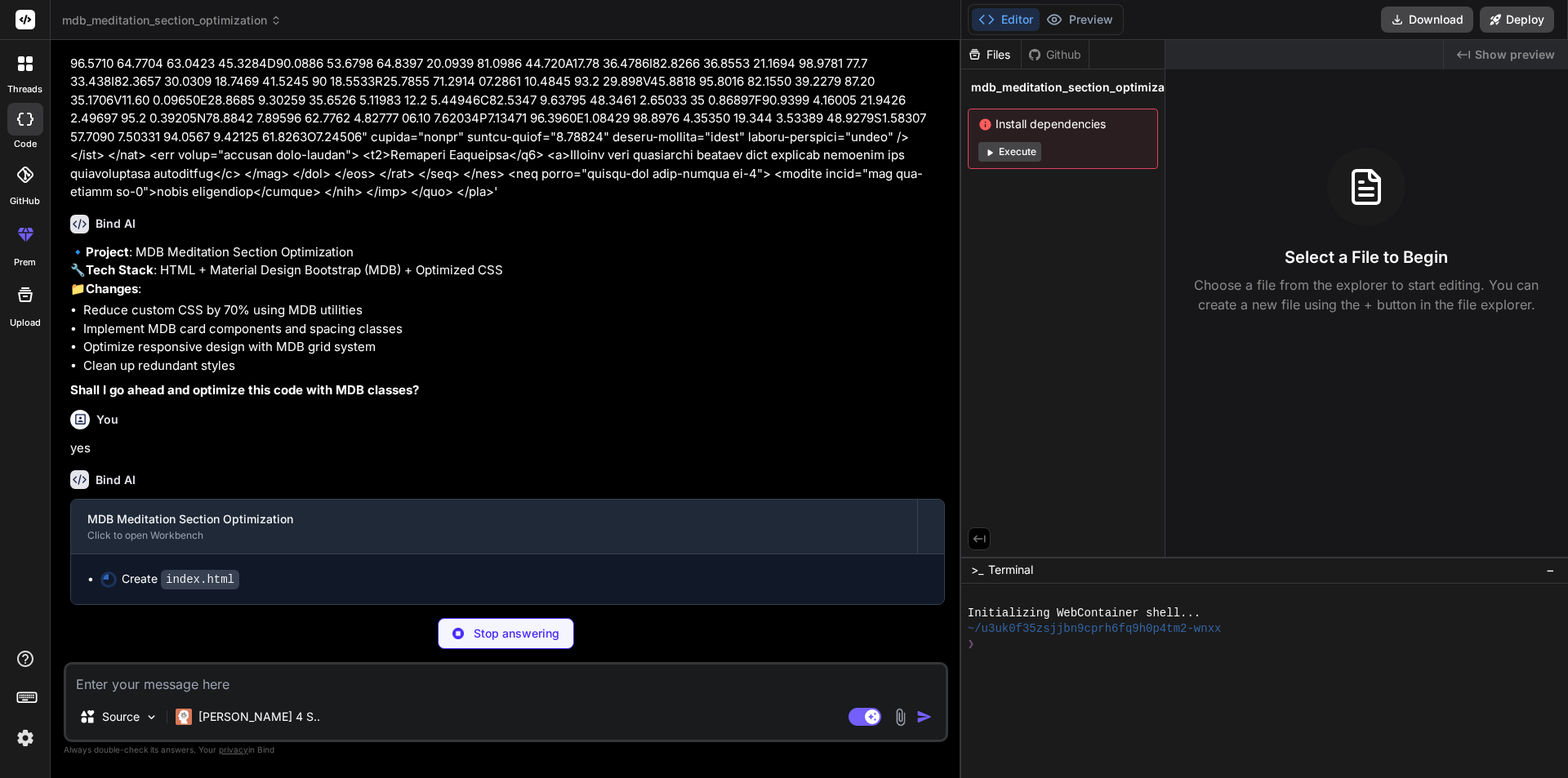
scroll to position [751, 0]
drag, startPoint x: 960, startPoint y: 291, endPoint x: 999, endPoint y: 287, distance: 39.2
click at [999, 287] on div "threads code GitHub prem Upload mdb_meditation_section_optimization Created wit…" at bounding box center [784, 389] width 1568 height 778
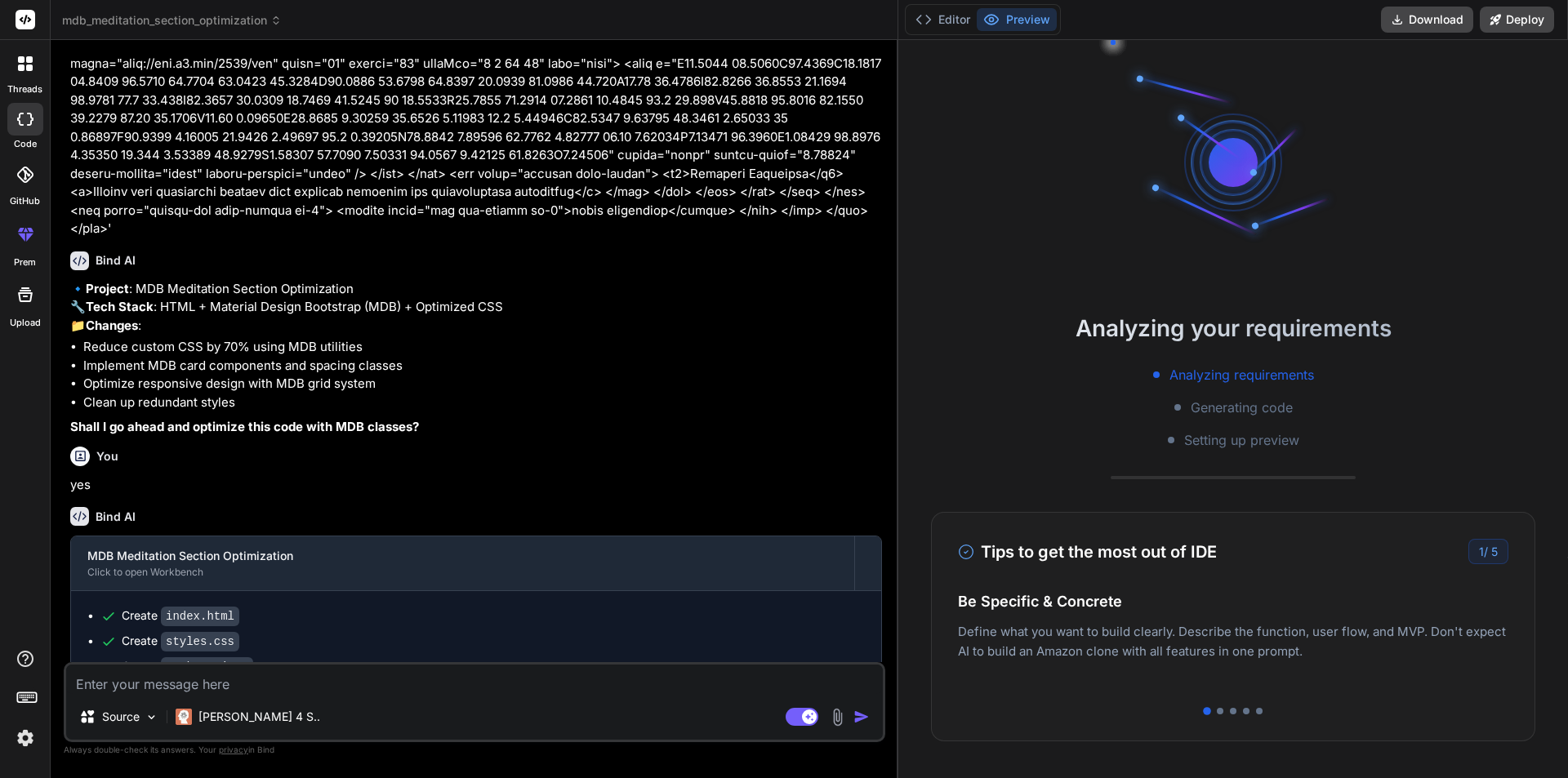
scroll to position [0, 0]
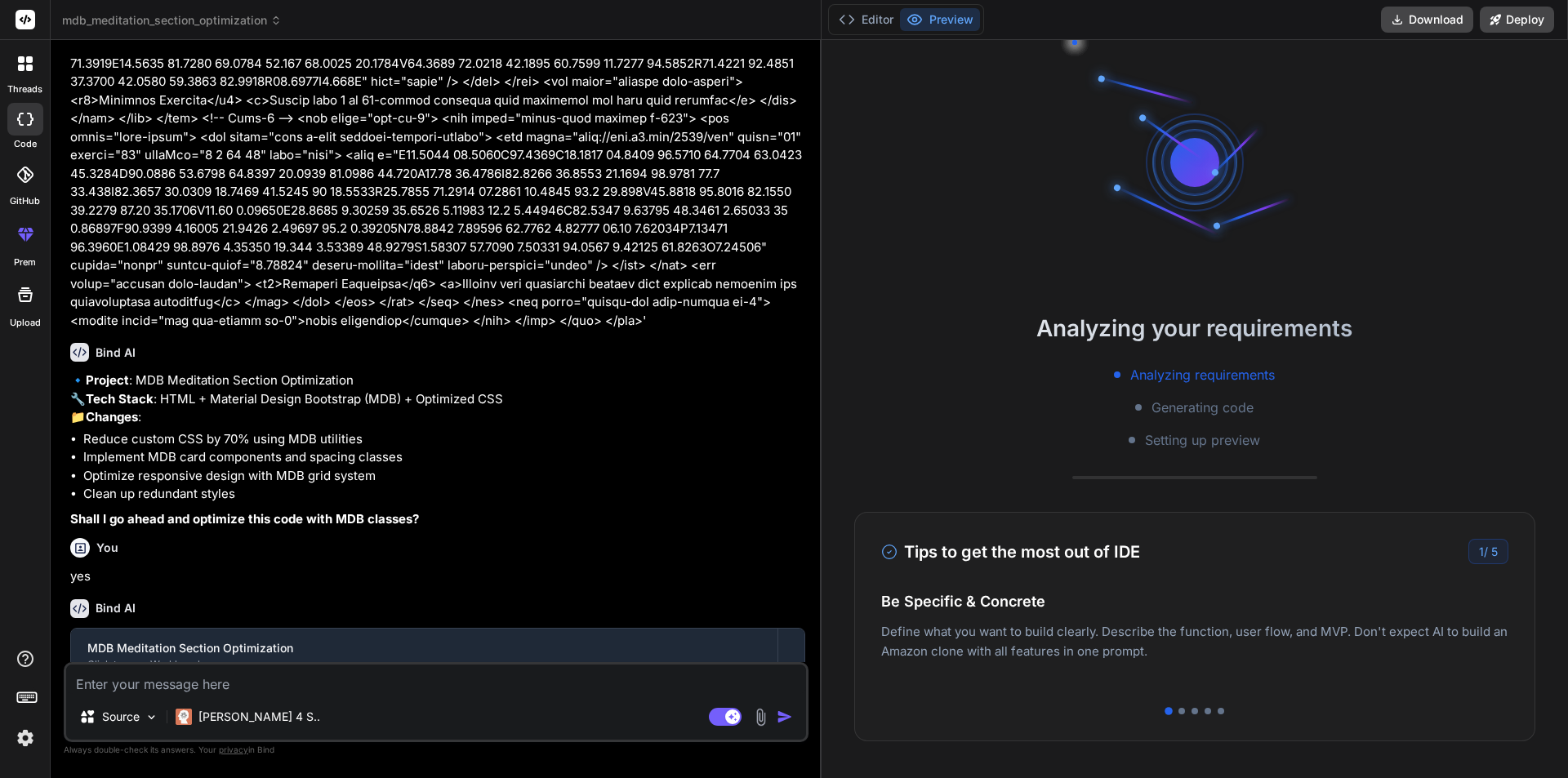
drag, startPoint x: 959, startPoint y: 300, endPoint x: 796, endPoint y: 303, distance: 163.0
click at [796, 303] on div "Bind AI Web Search Created with Pixso. Code Generator You Bind AI 🔹 Project : M…" at bounding box center [436, 409] width 771 height 738
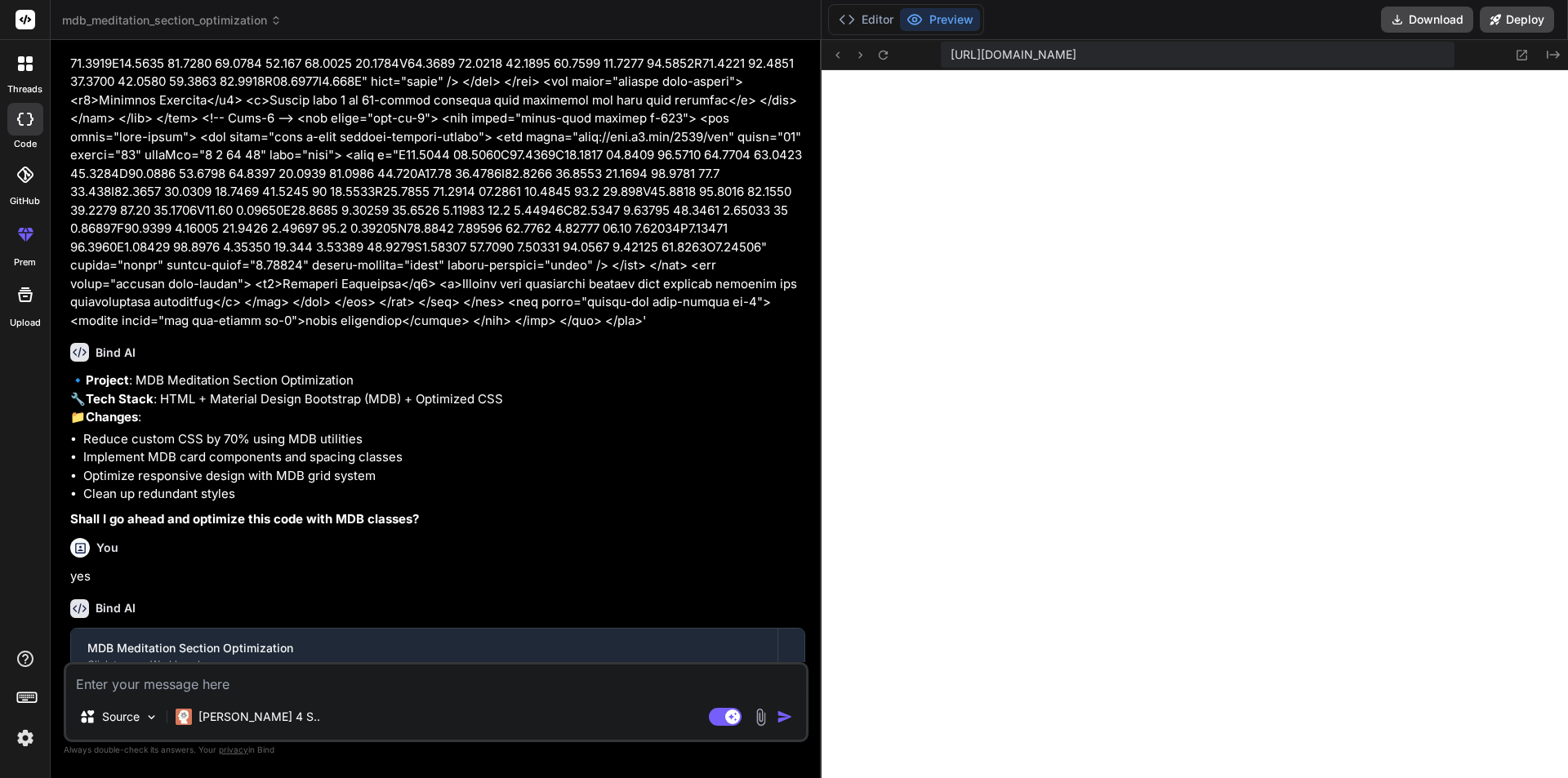
scroll to position [729, 0]
click at [855, 18] on button "Editor" at bounding box center [866, 20] width 68 height 23
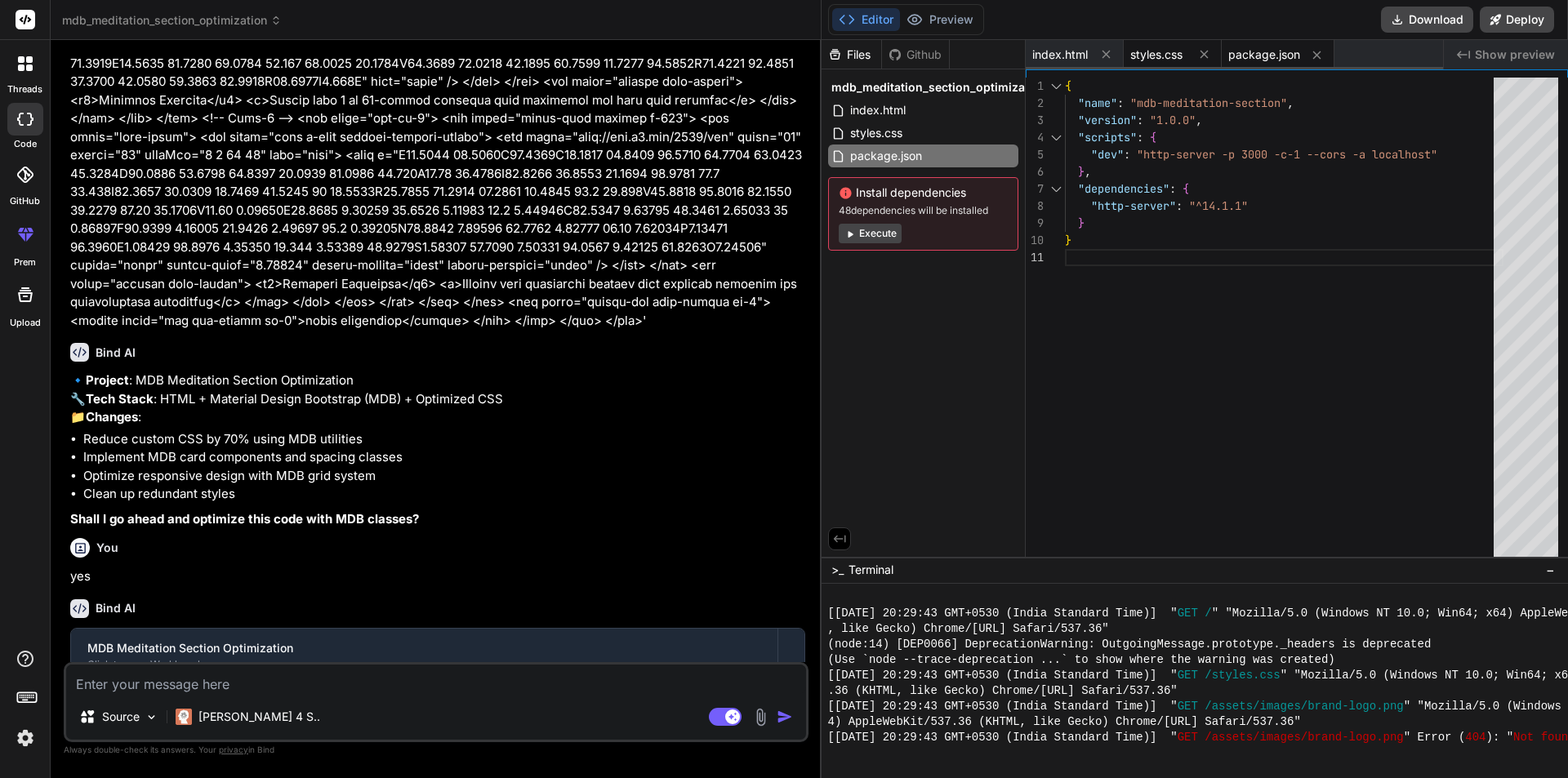
click at [1160, 44] on div "styles.css" at bounding box center [1172, 54] width 98 height 30
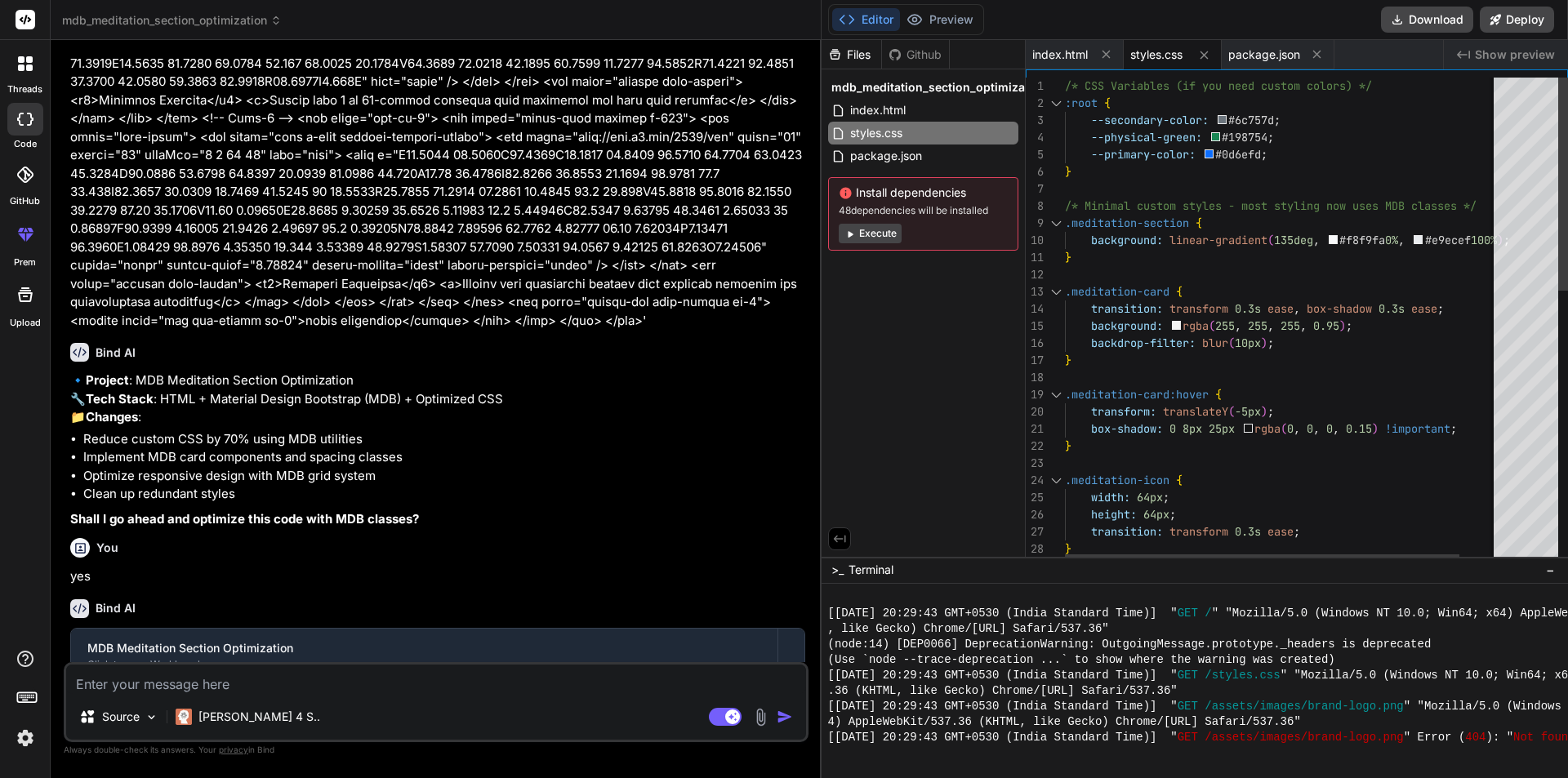
scroll to position [0, 0]
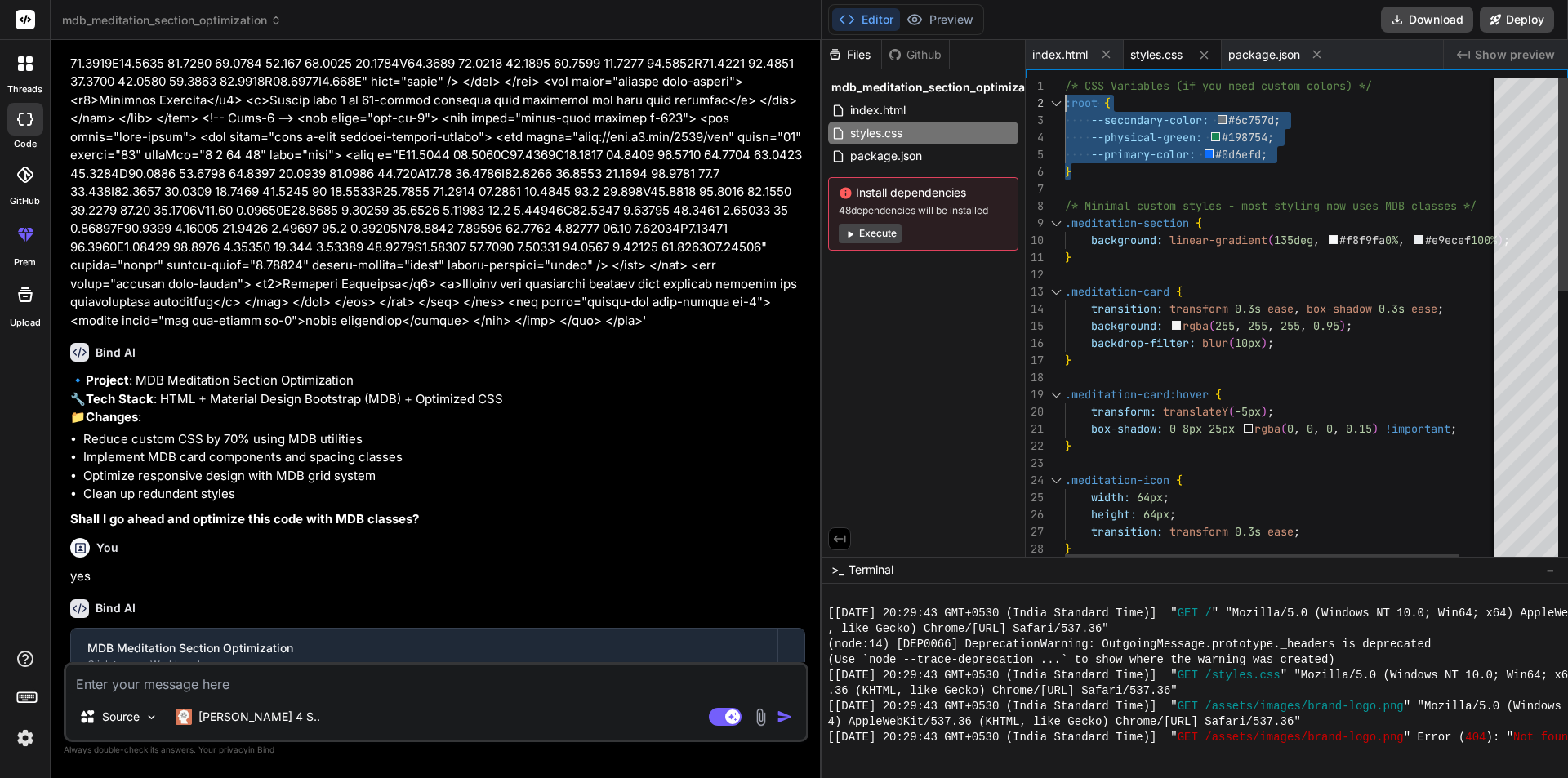
drag, startPoint x: 1293, startPoint y: 162, endPoint x: 1322, endPoint y: 140, distance: 36.4
click at [1064, 102] on div "transition: transform 0.3s ease ; } width: 64px ; height: 64px ; } .meditation-…" at bounding box center [1302, 631] width 476 height 1108
click at [1328, 140] on div "transition: transform 0.3s ease ; } width: 64px ; height: 64px ; } .meditation-…" at bounding box center [1302, 631] width 476 height 1108
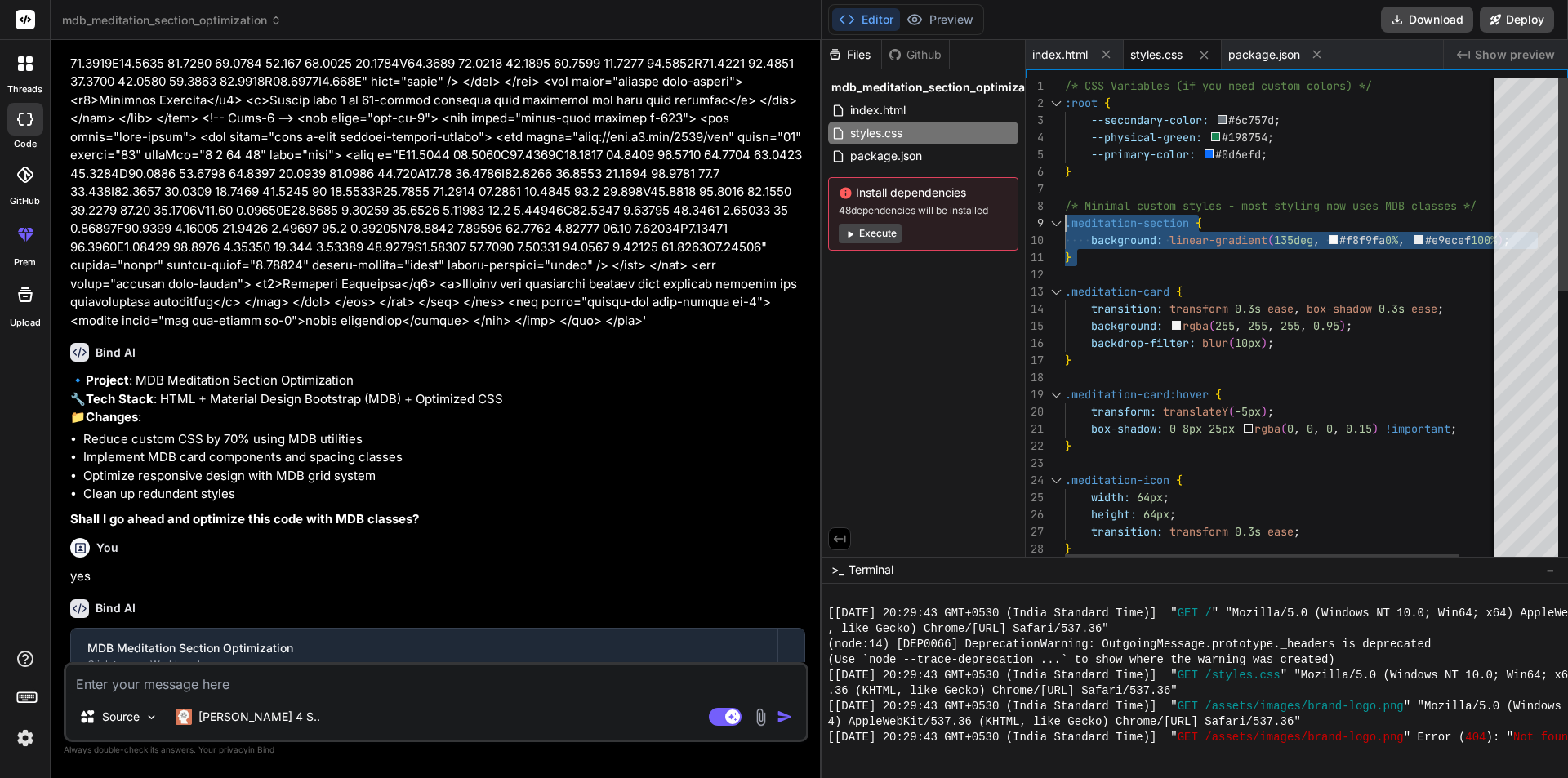
drag, startPoint x: 1090, startPoint y: 267, endPoint x: 1056, endPoint y: 208, distance: 68.1
click at [1064, 208] on div "transition: transform 0.3s ease ; } width: 64px ; height: 64px ; } .meditation-…" at bounding box center [1302, 631] width 476 height 1108
click at [1202, 278] on div "transition: transform 0.3s ease ; } width: 64px ; height: 64px ; } .meditation-…" at bounding box center [1302, 631] width 476 height 1108
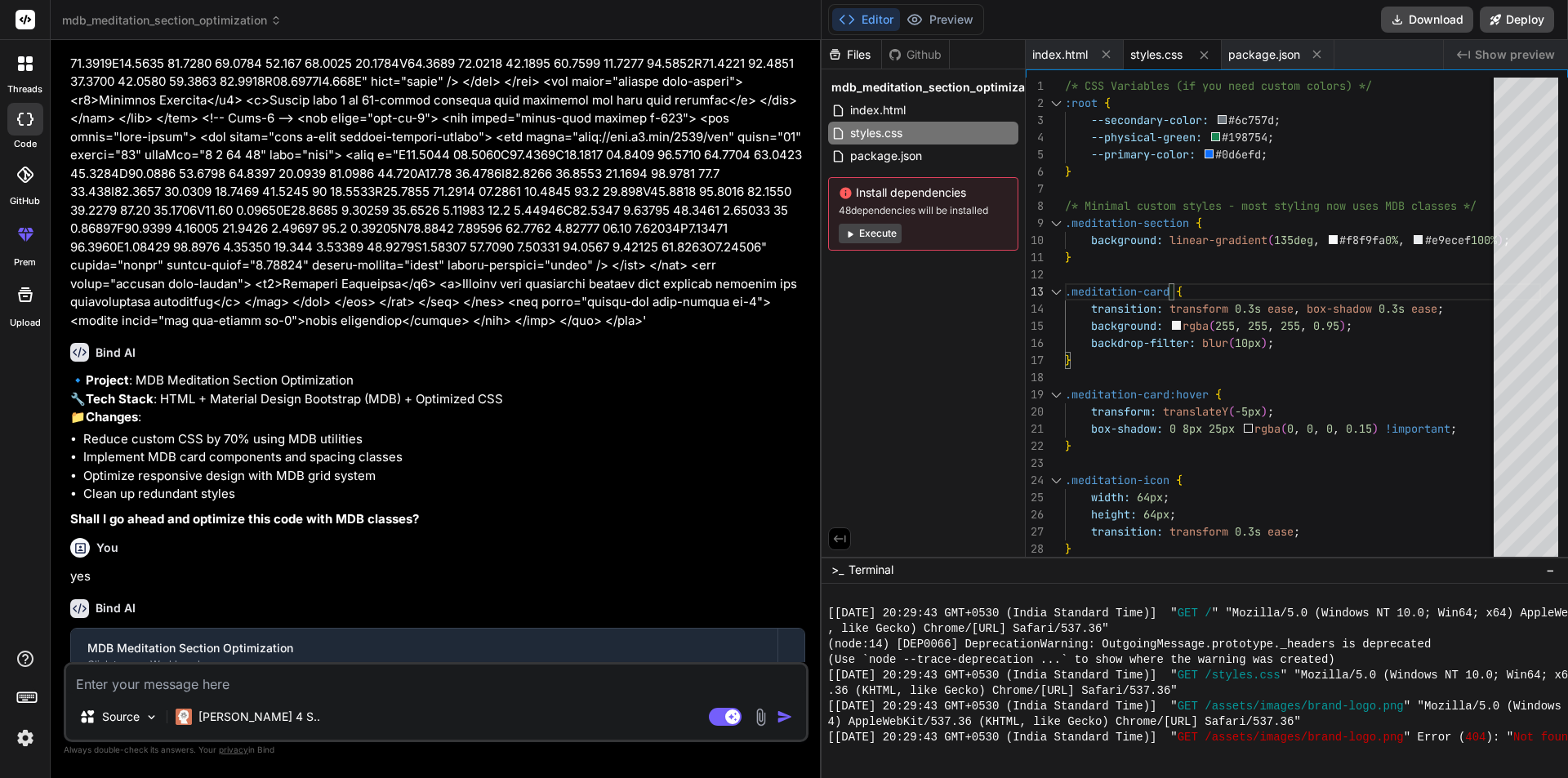
click at [1152, 47] on span "styles.css" at bounding box center [1156, 54] width 53 height 16
click at [1257, 53] on span "package.json" at bounding box center [1263, 54] width 72 height 16
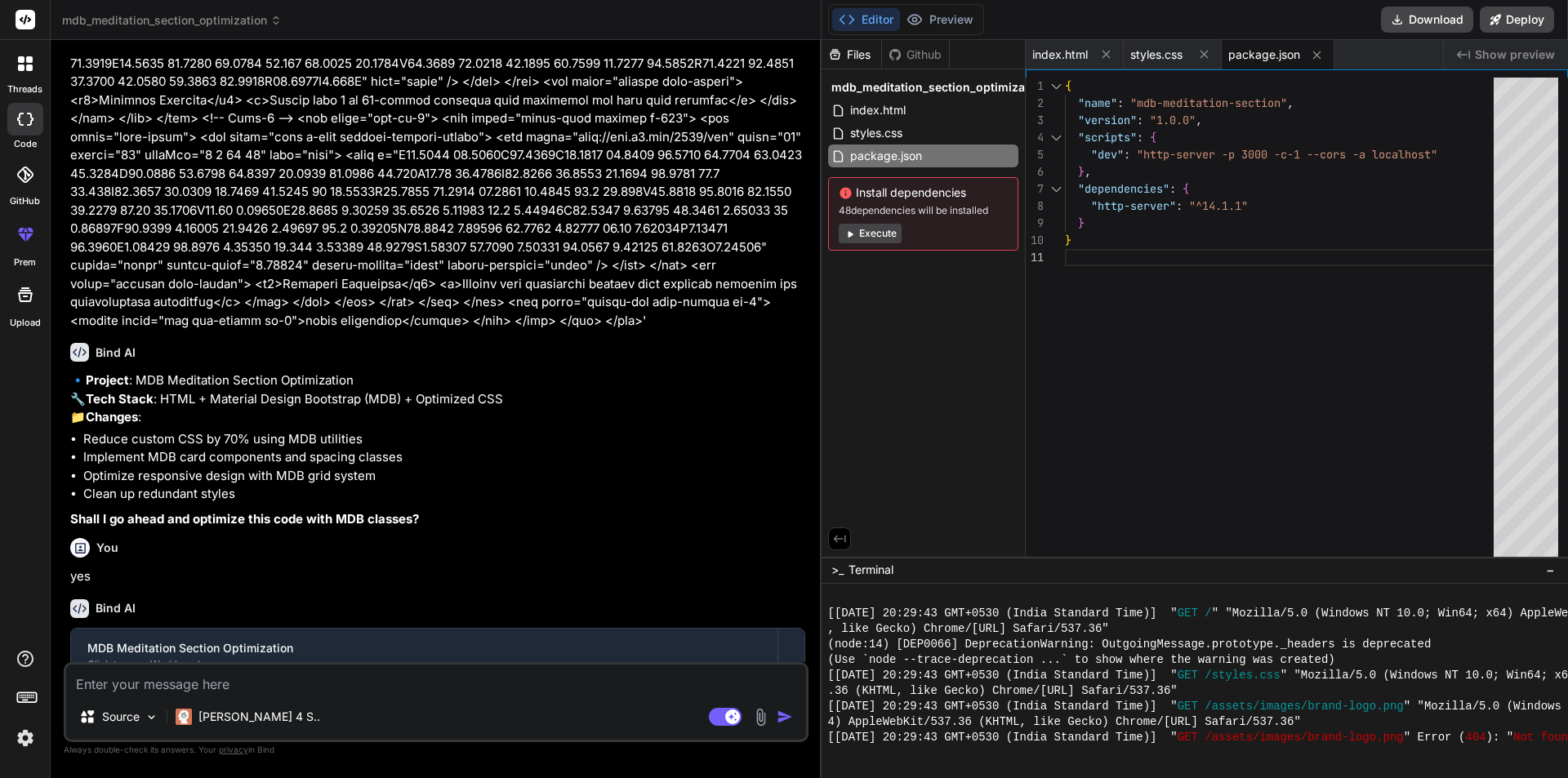
click at [1192, 384] on div ""http-server" : "^14.1.1" } } } , "dependencies" : { "version" : "1.0.0" , "scr…" at bounding box center [1283, 320] width 439 height 486
click at [1058, 54] on span "index.html" at bounding box center [1060, 54] width 55 height 16
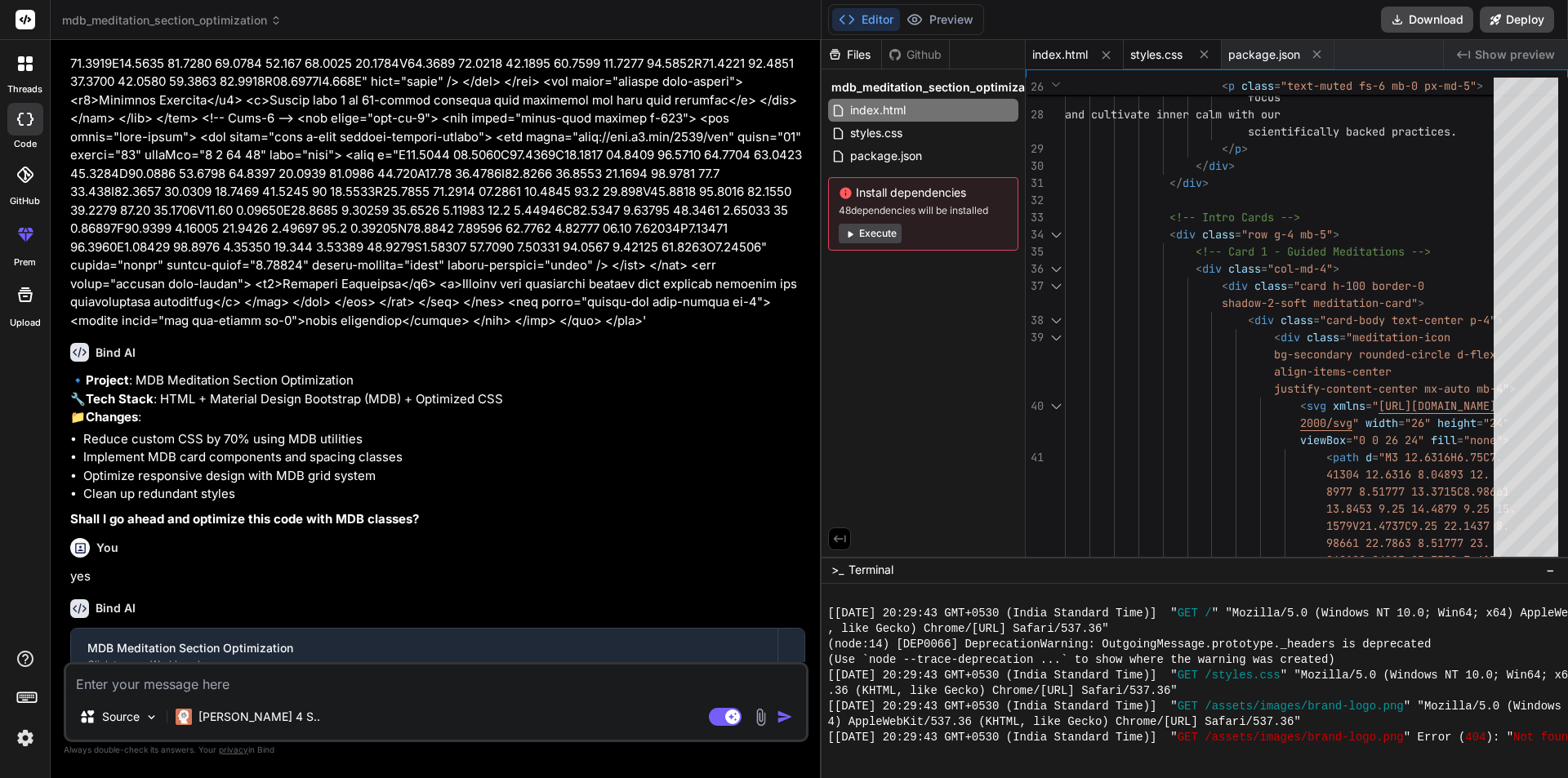
click at [1153, 44] on div "styles.css" at bounding box center [1172, 54] width 98 height 30
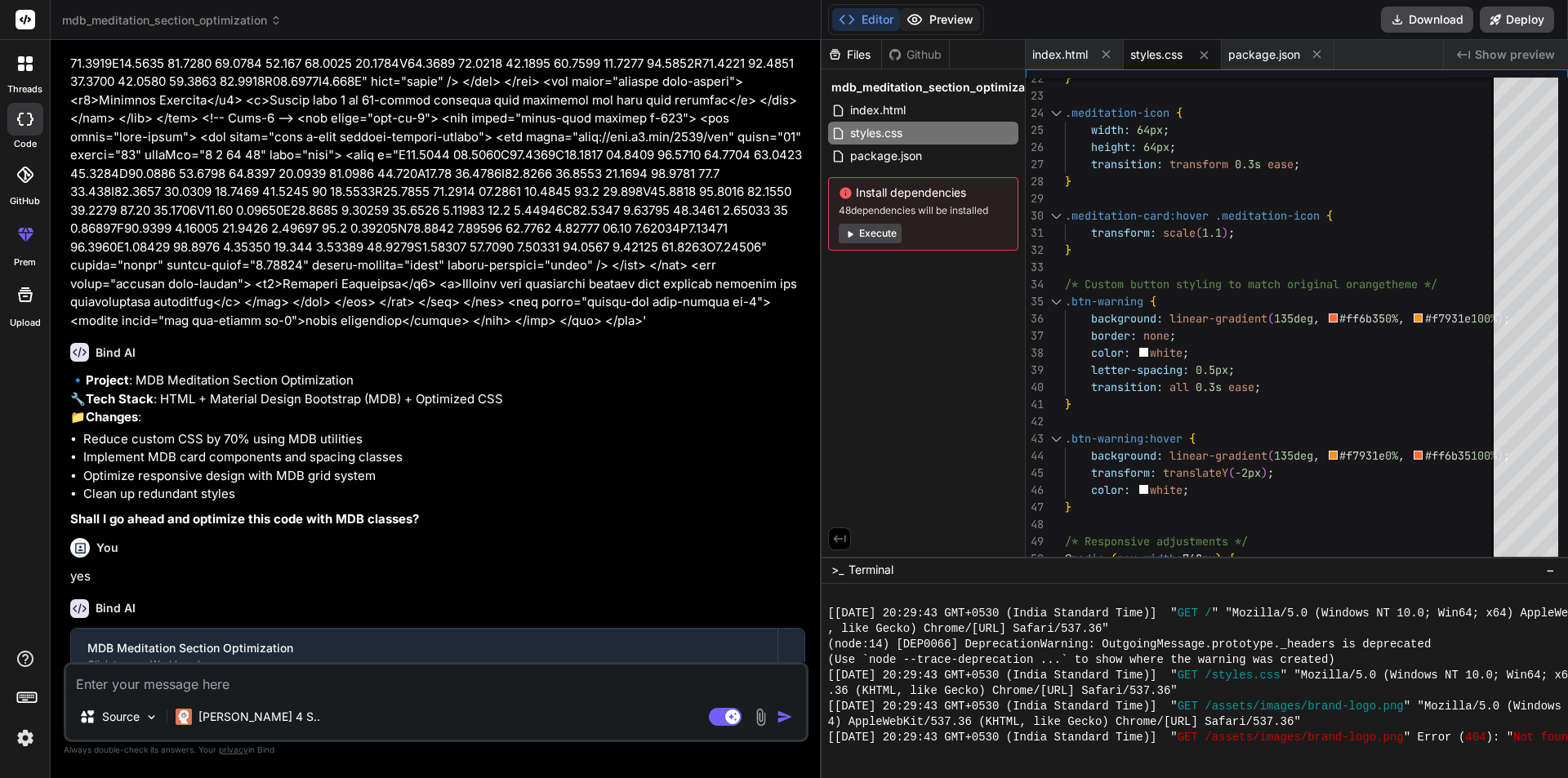
click at [918, 12] on icon at bounding box center [913, 19] width 16 height 16
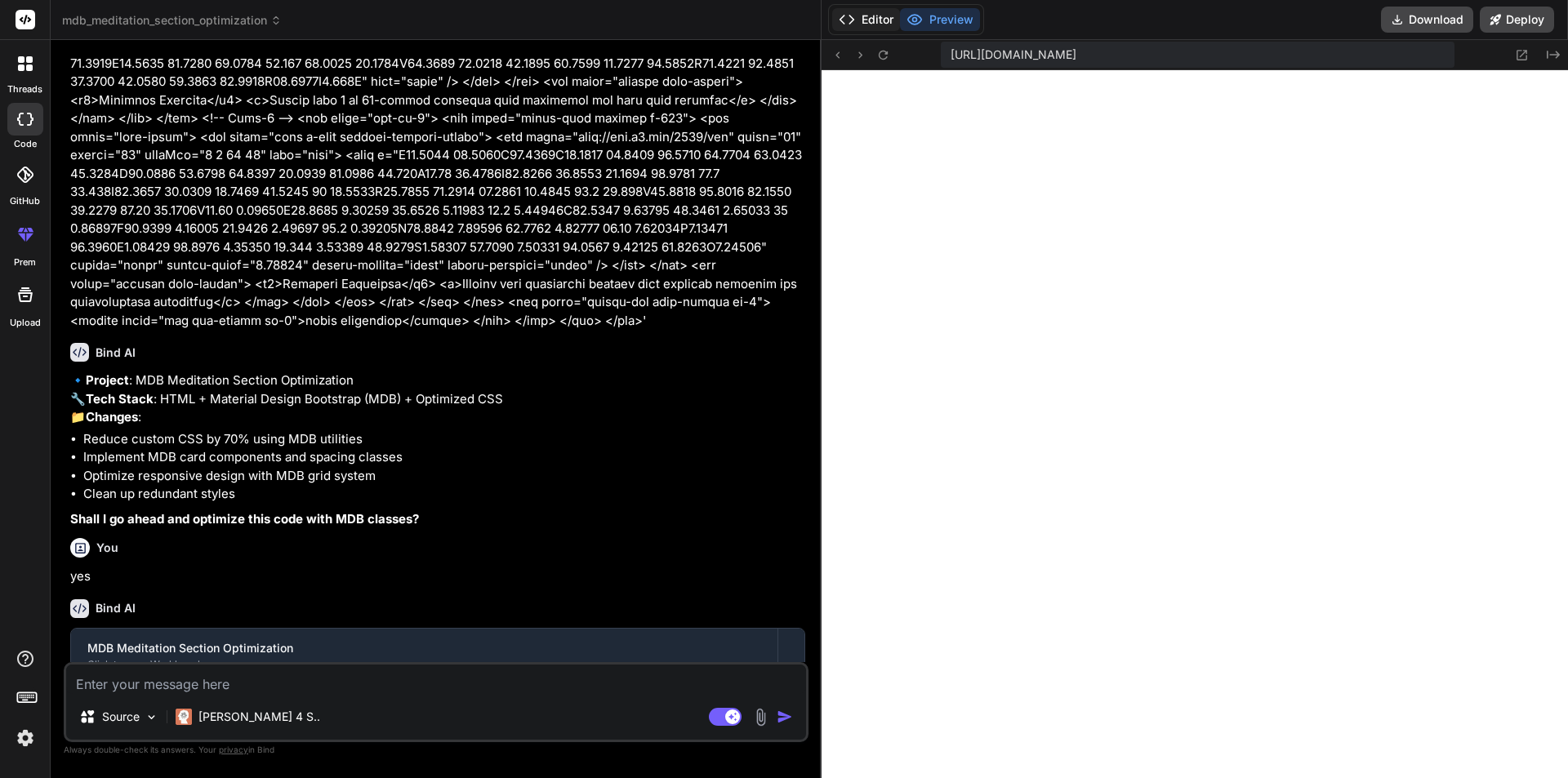
click at [848, 19] on icon at bounding box center [847, 19] width 16 height 16
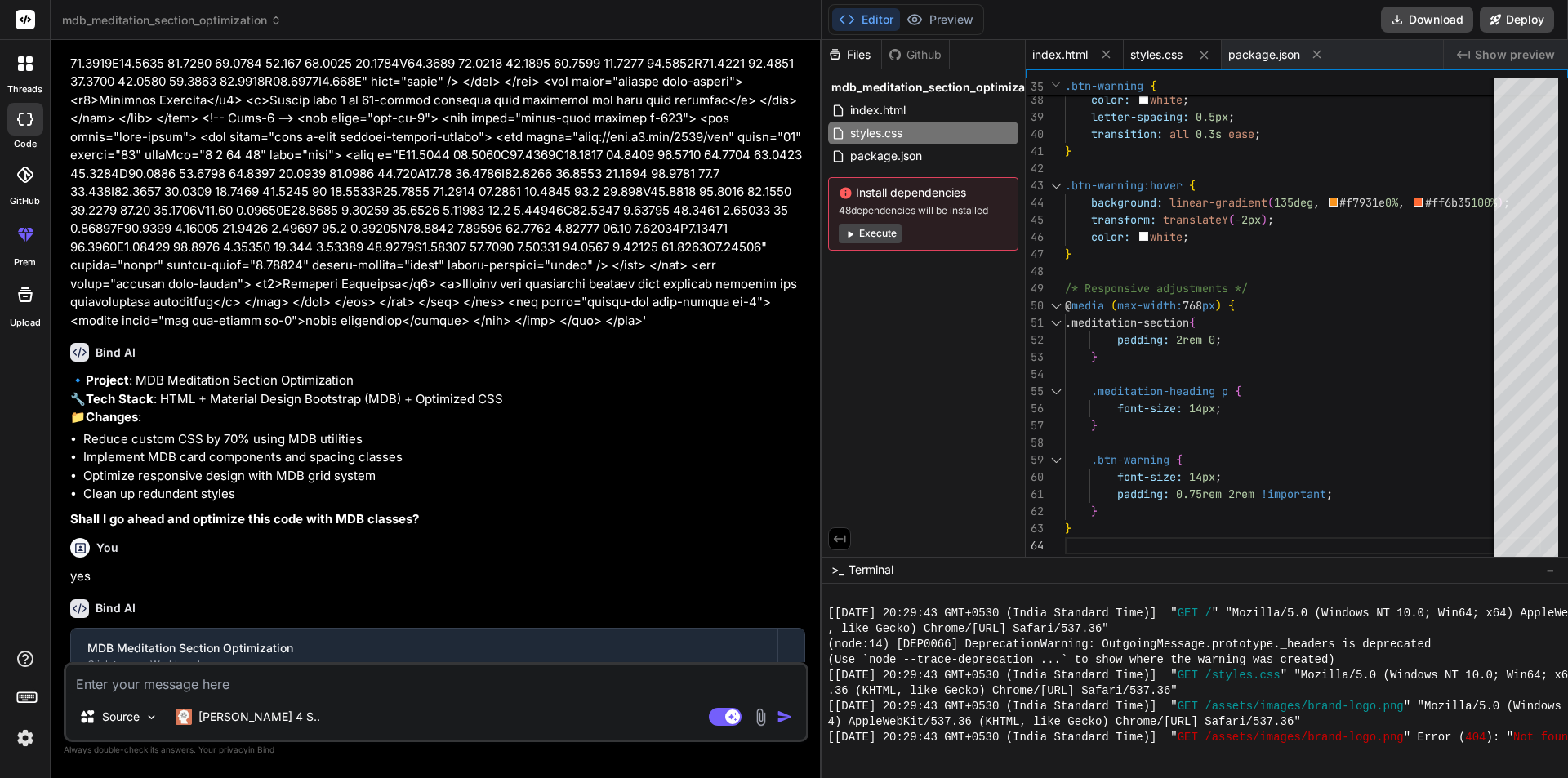
click at [1046, 51] on span "index.html" at bounding box center [1060, 54] width 55 height 16
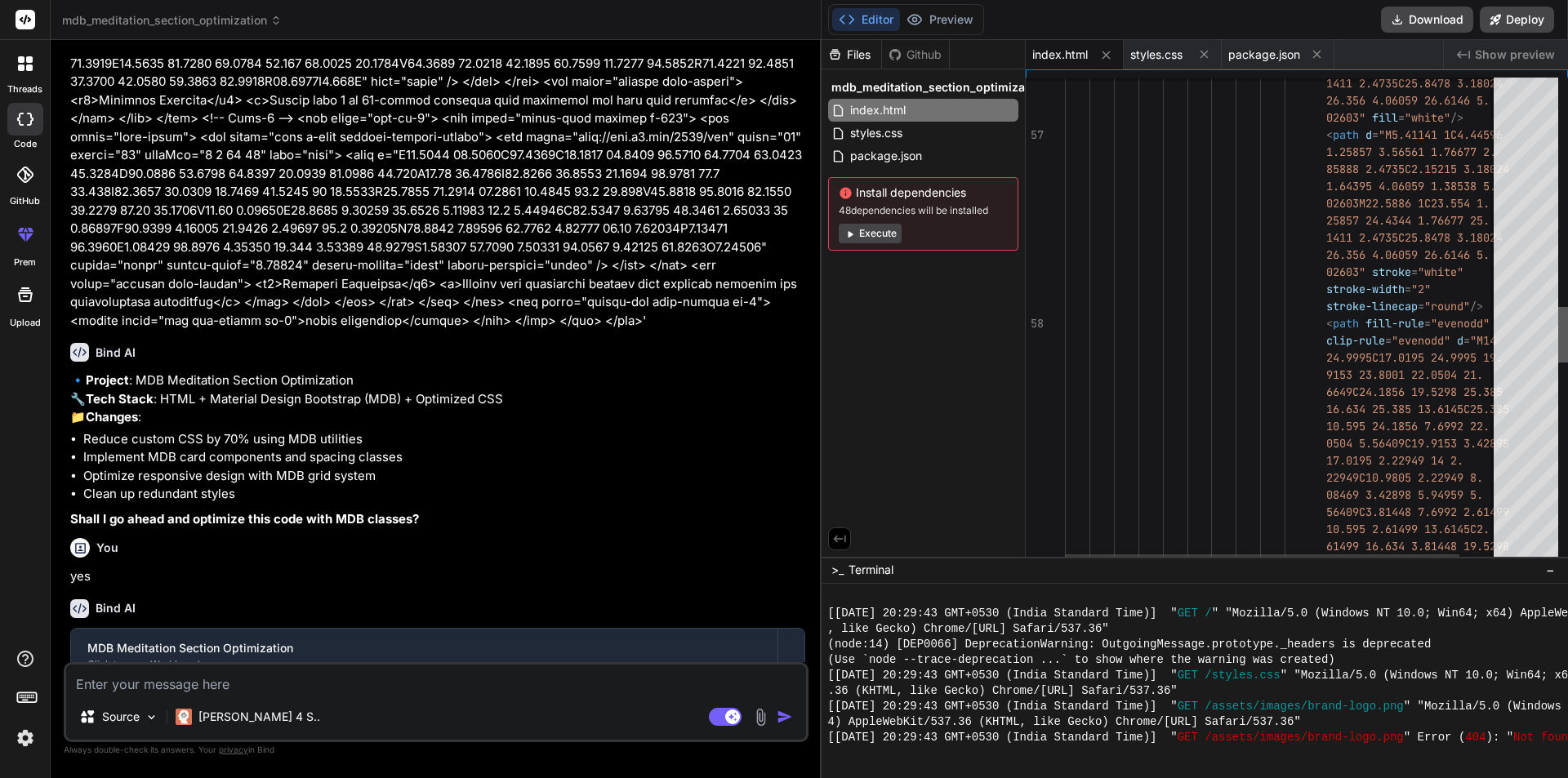
click at [1567, 512] on div at bounding box center [1562, 320] width 10 height 486
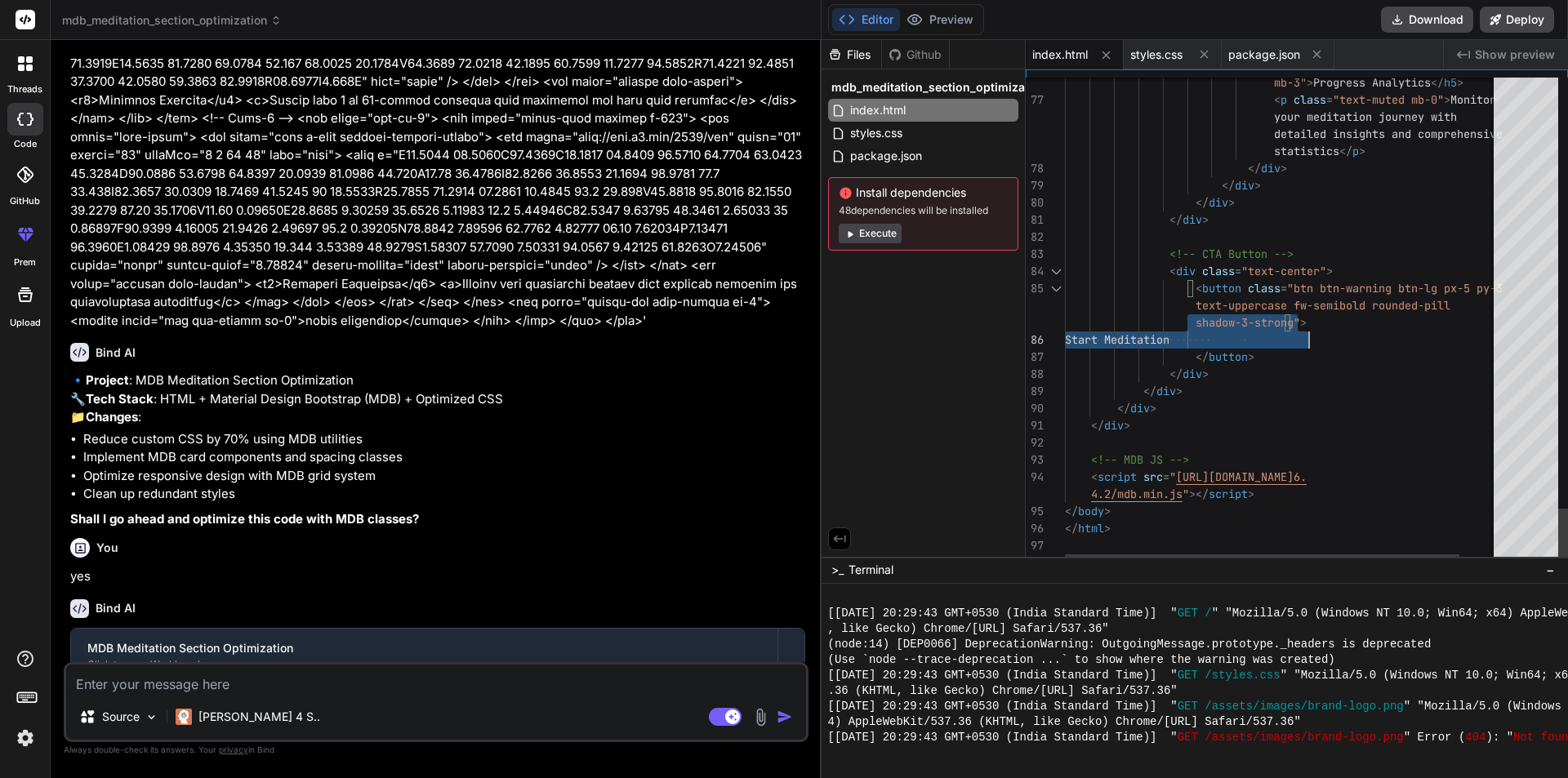
drag, startPoint x: 1196, startPoint y: 317, endPoint x: 1315, endPoint y: 327, distance: 119.4
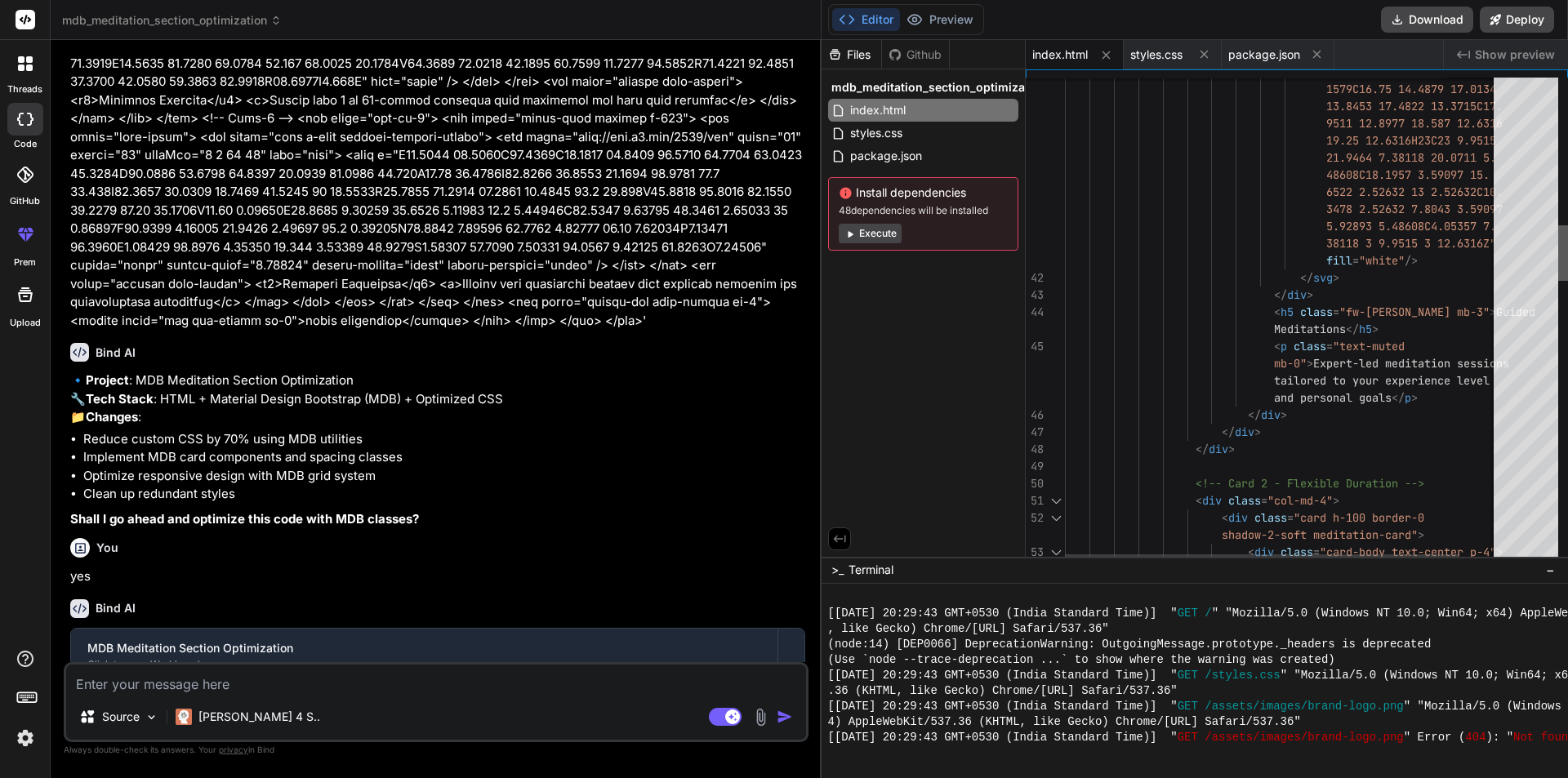
click at [1561, 253] on div at bounding box center [1562, 320] width 10 height 486
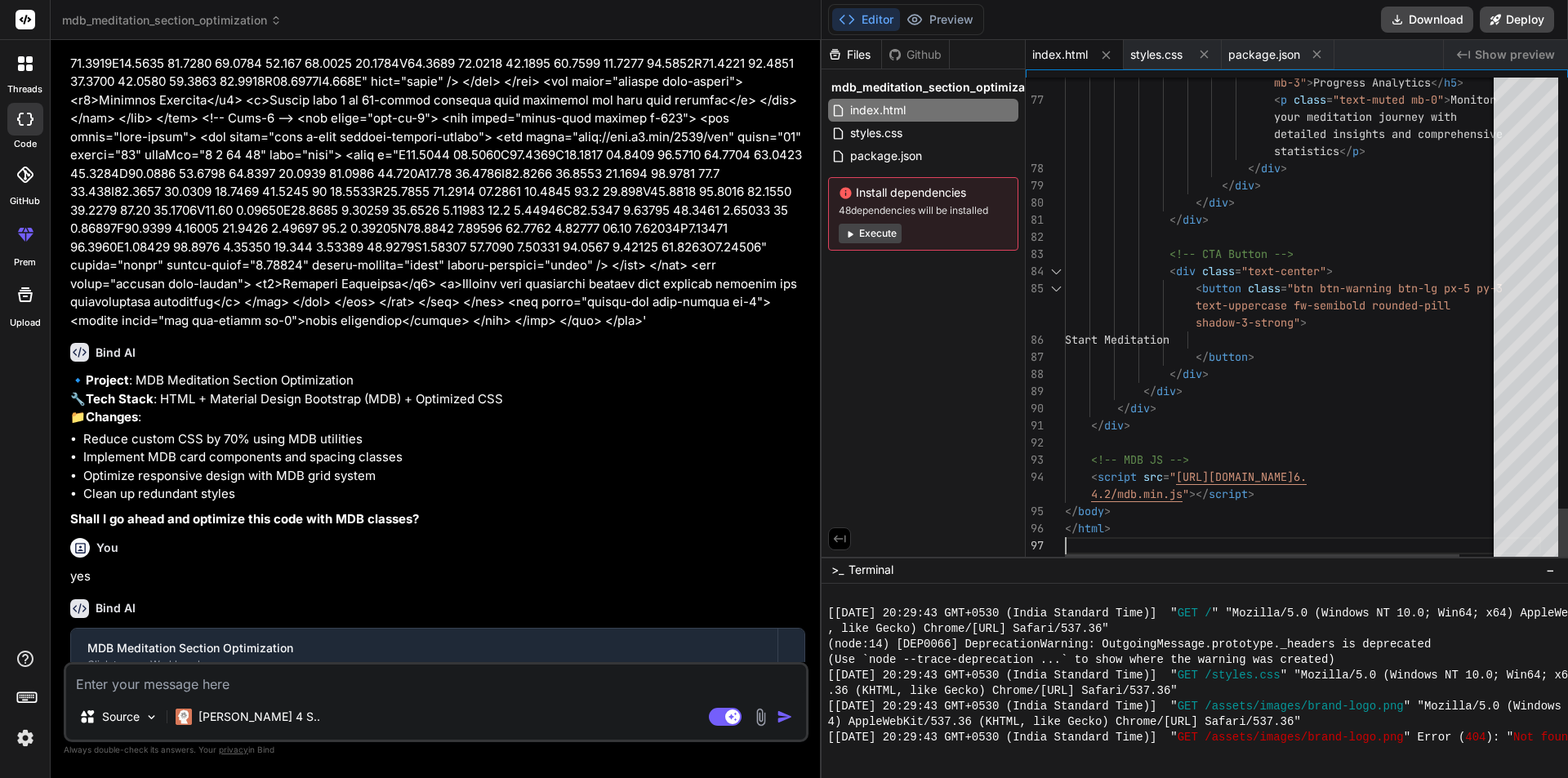
drag, startPoint x: 1220, startPoint y: 552, endPoint x: 1292, endPoint y: 551, distance: 72.0
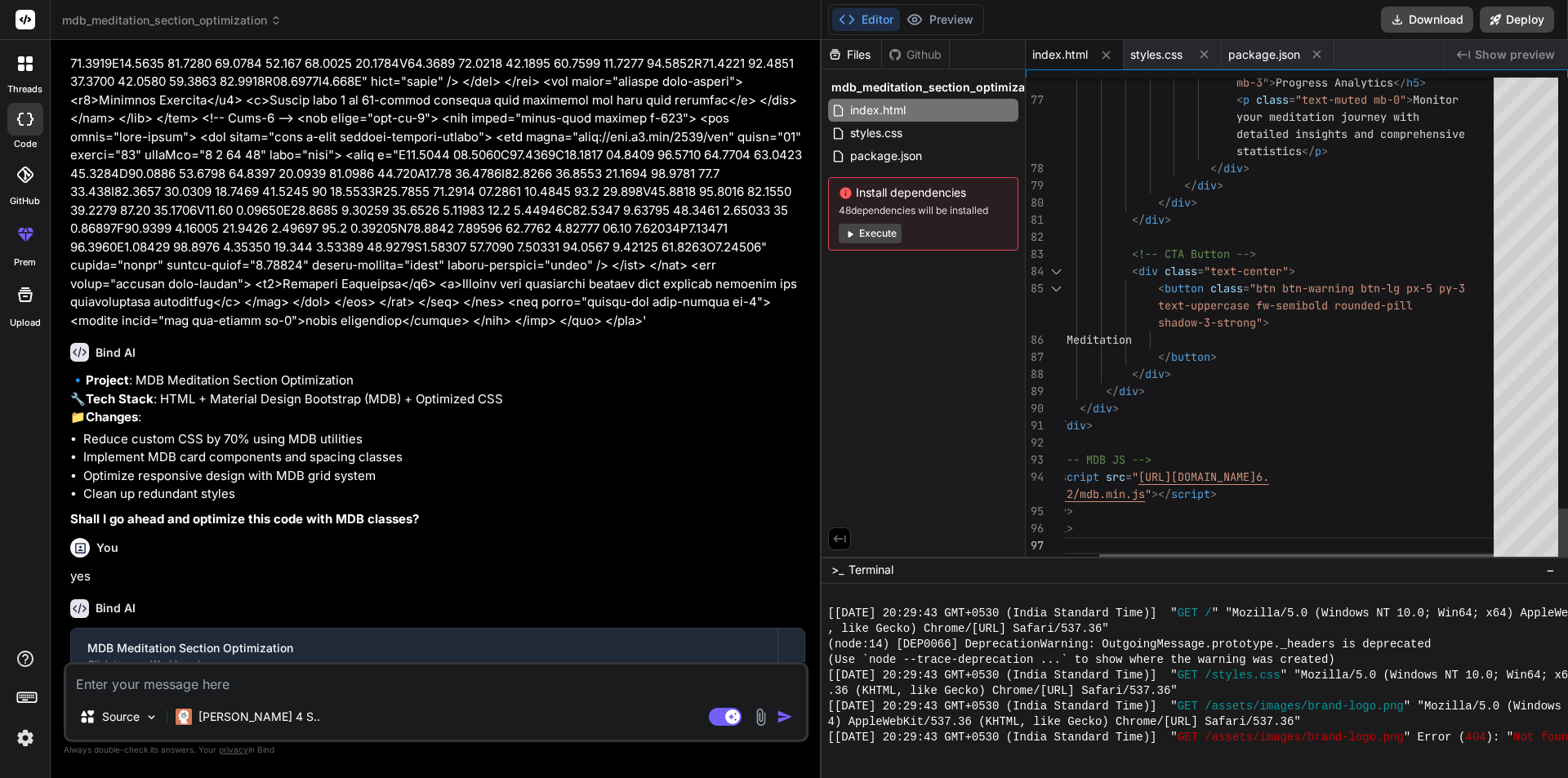
click at [1342, 559] on div at bounding box center [1296, 559] width 395 height 10
drag, startPoint x: 1309, startPoint y: 292, endPoint x: 1283, endPoint y: 289, distance: 26.2
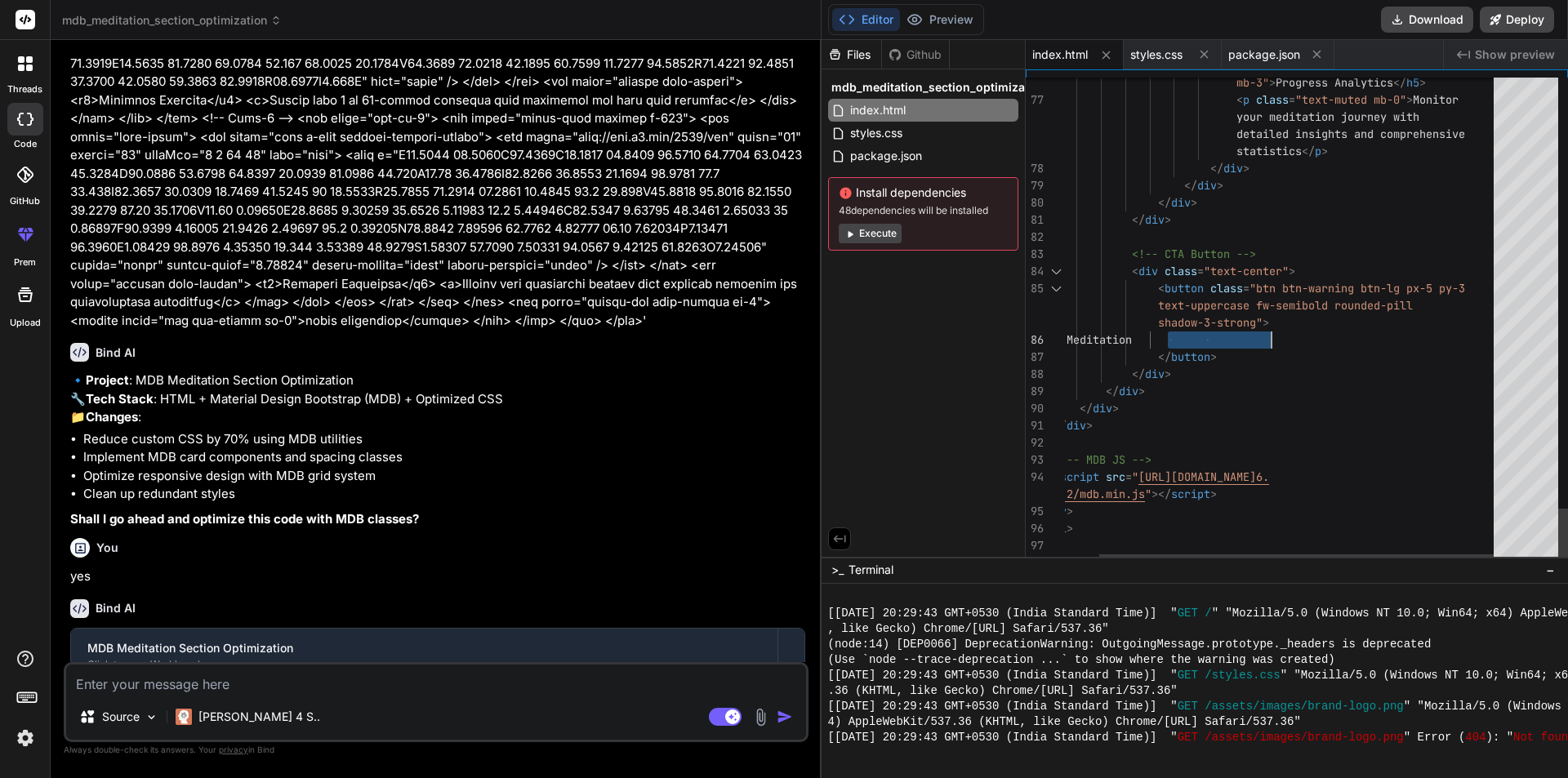
drag, startPoint x: 1183, startPoint y: 338, endPoint x: 1337, endPoint y: 336, distance: 154.0
drag, startPoint x: 1265, startPoint y: 305, endPoint x: 1351, endPoint y: 332, distance: 90.1
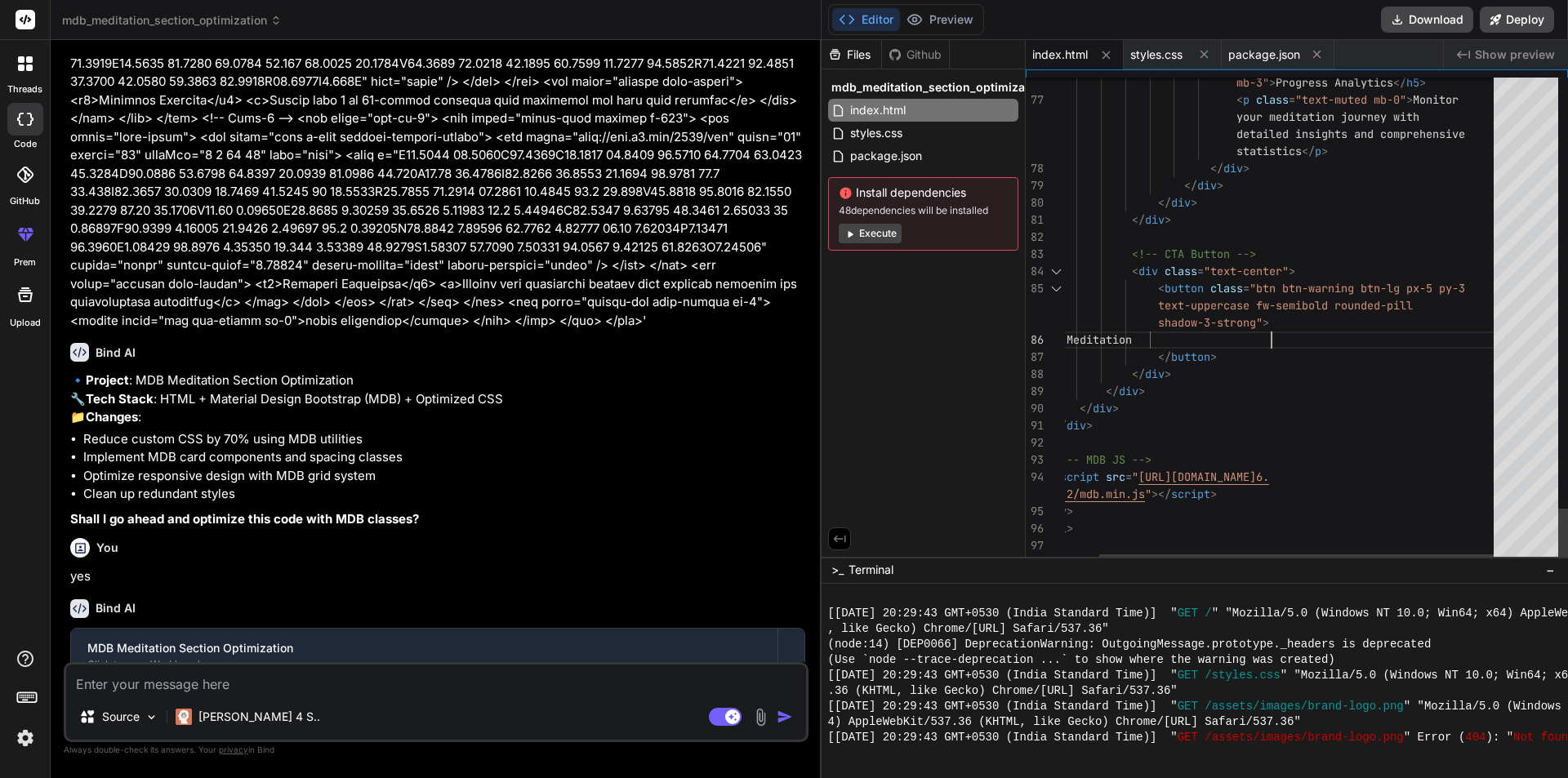
drag, startPoint x: 1351, startPoint y: 332, endPoint x: 1267, endPoint y: 317, distance: 85.3
drag, startPoint x: 1261, startPoint y: 302, endPoint x: 1346, endPoint y: 312, distance: 85.6
drag, startPoint x: 1349, startPoint y: 316, endPoint x: 1338, endPoint y: 312, distance: 11.7
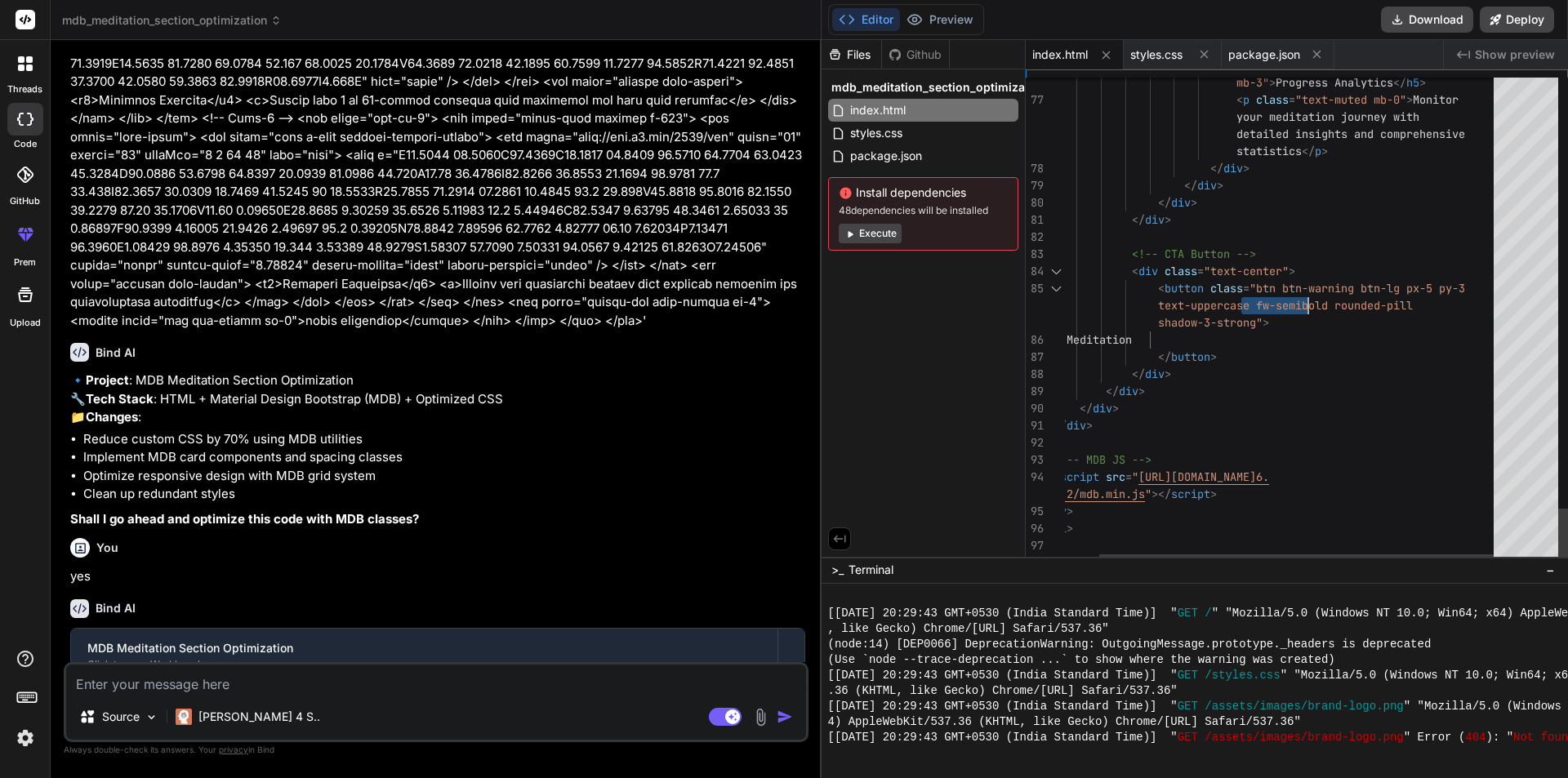
drag, startPoint x: 1329, startPoint y: 306, endPoint x: 1262, endPoint y: 300, distance: 67.3
drag, startPoint x: 1333, startPoint y: 302, endPoint x: 1292, endPoint y: 303, distance: 41.0
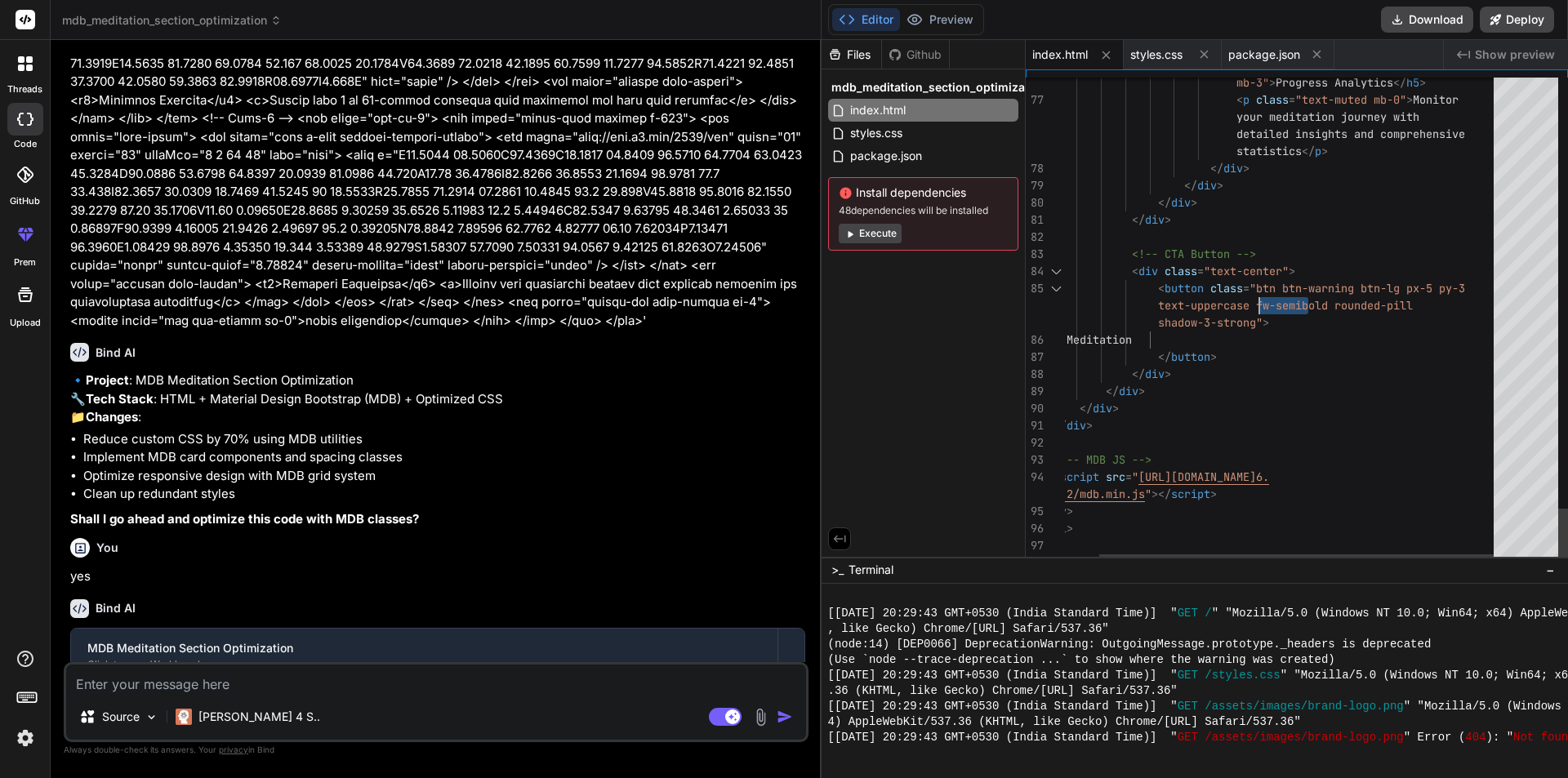
drag, startPoint x: 1339, startPoint y: 304, endPoint x: 1270, endPoint y: 300, distance: 69.1
drag, startPoint x: 1345, startPoint y: 331, endPoint x: 1250, endPoint y: 372, distance: 103.5
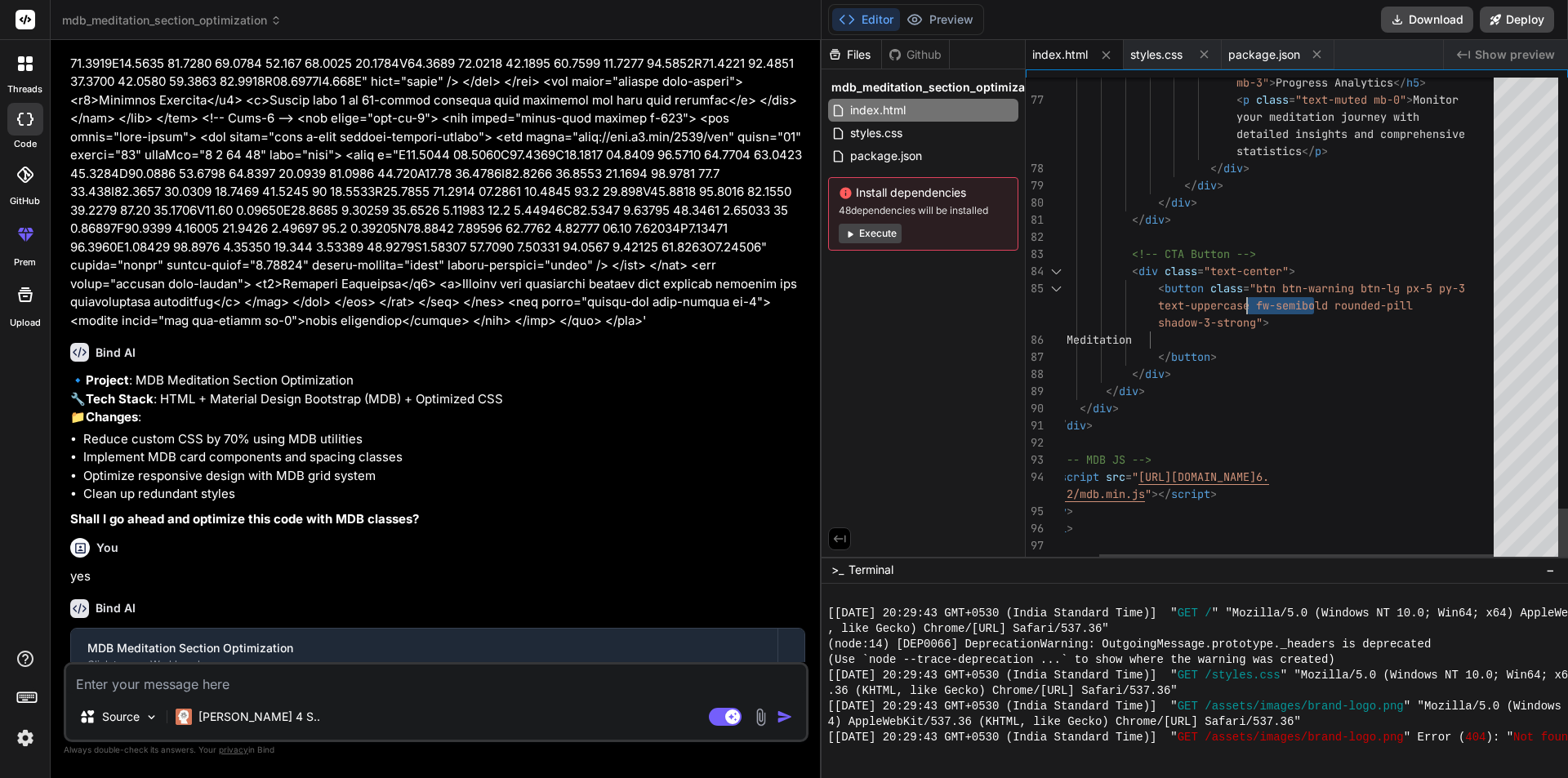
click at [1173, 51] on span "styles.css" at bounding box center [1156, 54] width 53 height 16
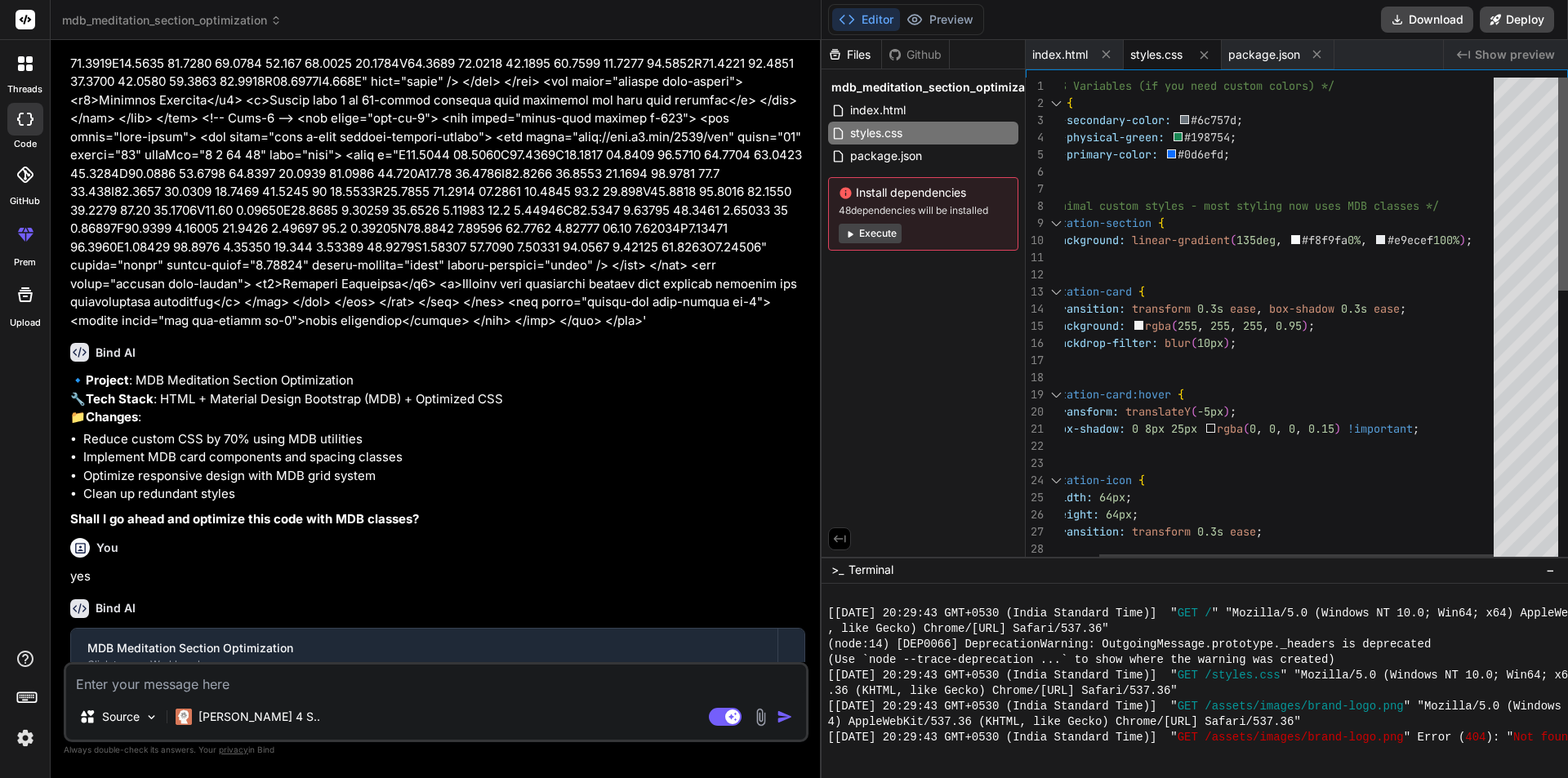
click at [1562, 77] on div at bounding box center [1562, 184] width 10 height 213
click at [1139, 123] on div ".meditation-icon { width: 64px ; height: 64px ; transition: transform 0.3s ease…" at bounding box center [1265, 631] width 476 height 1108
click at [1133, 143] on div ".meditation-icon { width: 64px ; height: 64px ; transition: transform 0.3s ease…" at bounding box center [1265, 631] width 476 height 1108
click at [1130, 236] on div ".meditation-icon { width: 64px ; height: 64px ; transition: transform 0.3s ease…" at bounding box center [1265, 631] width 476 height 1108
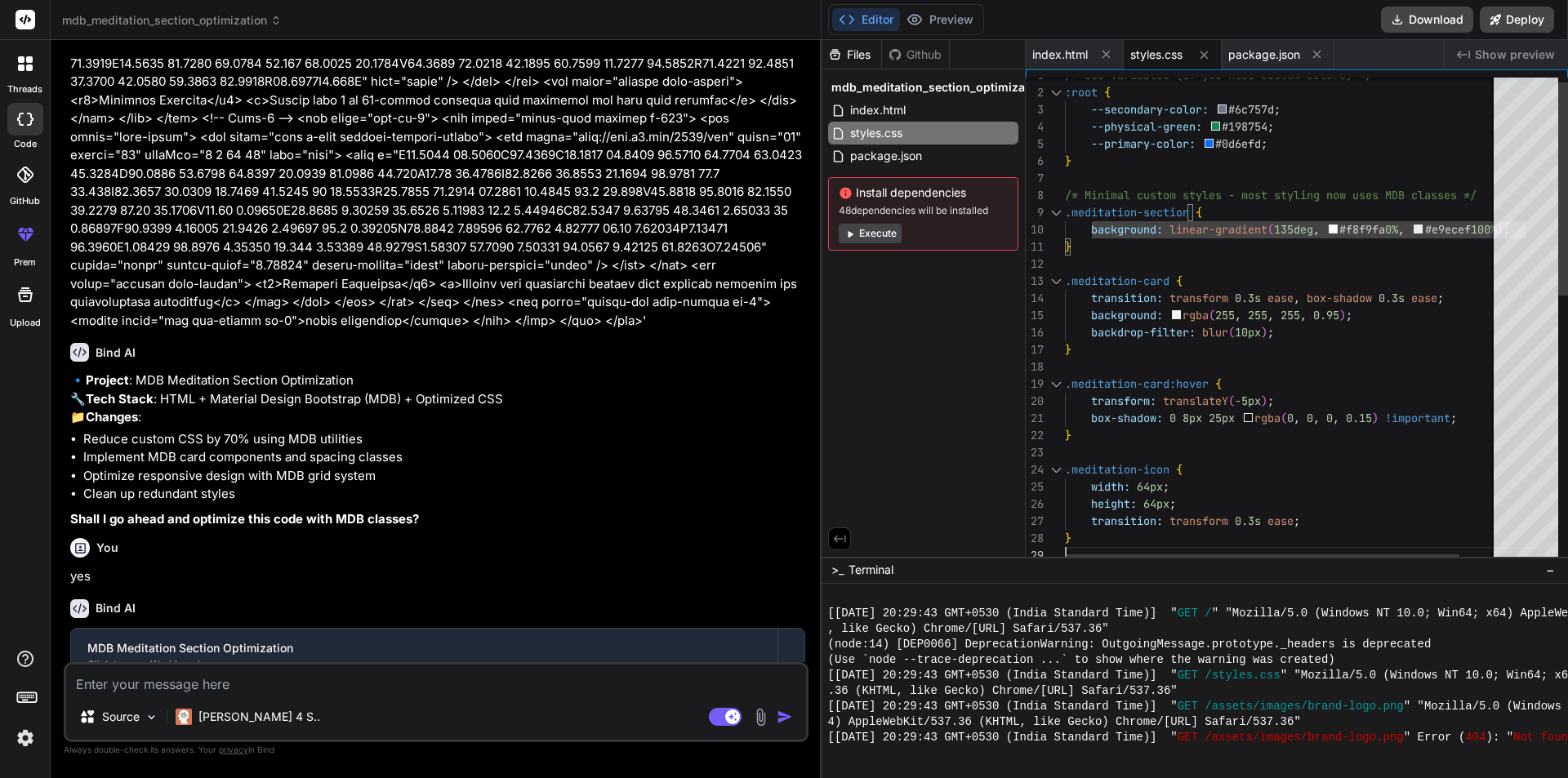
click at [1165, 551] on div ".meditation-icon { width: 64px ; height: 64px ; transition: transform 0.3s ease…" at bounding box center [1302, 620] width 476 height 1108
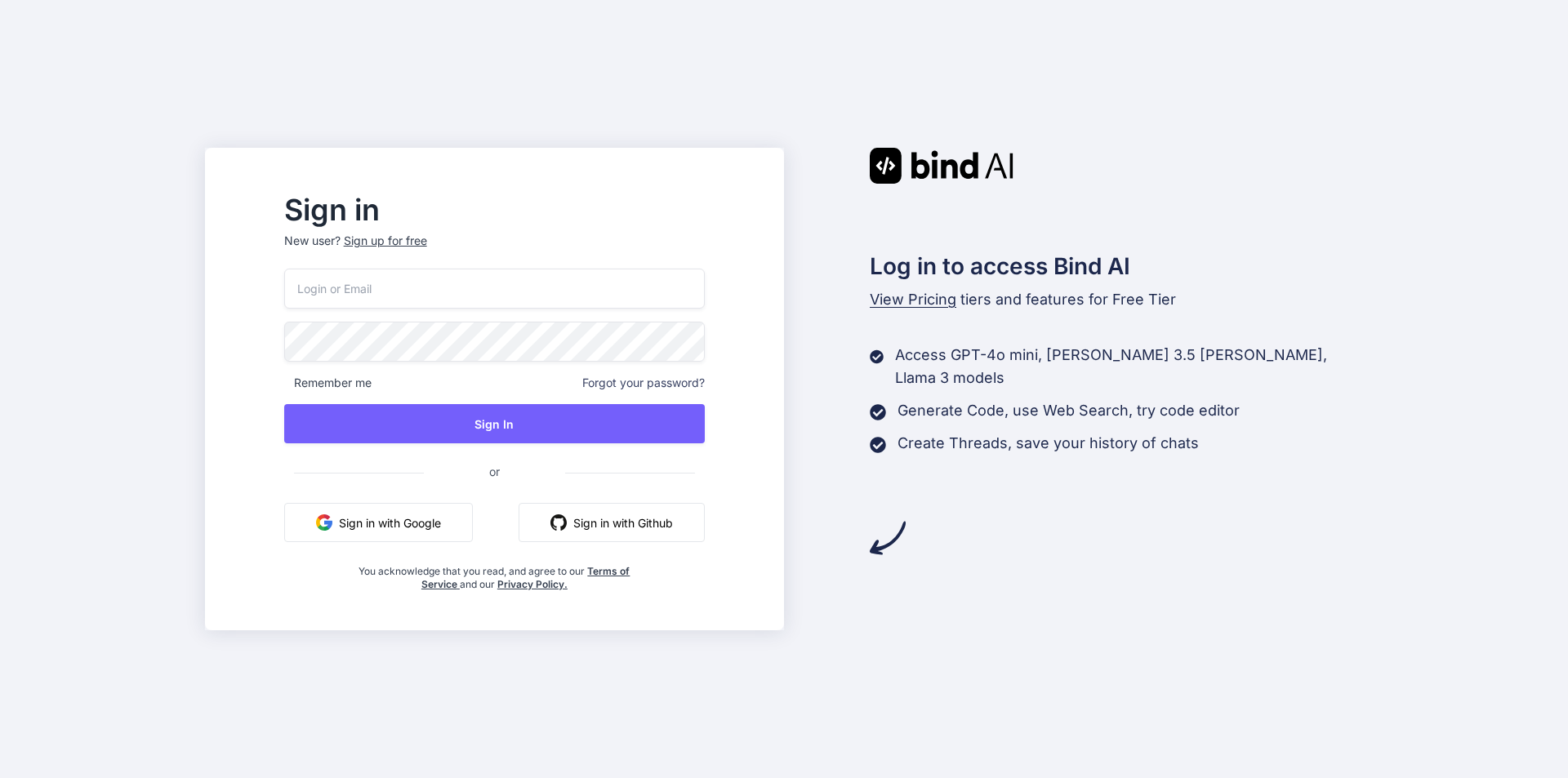
click at [440, 522] on button "Sign in with Google" at bounding box center [377, 522] width 188 height 39
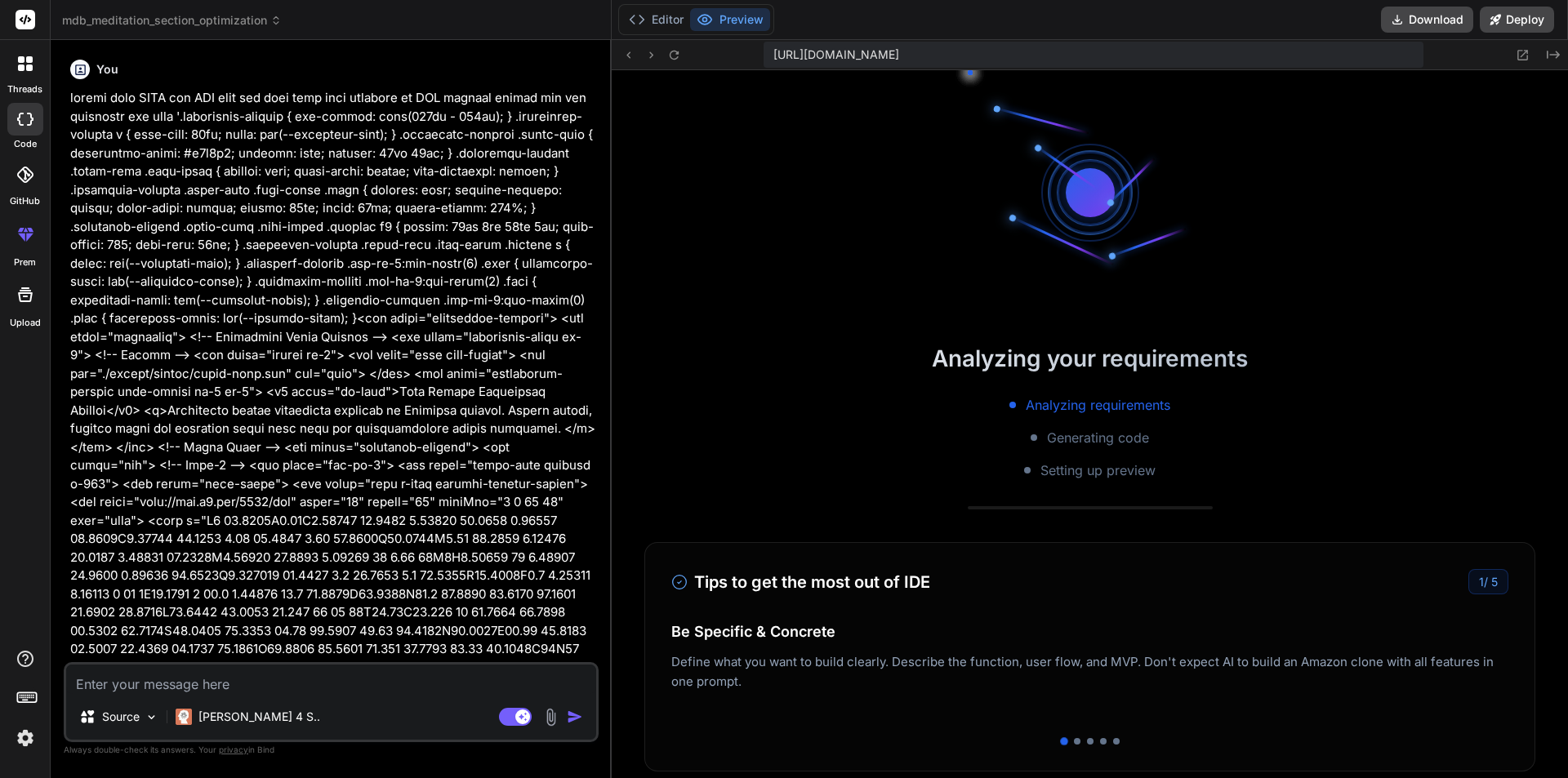
scroll to position [574, 0]
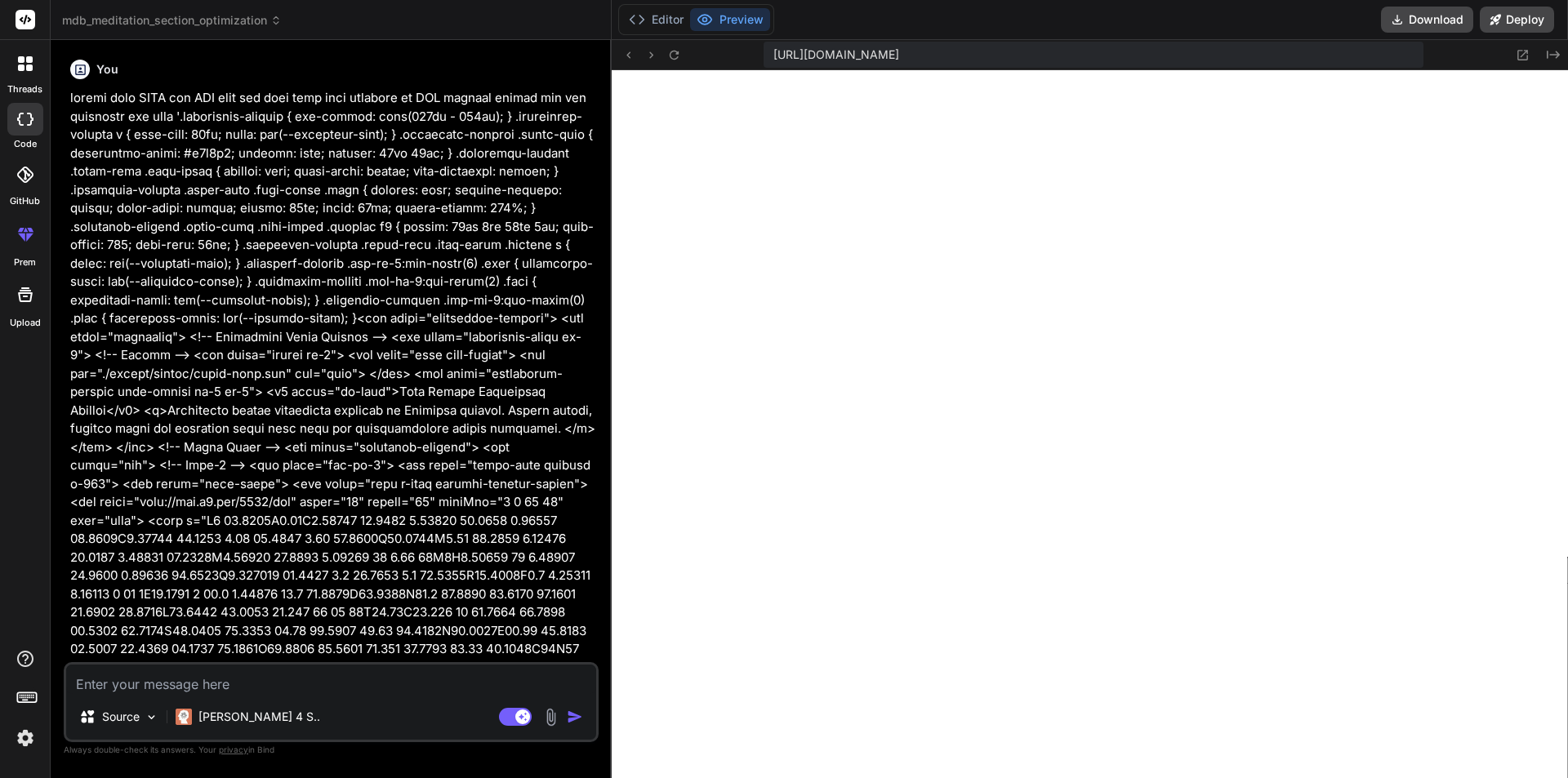
type textarea "x"
click at [247, 693] on textarea at bounding box center [331, 680] width 530 height 30
type textarea "c"
type textarea "x"
type textarea "cu"
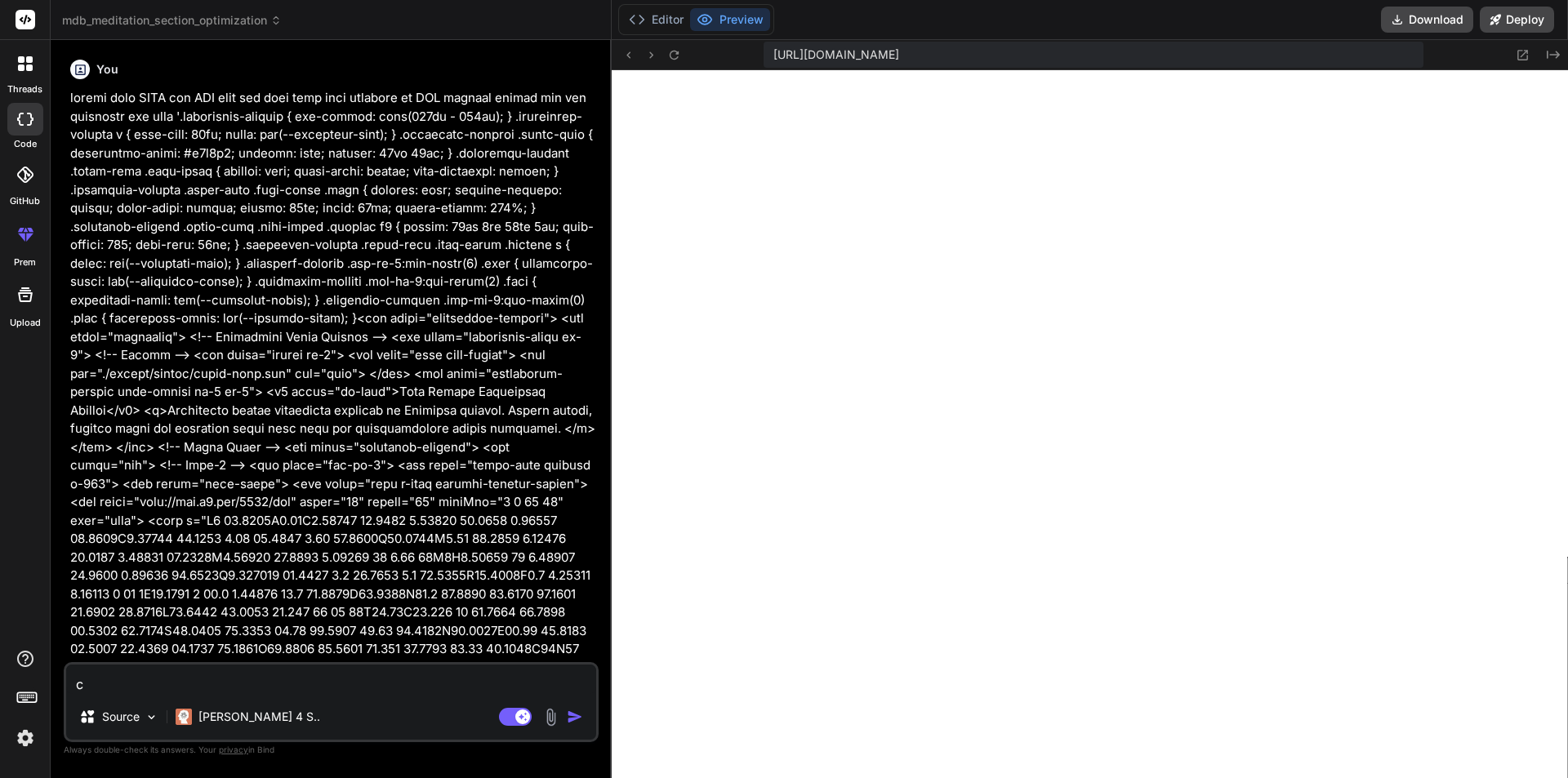
type textarea "x"
type textarea "cus"
type textarea "x"
type textarea "cust"
type textarea "x"
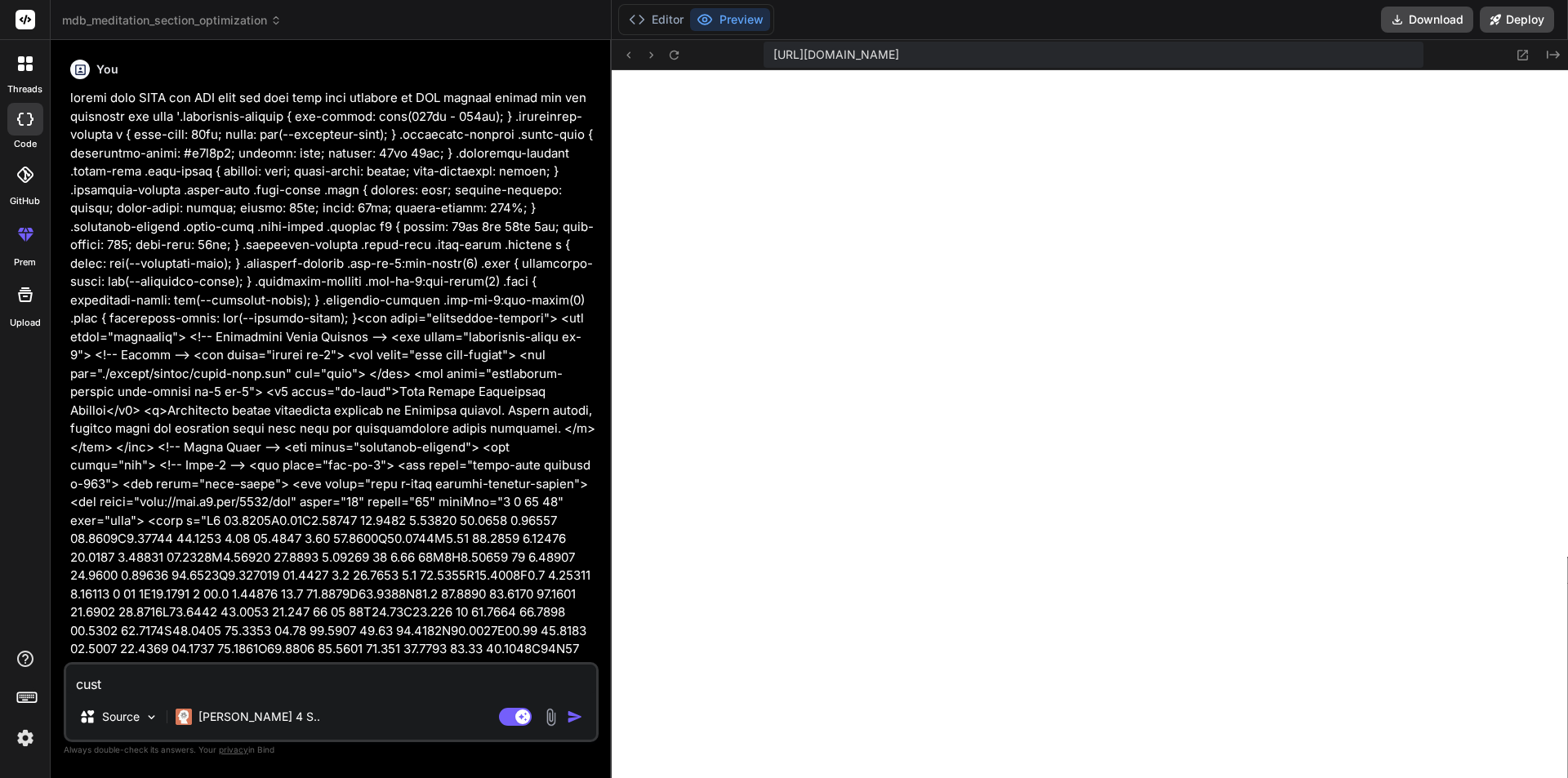
type textarea "custo"
type textarea "x"
type textarea "custom"
type textarea "x"
type textarea "customi"
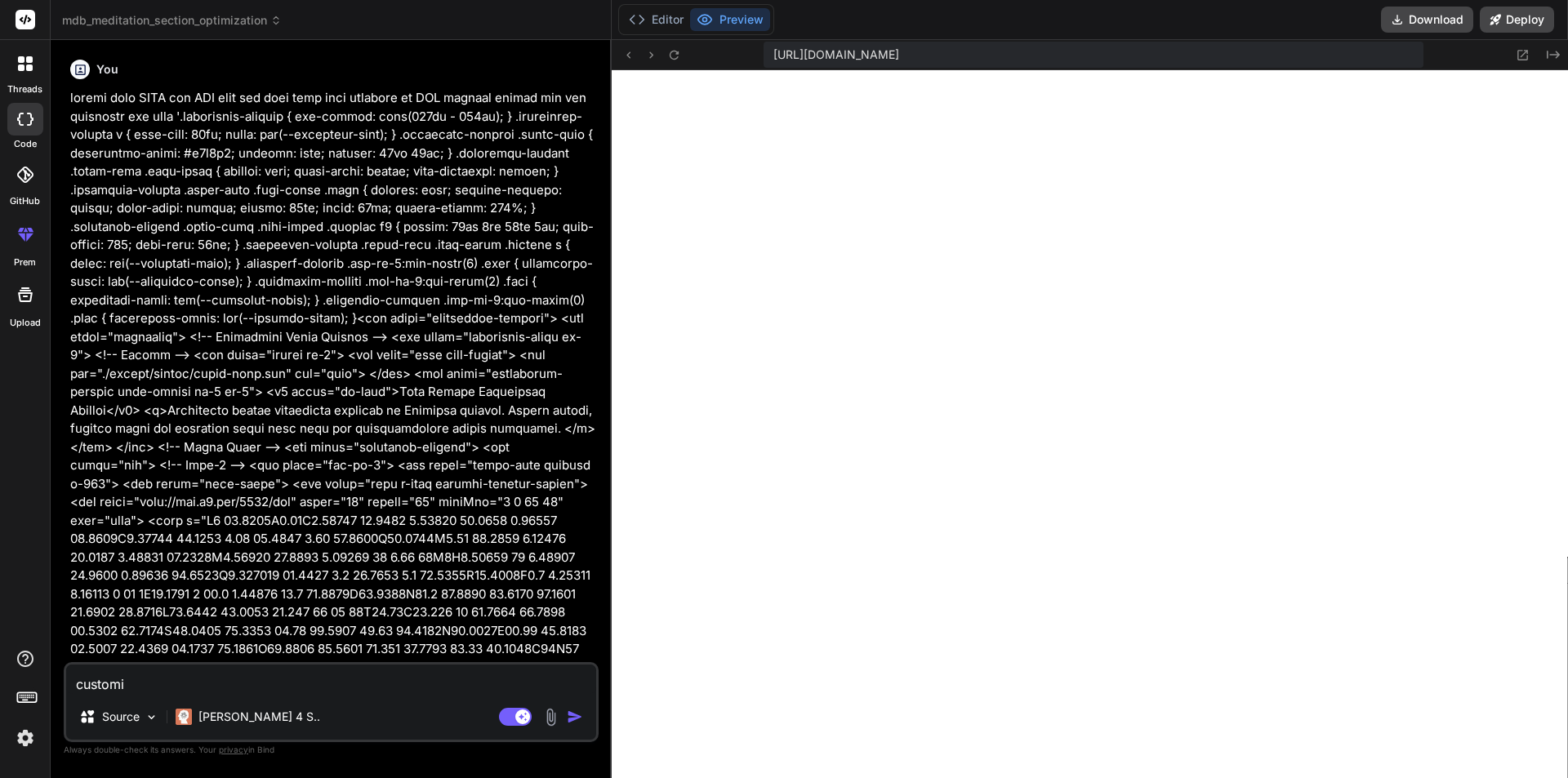
type textarea "x"
type textarea "customiz"
type textarea "x"
type textarea "customizr"
type textarea "x"
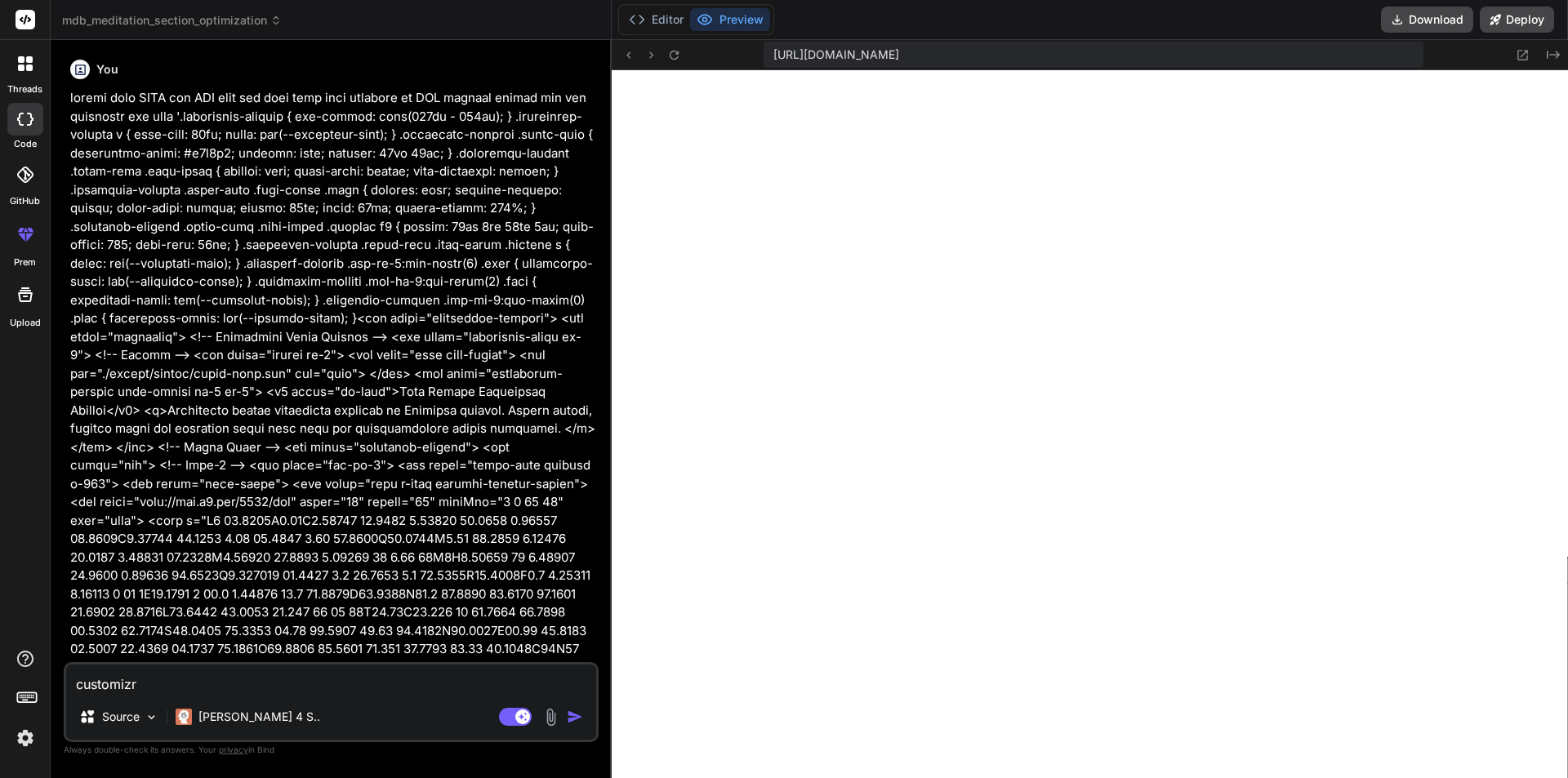
type textarea "customiz"
type textarea "x"
type textarea "customize"
type textarea "x"
type textarea "customize"
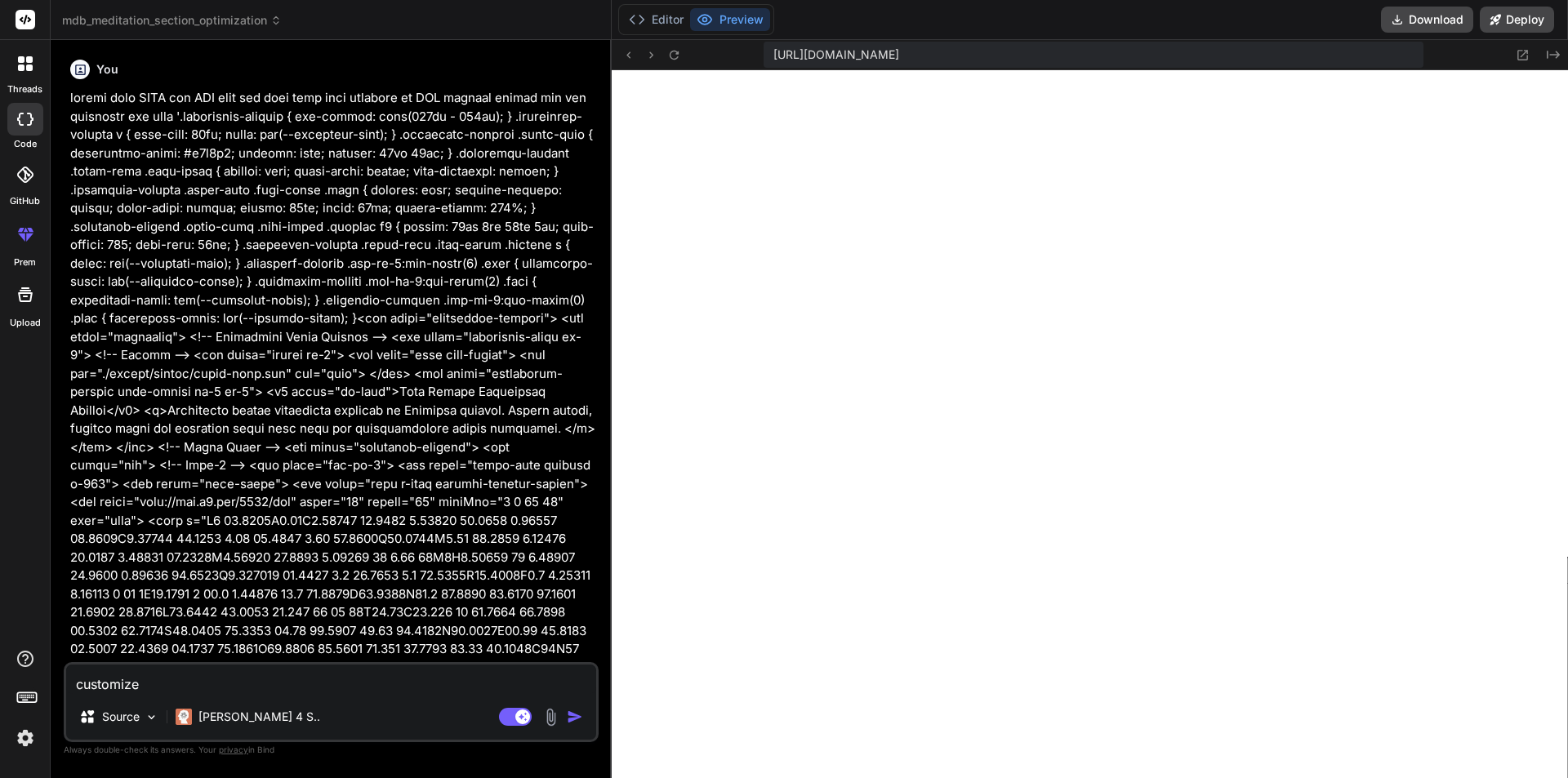
type textarea "x"
type textarea "customize t"
type textarea "x"
type textarea "customize th"
type textarea "x"
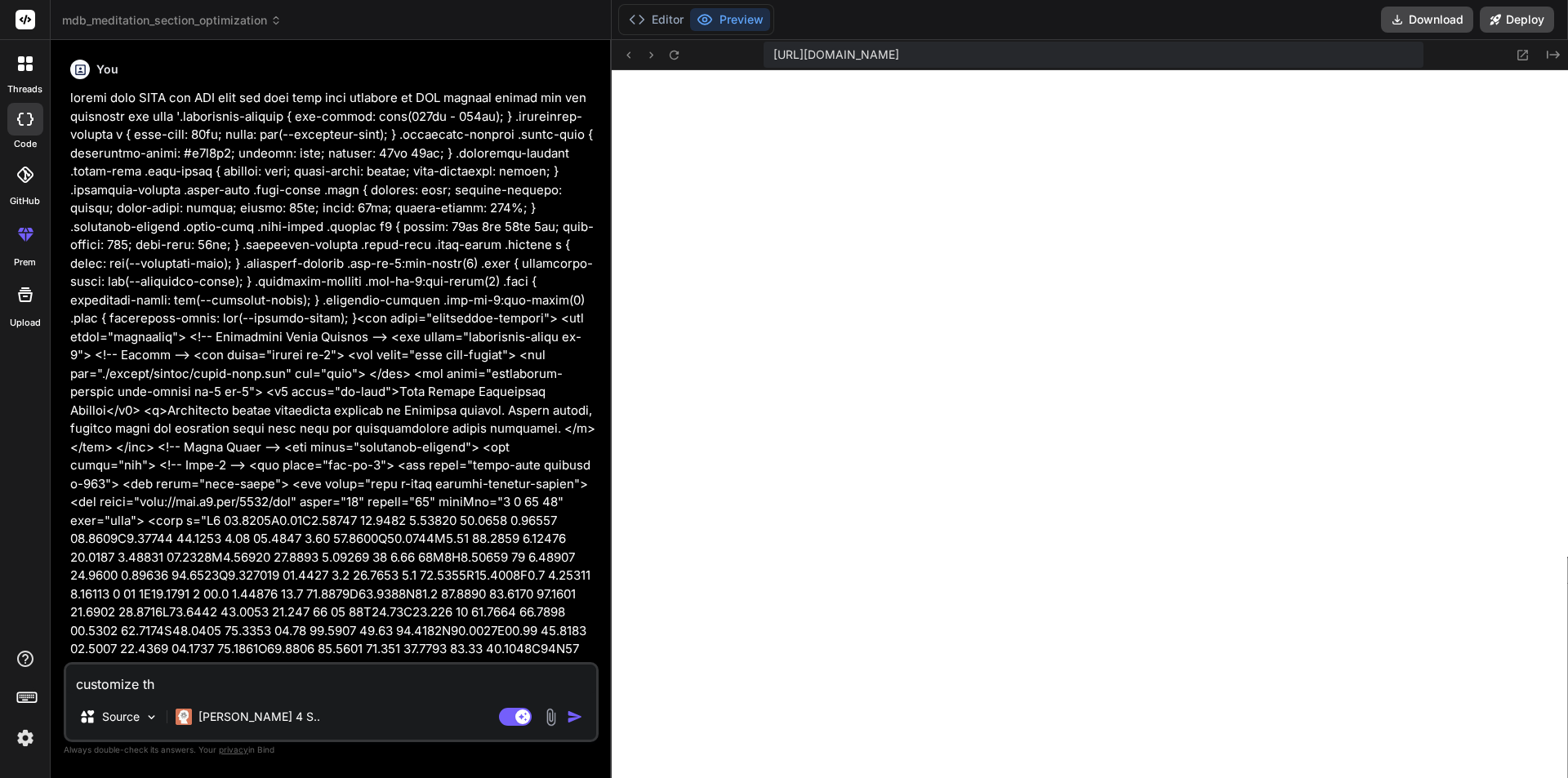
type textarea "customize thi"
type textarea "x"
type textarea "customize this"
type textarea "x"
type textarea "customize this"
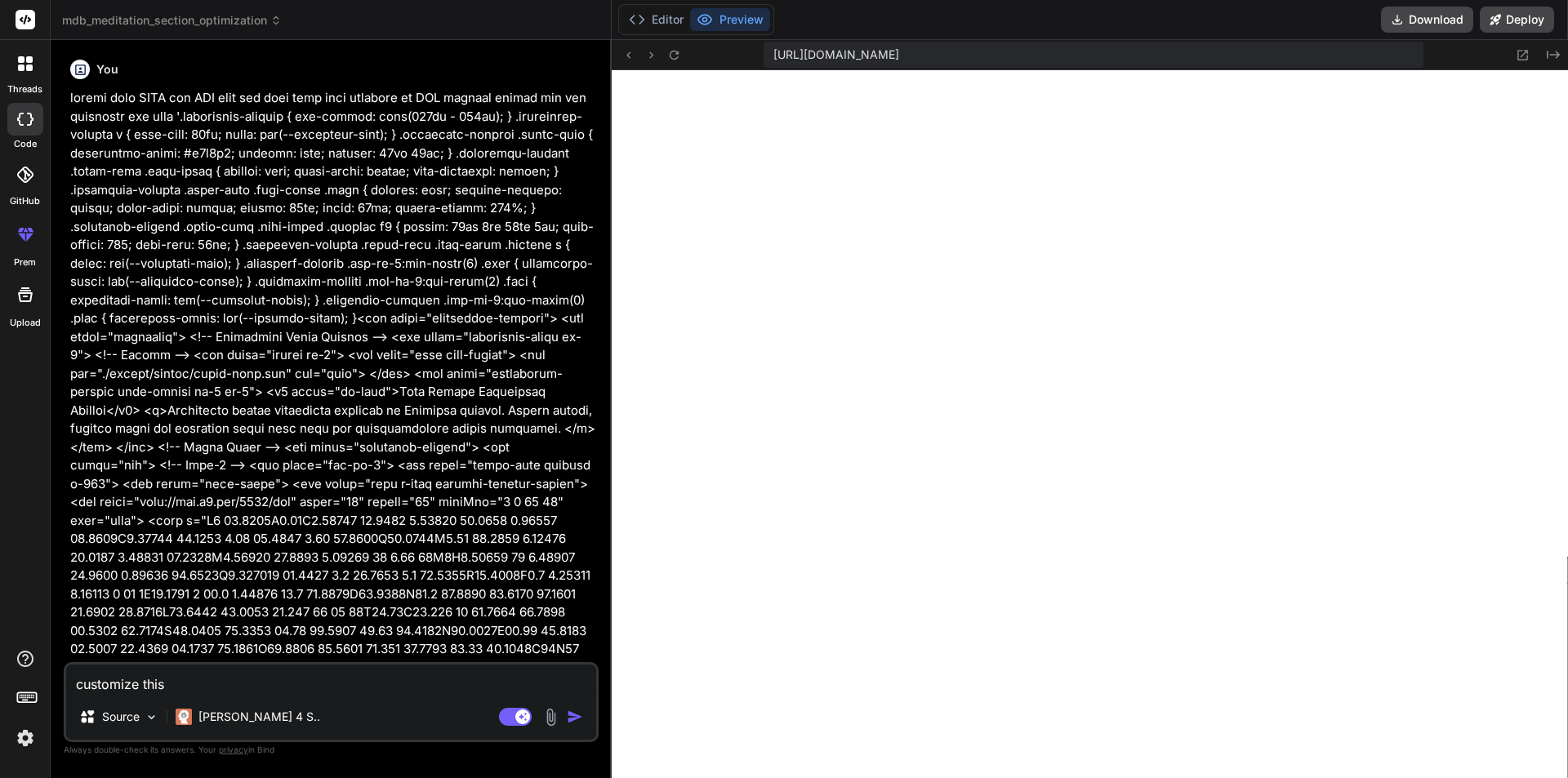
type textarea "x"
type textarea "customize this c"
type textarea "x"
type textarea "customize this cs"
type textarea "x"
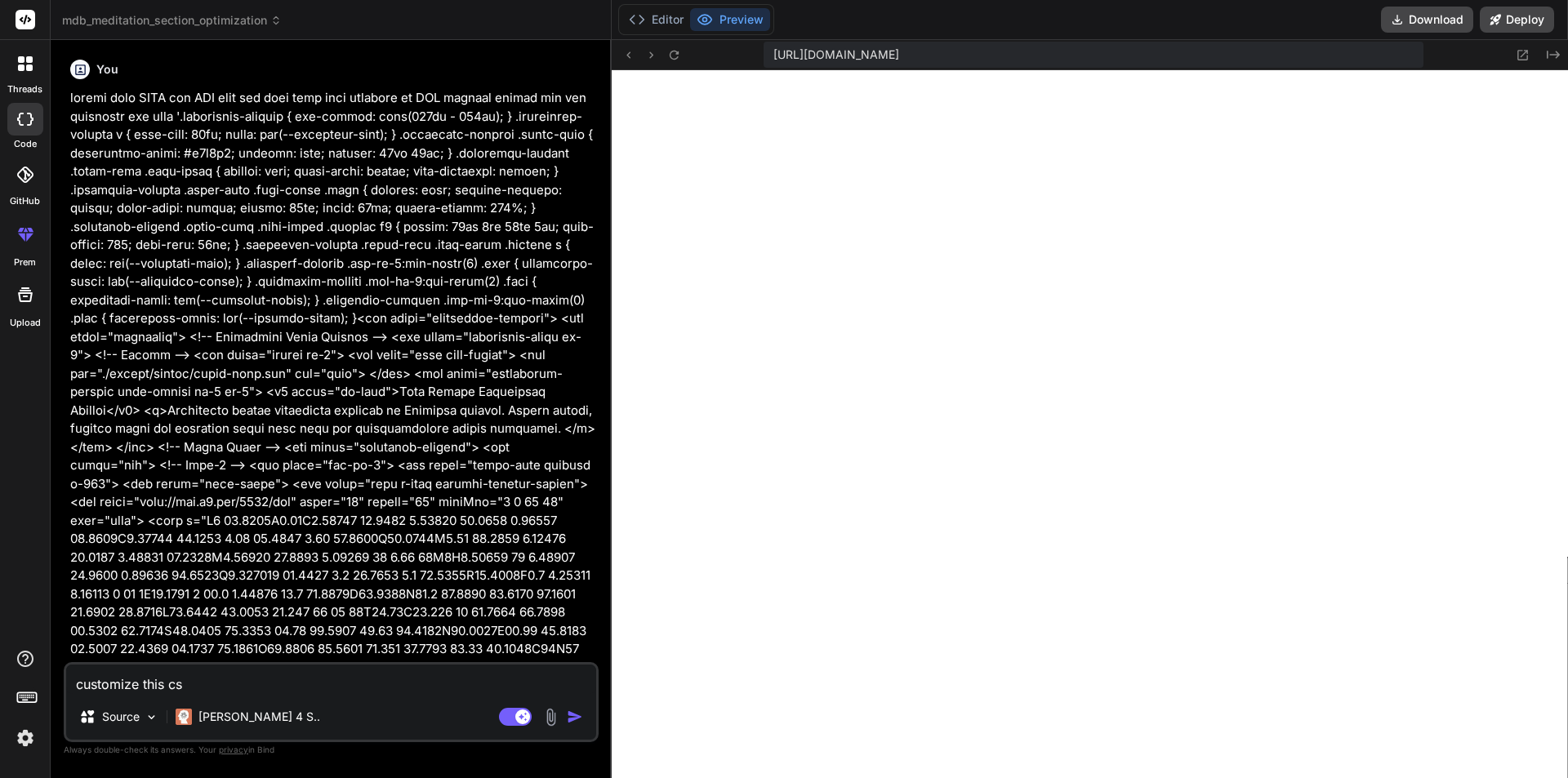
type textarea "customize this css"
type textarea "x"
type textarea "customize this css"
type textarea "x"
type textarea "customize this css '"
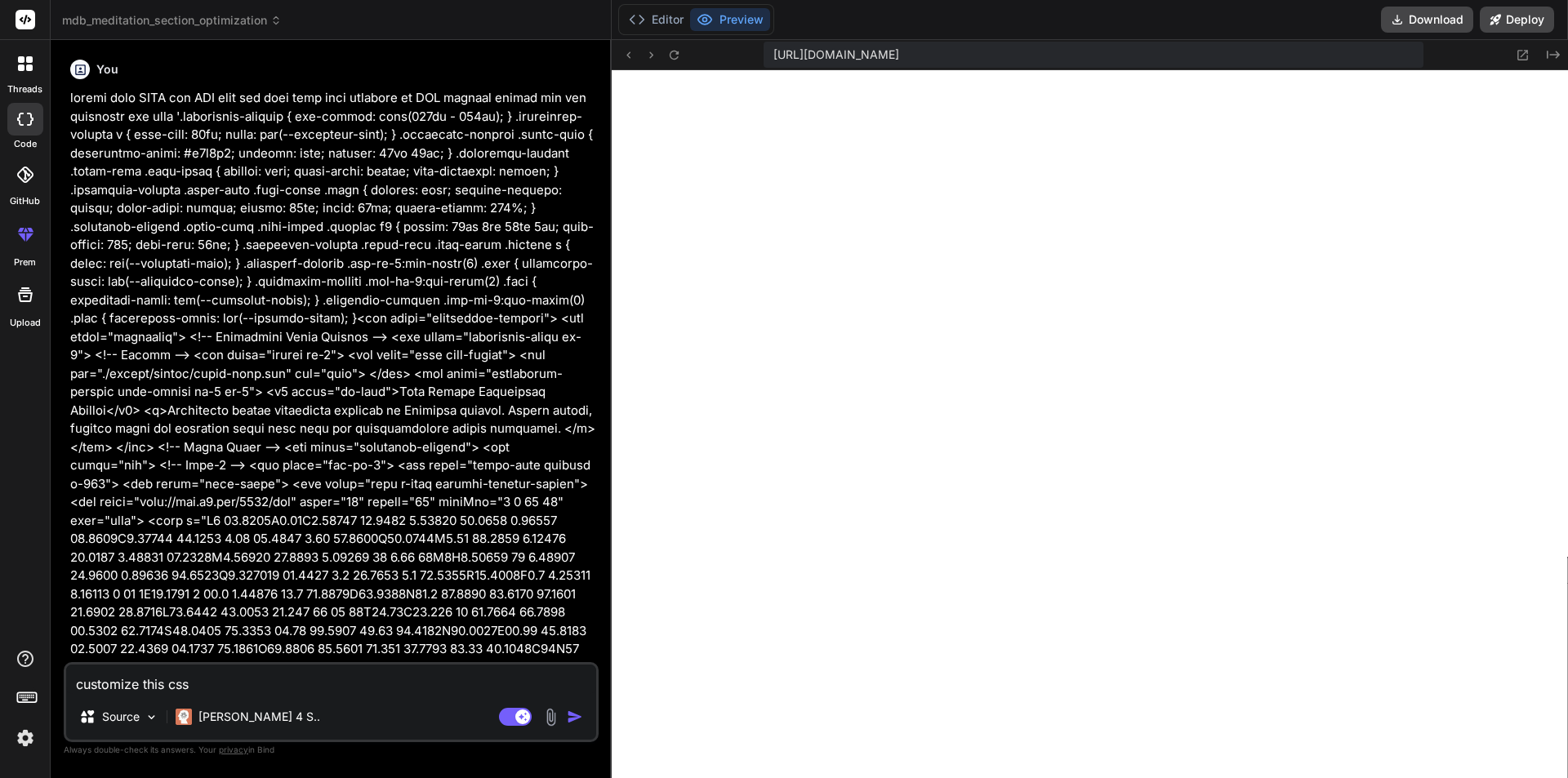
type textarea "x"
type textarea "customize this css ''"
type textarea "x"
paste textarea ".meditation-section { min-height: calc(100vh - 244px); } .meditation-heading p …"
type textarea "customize this css '.meditation-section { min-height: calc(100vh - 244px); } .m…"
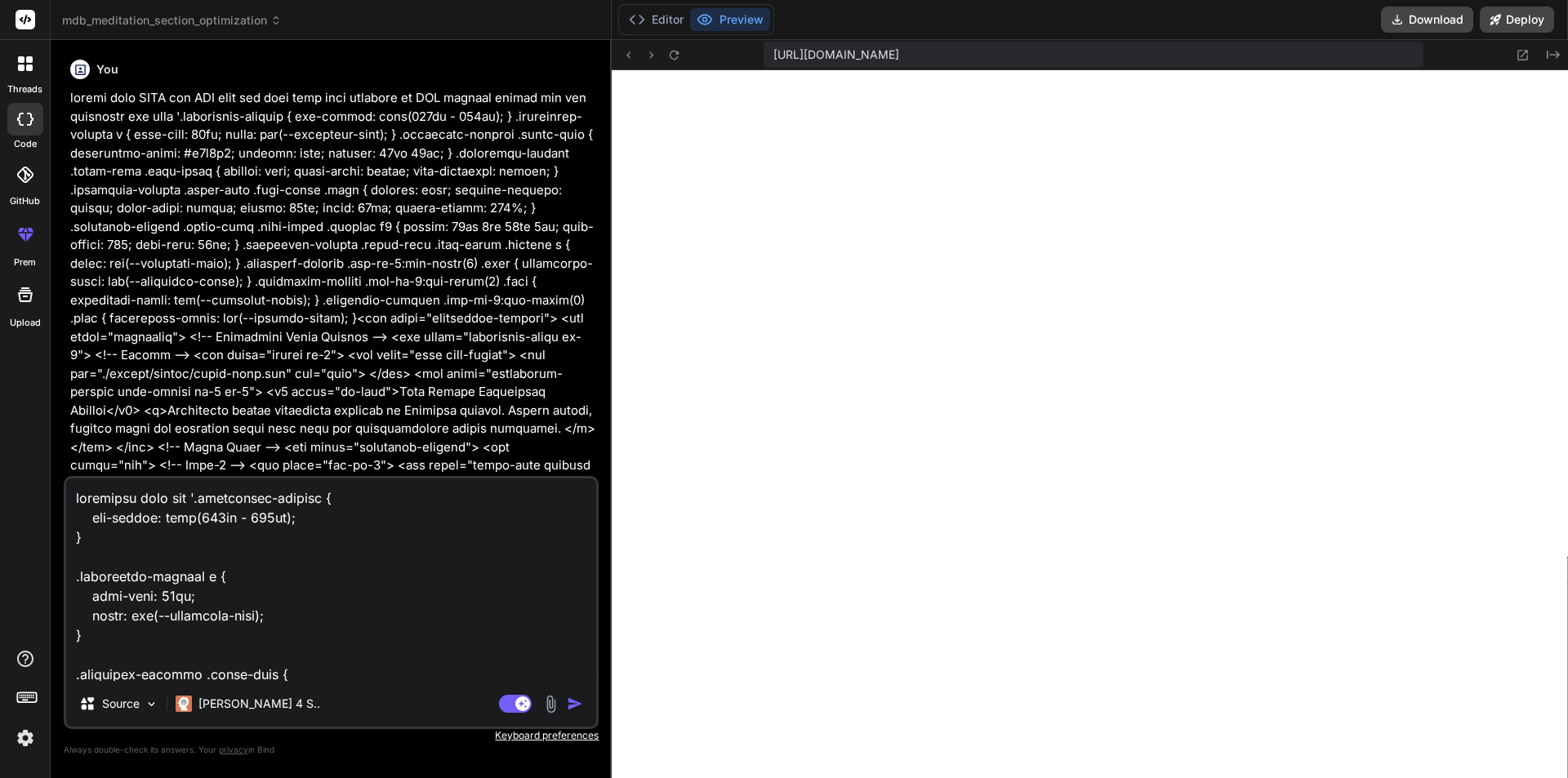
scroll to position [0, 0]
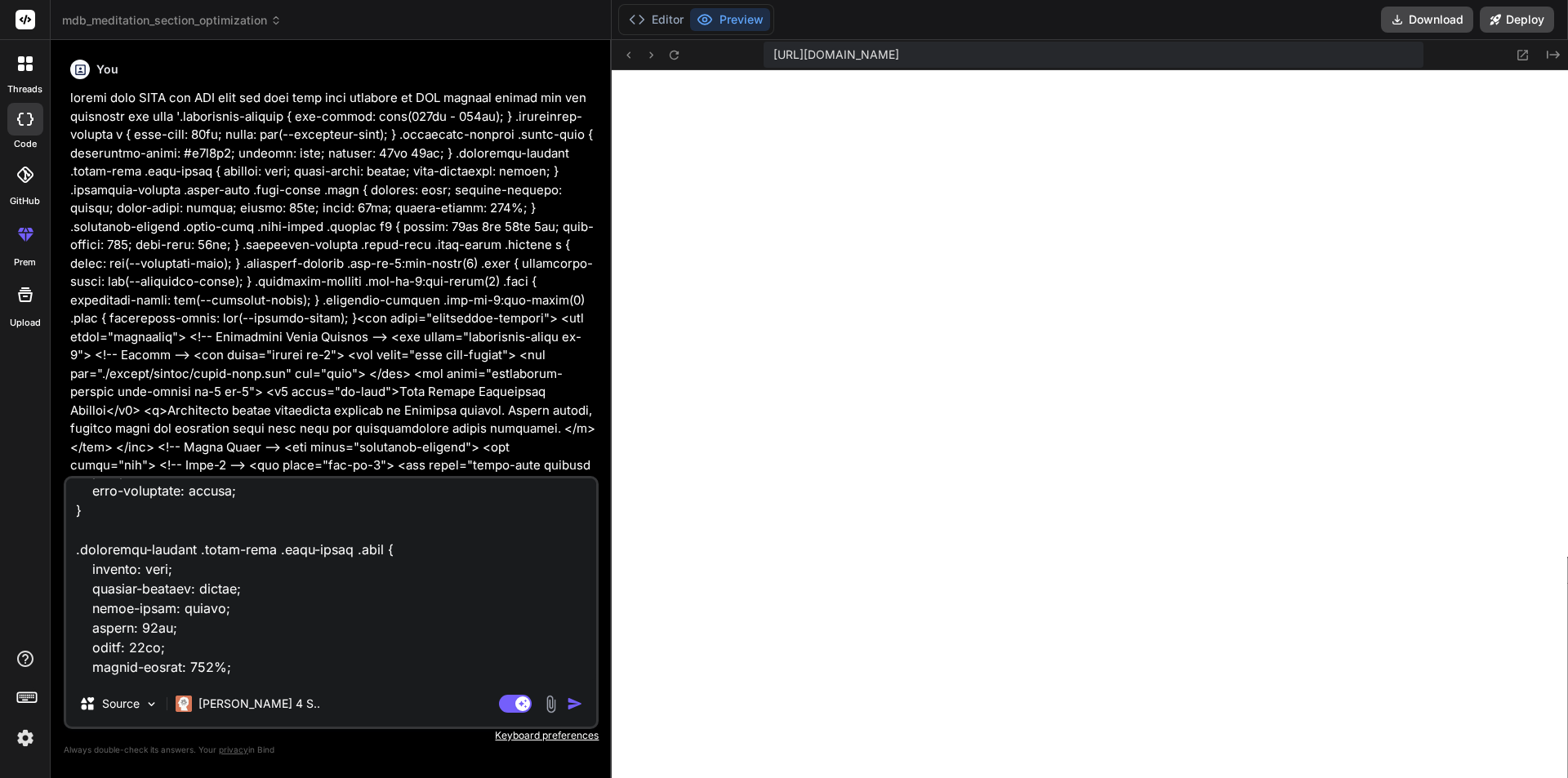
type textarea "x"
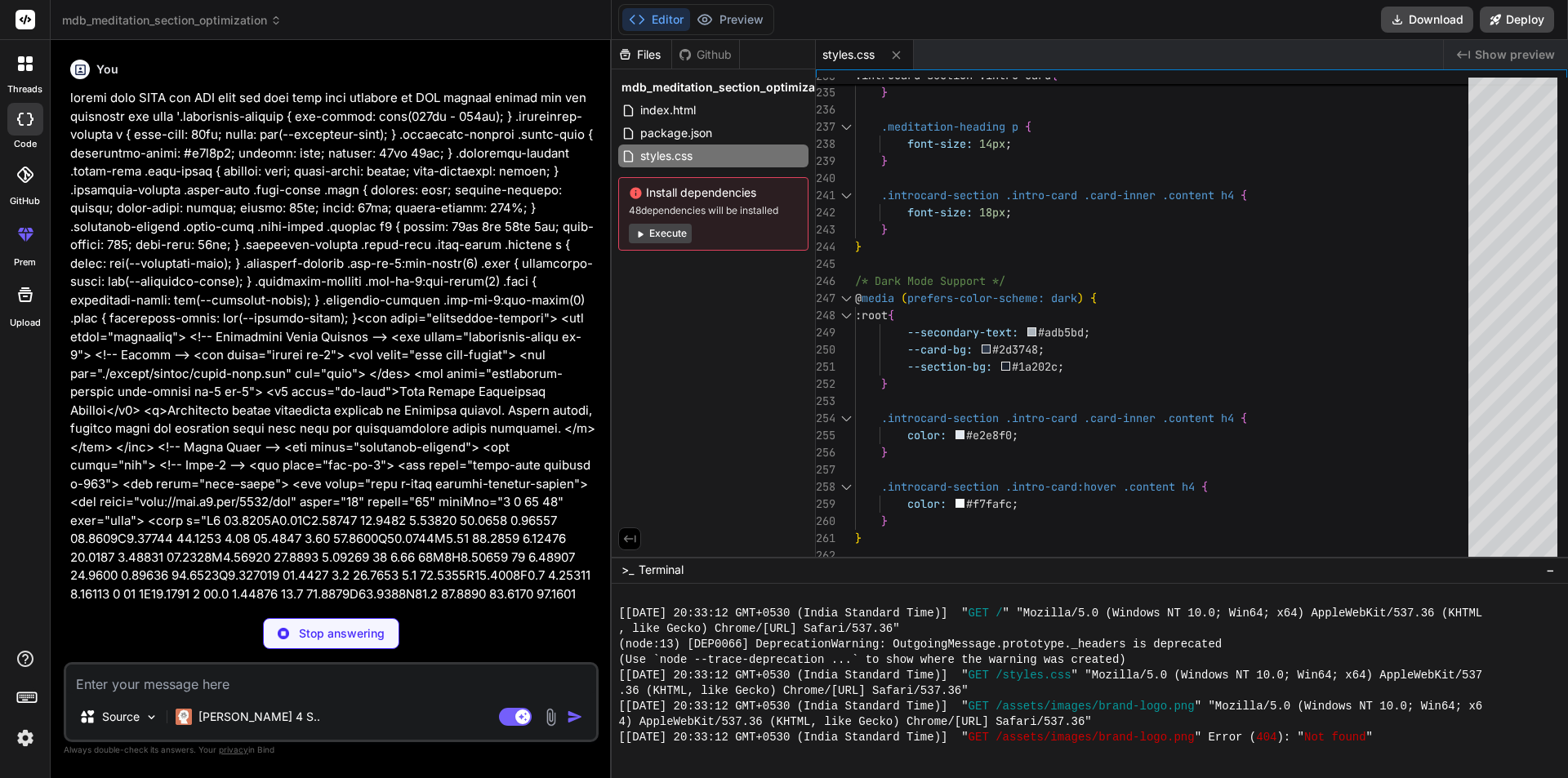
click at [27, 20] on rect at bounding box center [25, 19] width 20 height 20
click at [20, 67] on icon at bounding box center [21, 68] width 7 height 7
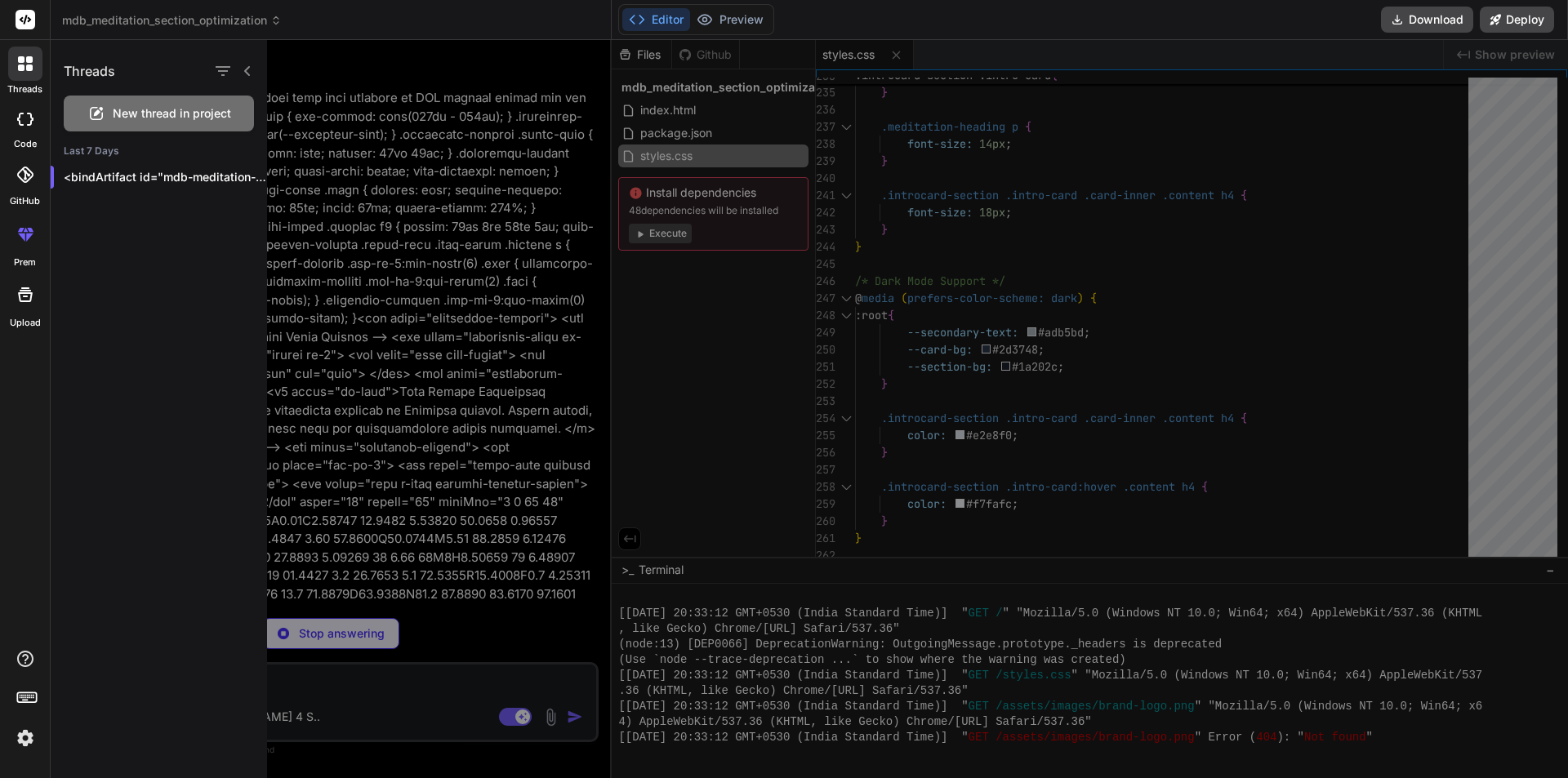
type textarea "x"
type textarea "<!-- Bootstrap JS --> <script src="https://cdn.jsdelivr.net/npm/bootstrap@5.3.0…"
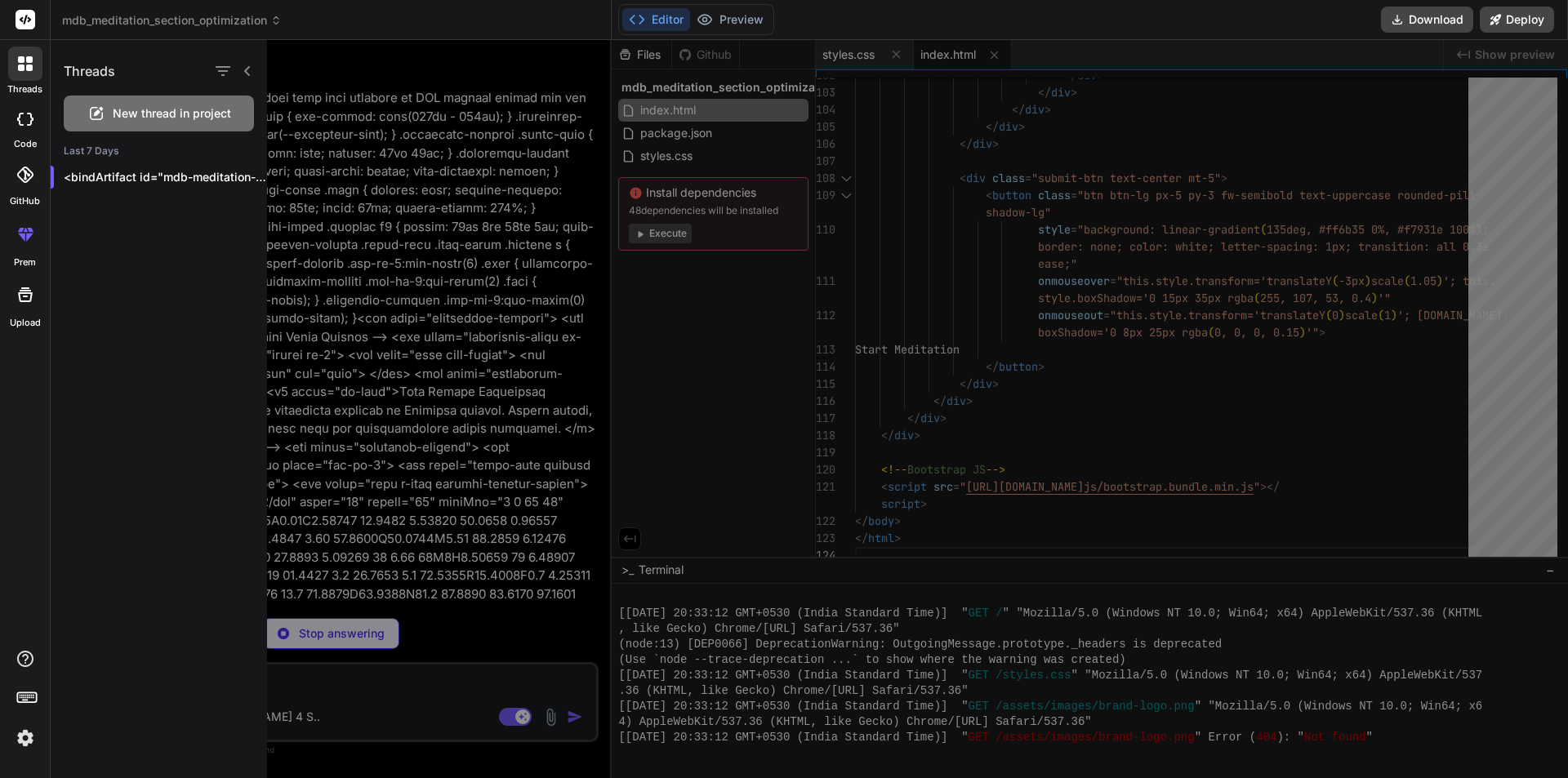
type textarea "x"
click at [659, 276] on div at bounding box center [942, 409] width 1351 height 738
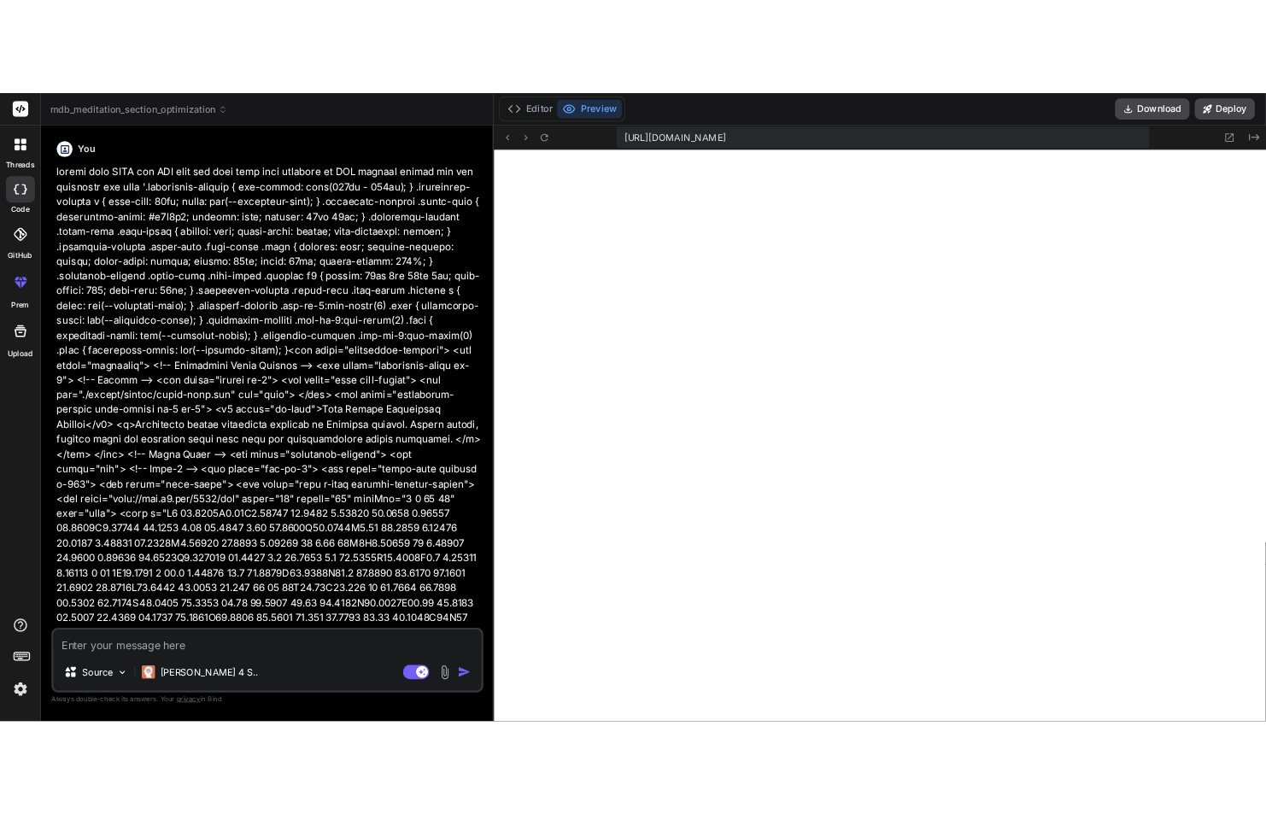
scroll to position [1640, 0]
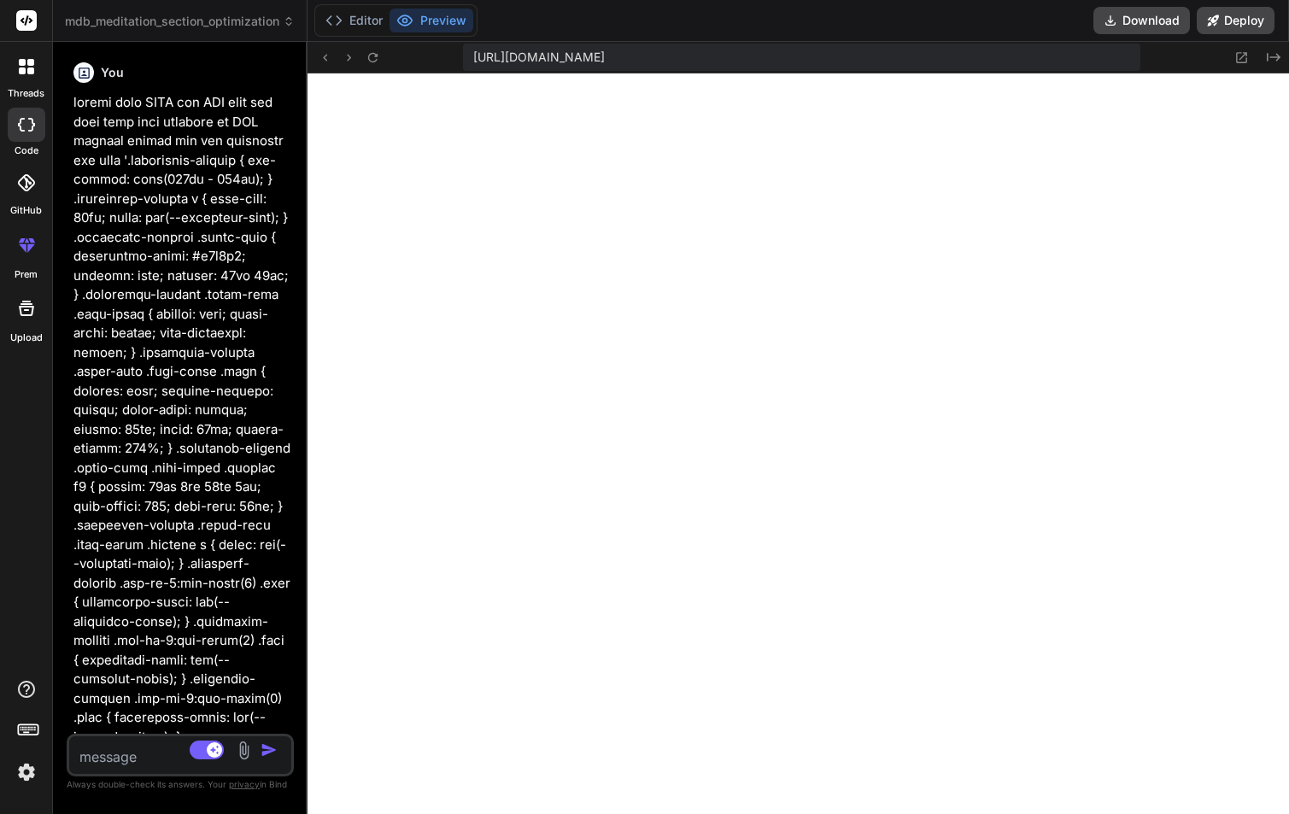
drag, startPoint x: 510, startPoint y: 287, endPoint x: 150, endPoint y: 288, distance: 359.7
click at [150, 288] on div "Bind AI Web Search Created with Pixso. Code Generator You Bind AI MDB Meditatio…" at bounding box center [180, 428] width 255 height 772
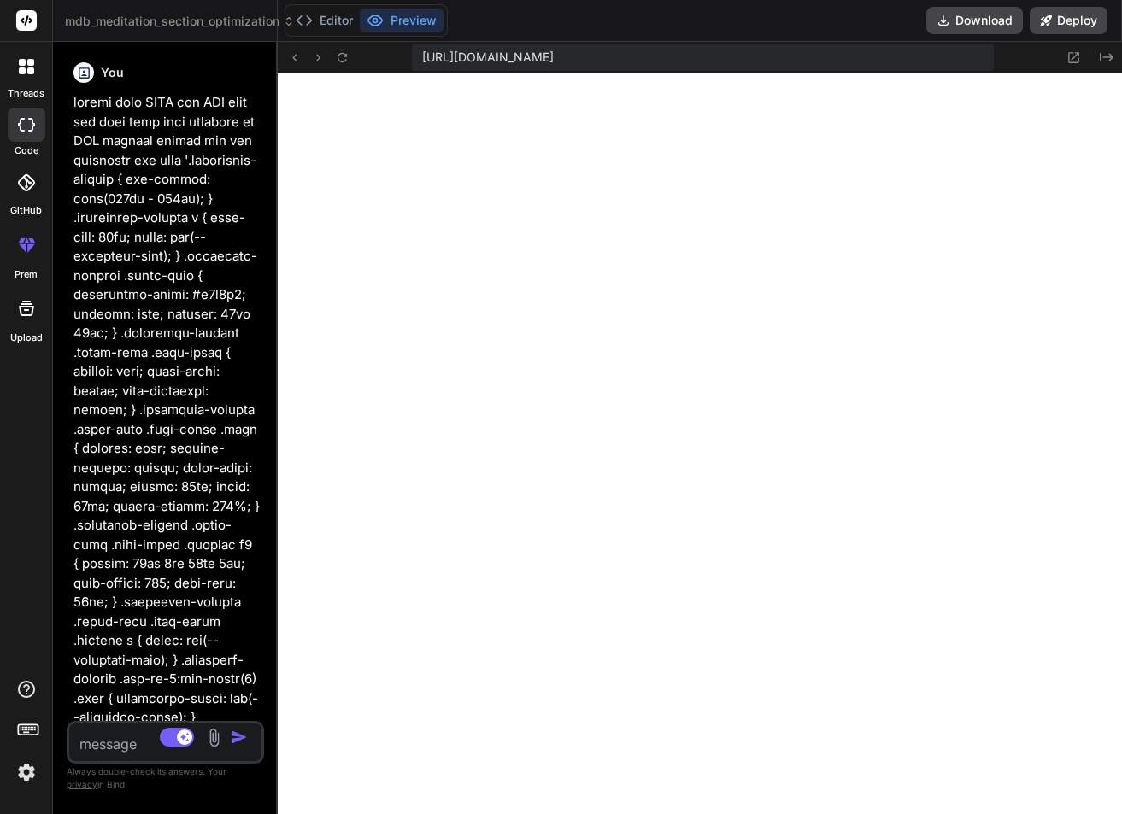
type textarea "x"
